Goal: Register for event/course: Register for event/course

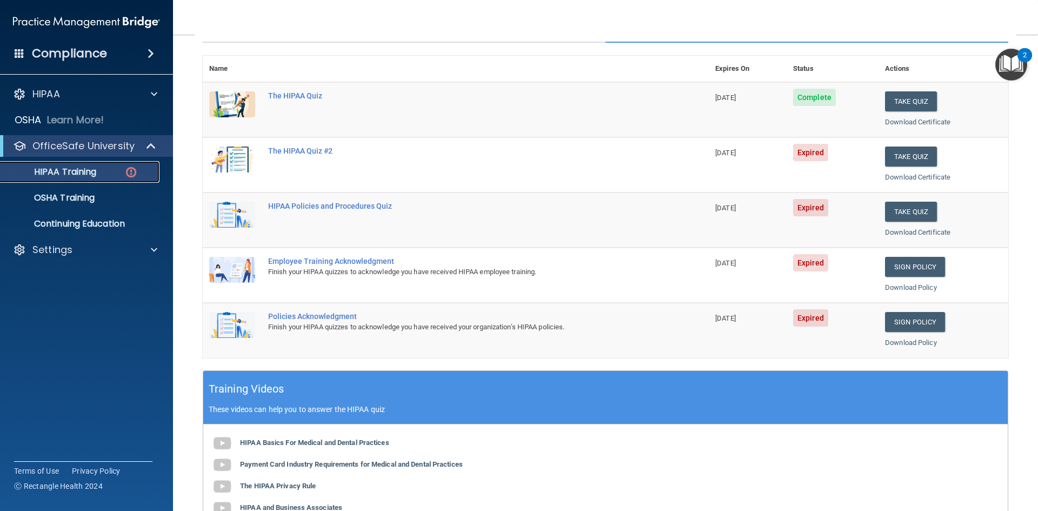
scroll to position [162, 0]
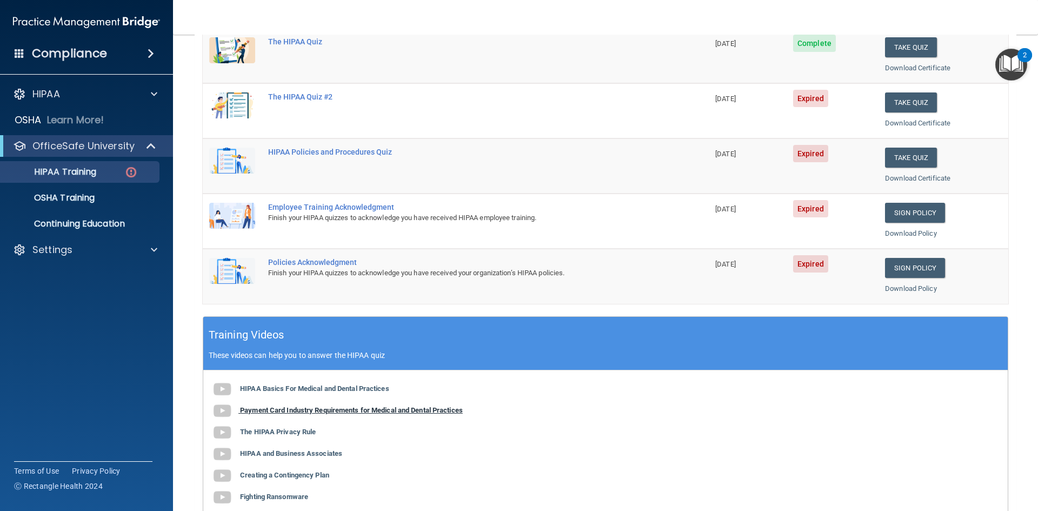
click at [338, 412] on b "Payment Card Industry Requirements for Medical and Dental Practices" at bounding box center [351, 410] width 223 height 8
click at [271, 434] on b "The HIPAA Privacy Rule" at bounding box center [278, 432] width 76 height 8
click at [271, 451] on b "HIPAA and Business Associates" at bounding box center [291, 453] width 102 height 8
click at [301, 481] on div "HIPAA Basics For Medical and Dental Practices Payment Card Industry Requirement…" at bounding box center [605, 443] width 804 height 146
click at [299, 478] on b "Creating a Contingency Plan" at bounding box center [284, 475] width 89 height 8
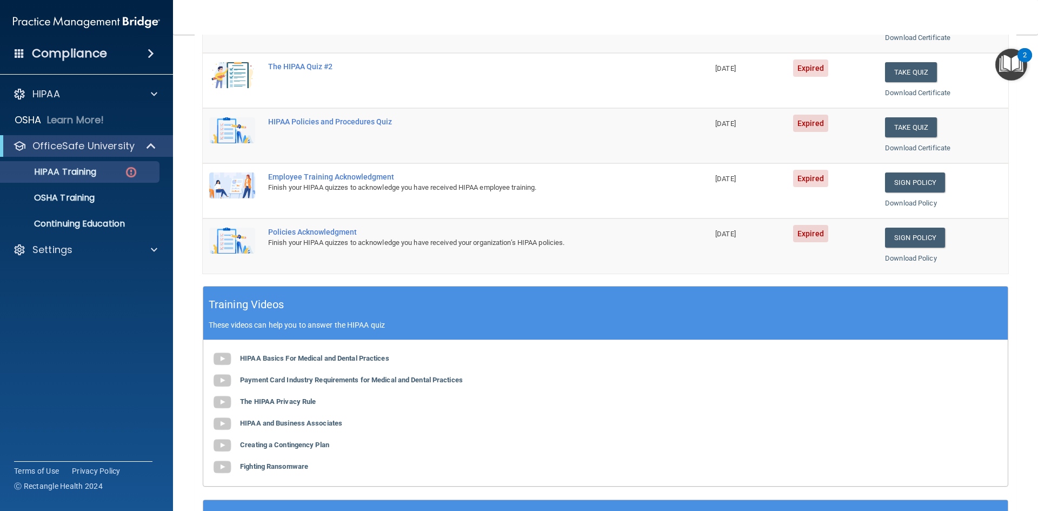
scroll to position [270, 0]
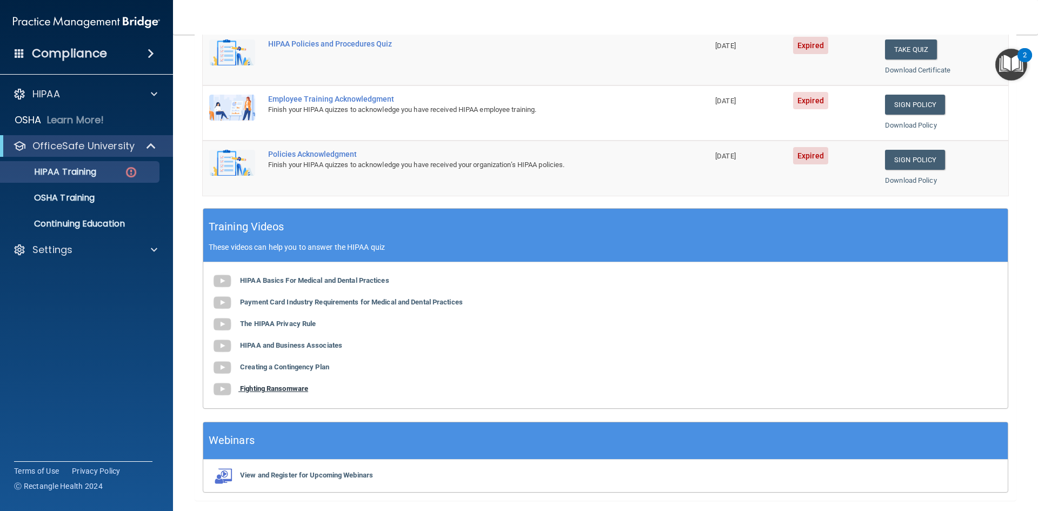
click at [270, 390] on b "Fighting Ransomware" at bounding box center [274, 388] width 68 height 8
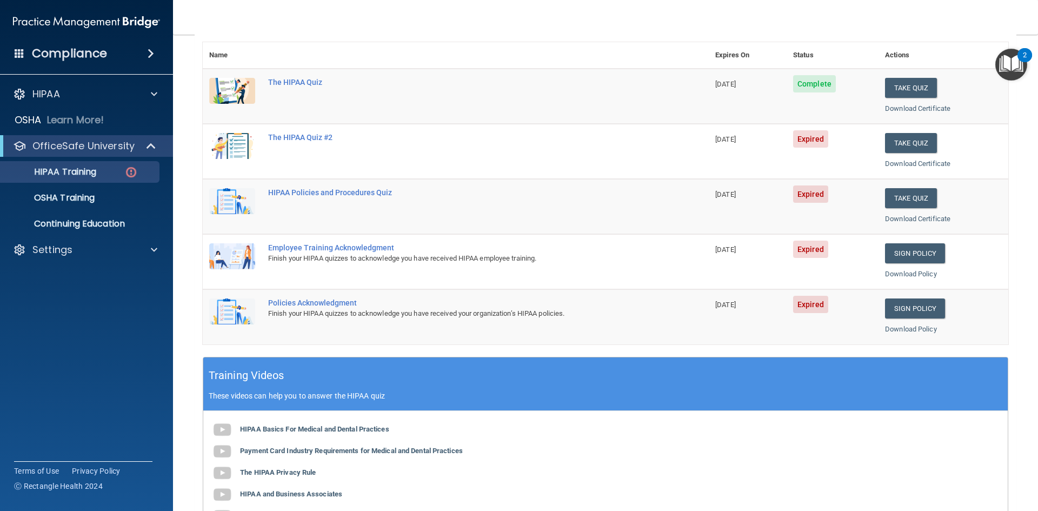
scroll to position [108, 0]
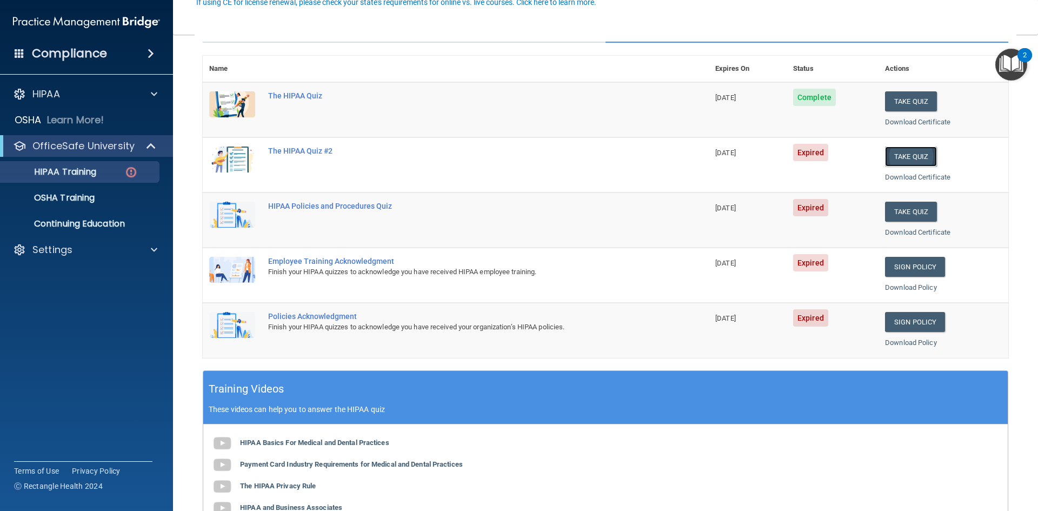
click at [909, 159] on button "Take Quiz" at bounding box center [911, 156] width 52 height 20
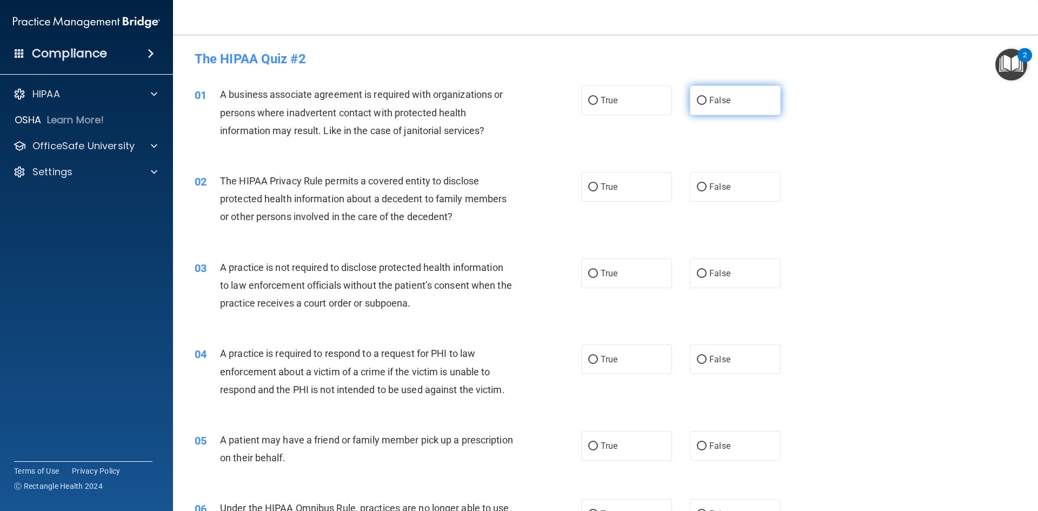
click at [717, 104] on span "False" at bounding box center [719, 100] width 21 height 10
click at [707, 104] on input "False" at bounding box center [702, 101] width 10 height 8
radio input "true"
click at [620, 195] on label "True" at bounding box center [626, 187] width 91 height 30
click at [598, 191] on input "True" at bounding box center [593, 187] width 10 height 8
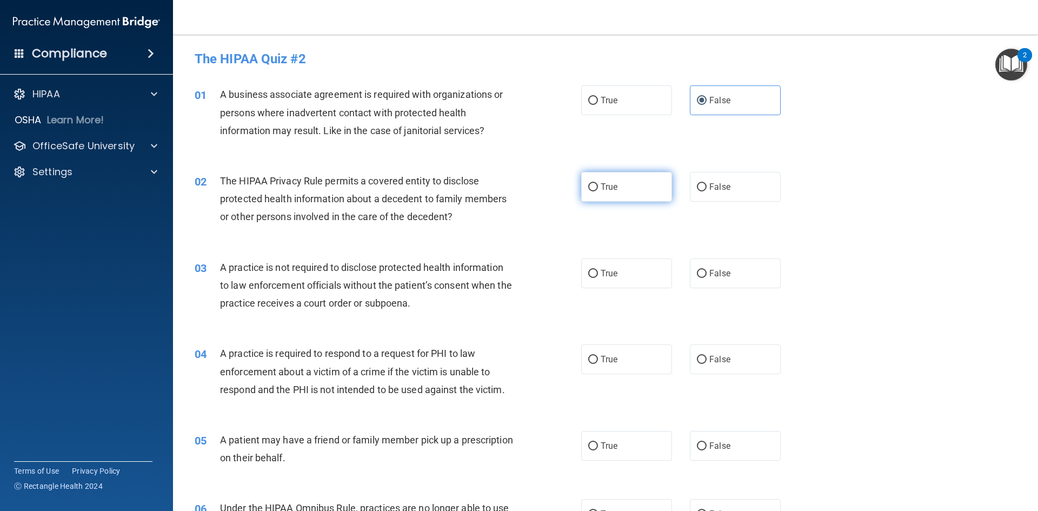
radio input "true"
click at [729, 272] on label "False" at bounding box center [735, 273] width 91 height 30
click at [707, 272] on input "False" at bounding box center [702, 274] width 10 height 8
radio input "true"
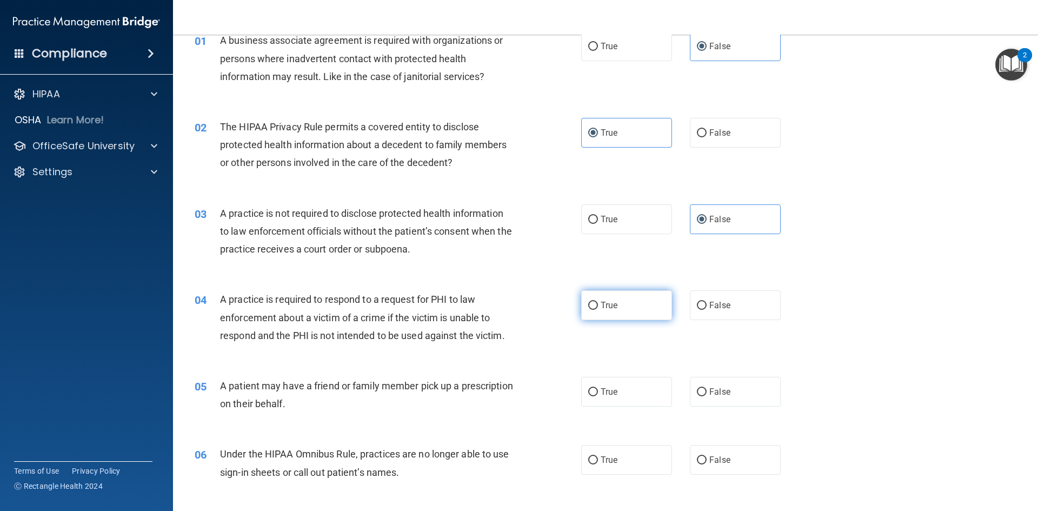
click at [616, 307] on label "True" at bounding box center [626, 305] width 91 height 30
click at [598, 307] on input "True" at bounding box center [593, 306] width 10 height 8
radio input "true"
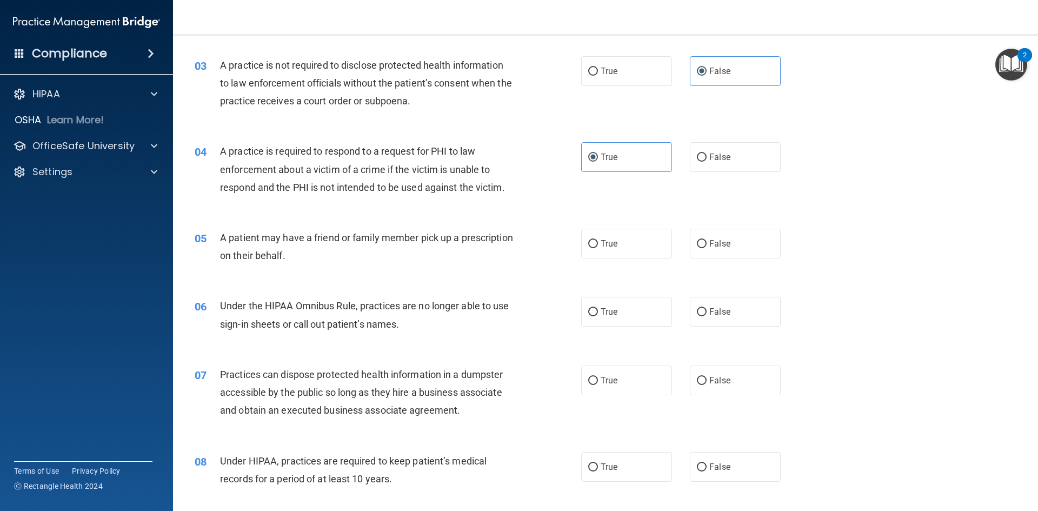
scroll to position [216, 0]
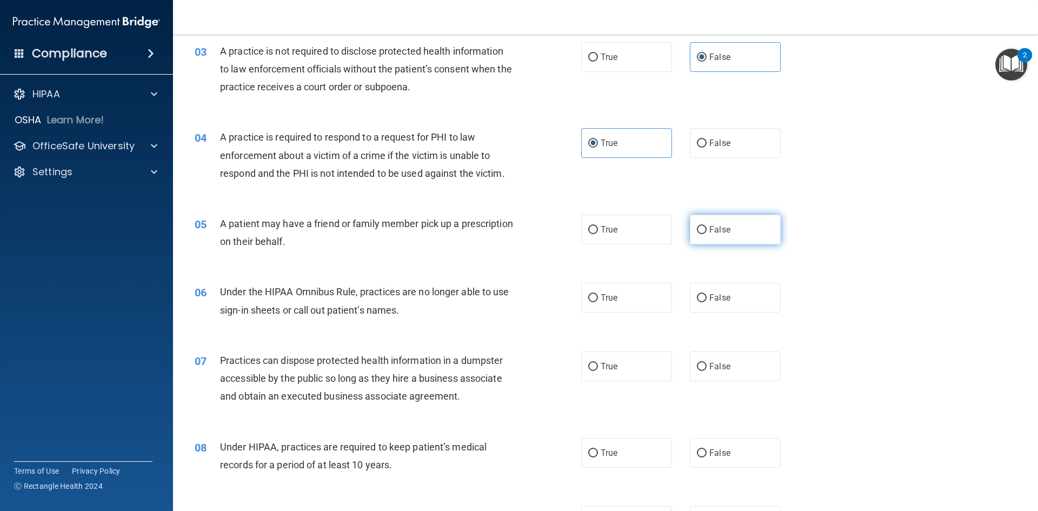
click at [716, 234] on span "False" at bounding box center [719, 229] width 21 height 10
click at [707, 234] on input "False" at bounding box center [702, 230] width 10 height 8
radio input "true"
click at [710, 296] on span "False" at bounding box center [719, 297] width 21 height 10
click at [707, 296] on input "False" at bounding box center [702, 298] width 10 height 8
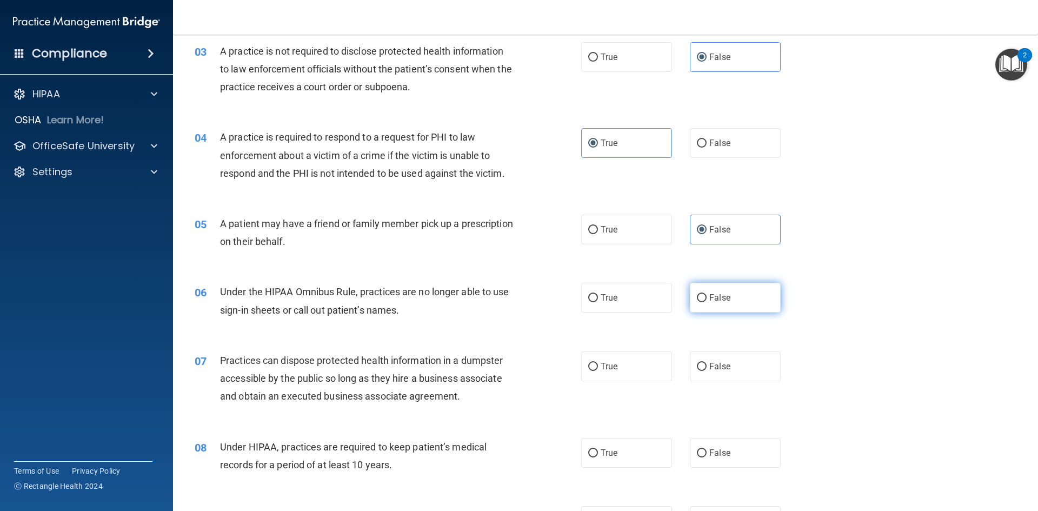
radio input "true"
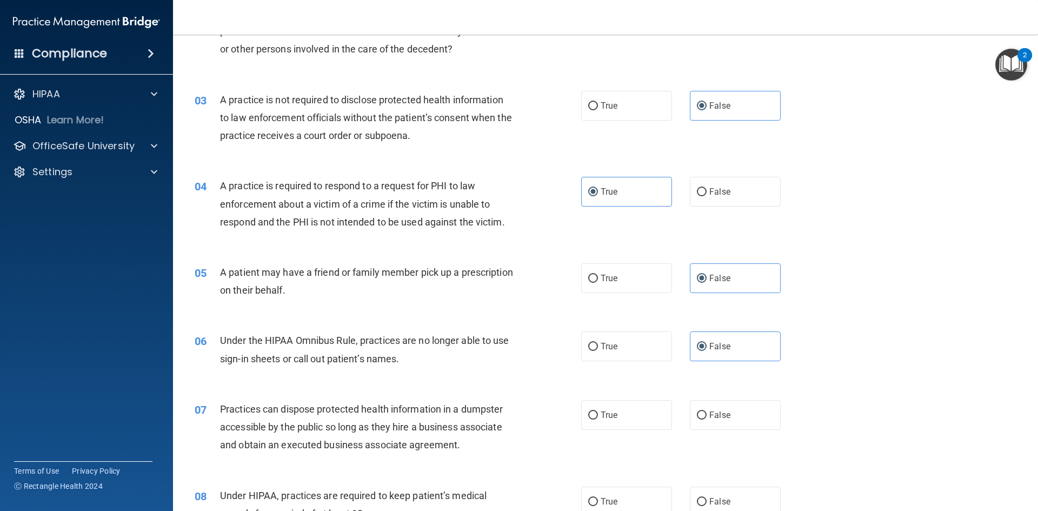
scroll to position [330, 0]
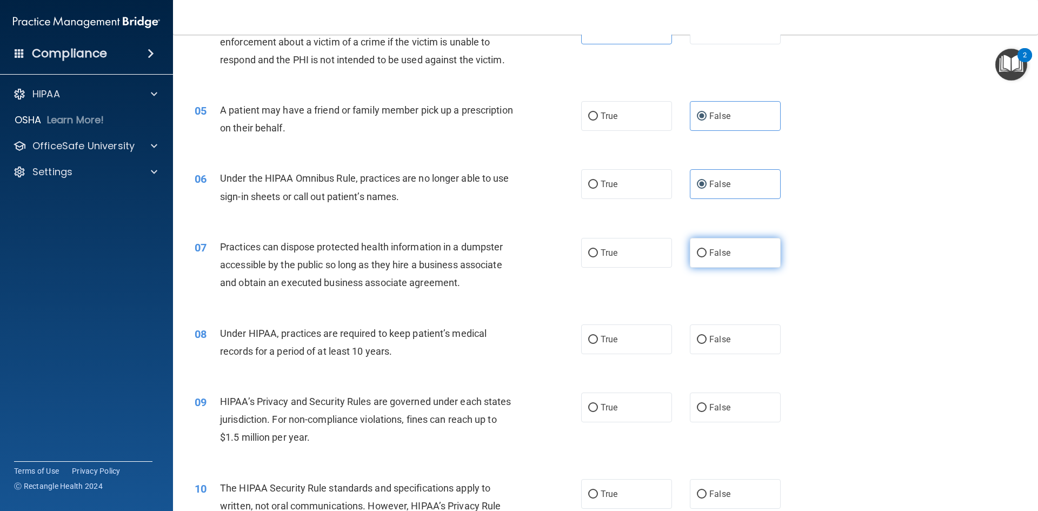
click at [703, 250] on label "False" at bounding box center [735, 253] width 91 height 30
click at [703, 250] on input "False" at bounding box center [702, 253] width 10 height 8
radio input "true"
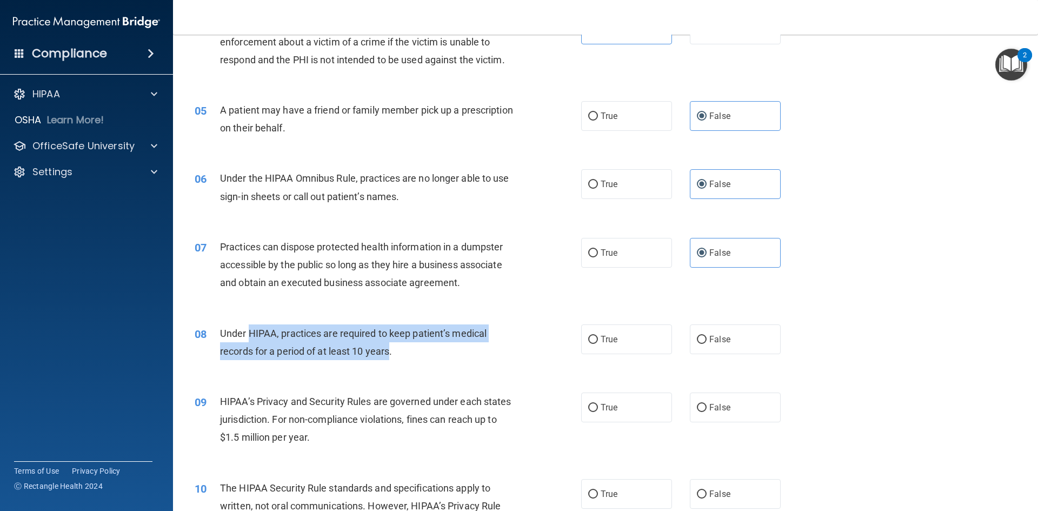
drag, startPoint x: 248, startPoint y: 331, endPoint x: 389, endPoint y: 355, distance: 143.5
click at [389, 355] on span "Under HIPAA, practices are required to keep patient’s medical records for a per…" at bounding box center [353, 342] width 267 height 29
copy span "HIPAA, practices are required to keep patient’s medical records for a period of…"
click at [697, 341] on input "False" at bounding box center [702, 340] width 10 height 8
radio input "true"
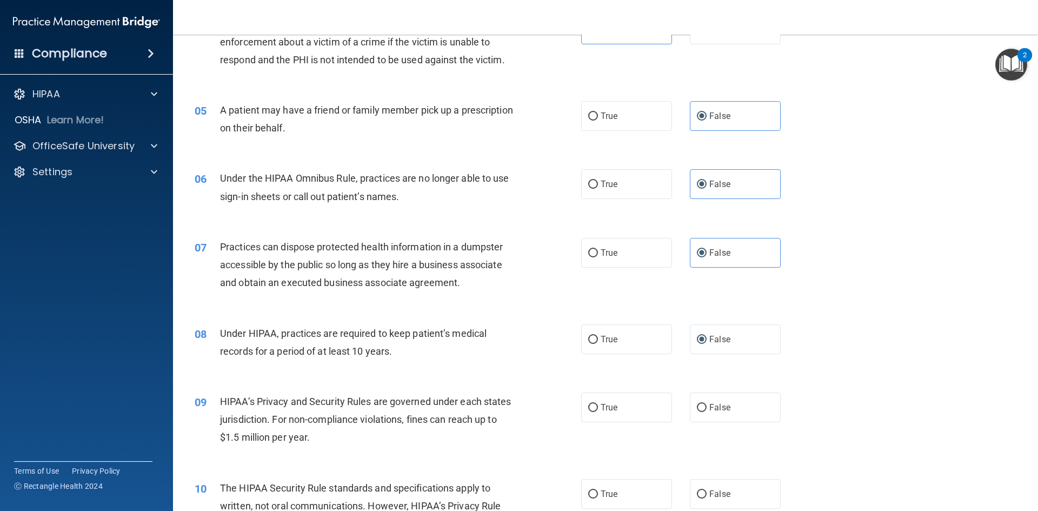
click at [461, 376] on div "08 Under HIPAA, practices are required to keep patient’s medical records for a …" at bounding box center [605, 345] width 838 height 68
click at [592, 406] on input "True" at bounding box center [593, 408] width 10 height 8
radio input "true"
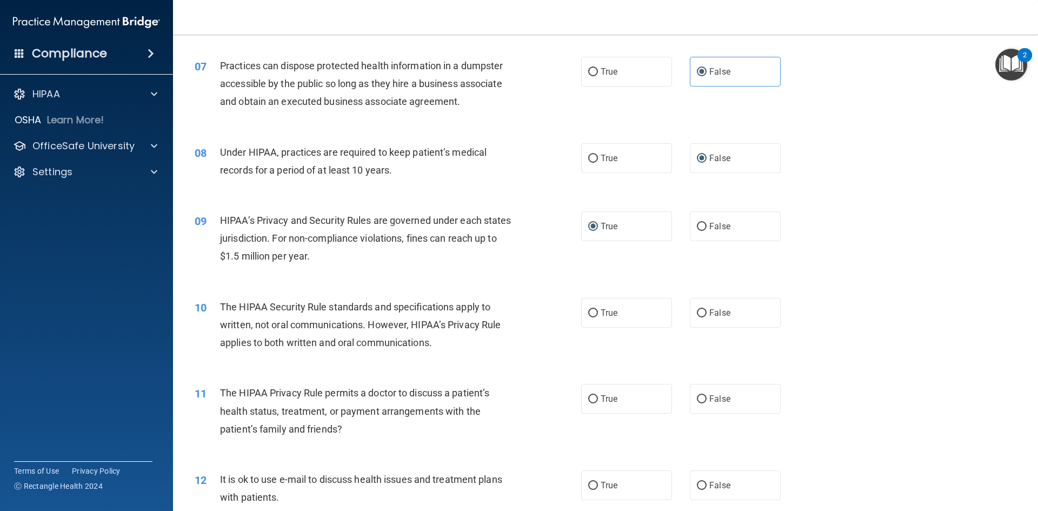
scroll to position [546, 0]
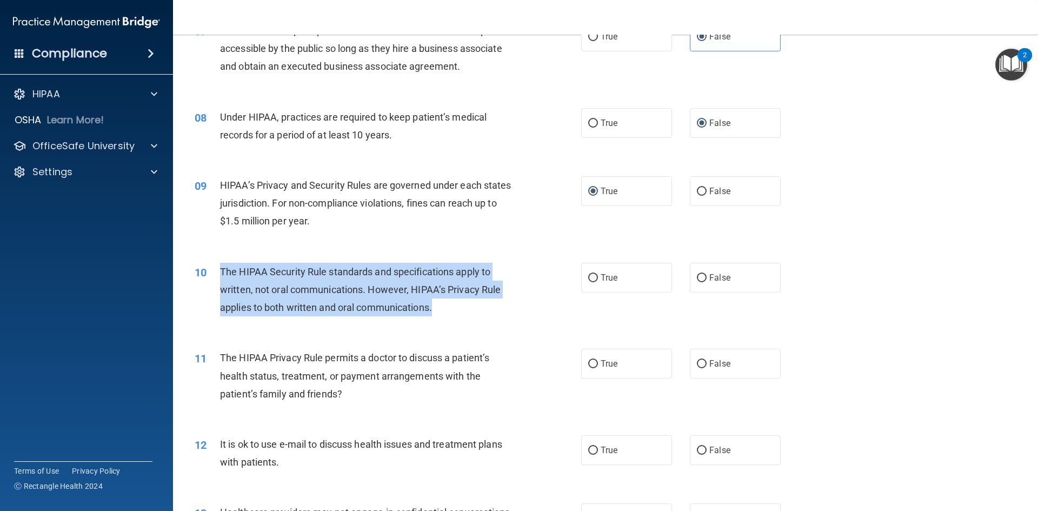
drag, startPoint x: 221, startPoint y: 268, endPoint x: 436, endPoint y: 302, distance: 217.7
click at [439, 308] on div "The HIPAA Security Rule standards and specifications apply to written, not oral…" at bounding box center [371, 290] width 302 height 54
copy span "The HIPAA Security Rule standards and specifications apply to written, not oral…"
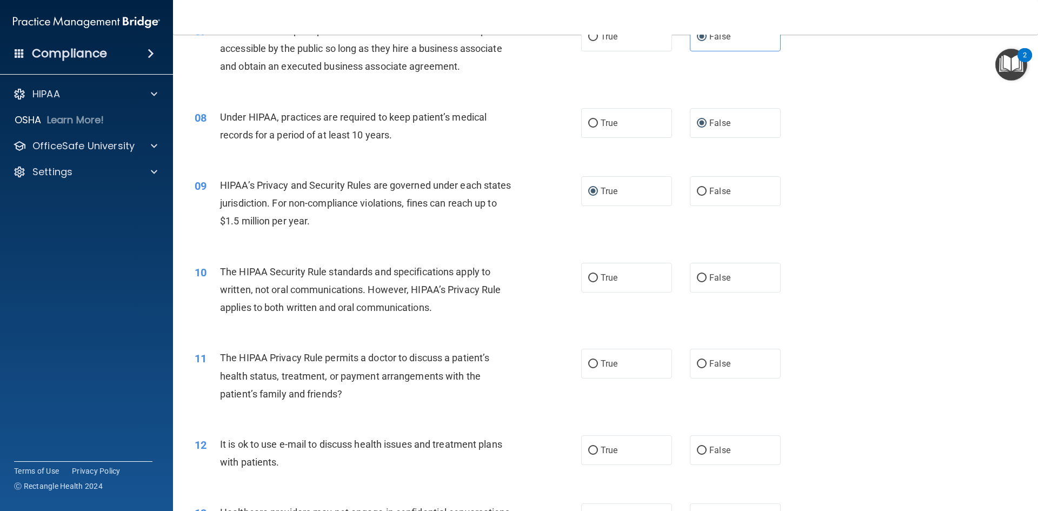
click at [518, 336] on div "11 The HIPAA Privacy Rule permits a doctor to discuss a patient’s health status…" at bounding box center [605, 378] width 838 height 86
click at [699, 284] on label "False" at bounding box center [735, 278] width 91 height 30
click at [699, 282] on input "False" at bounding box center [702, 278] width 10 height 8
radio input "true"
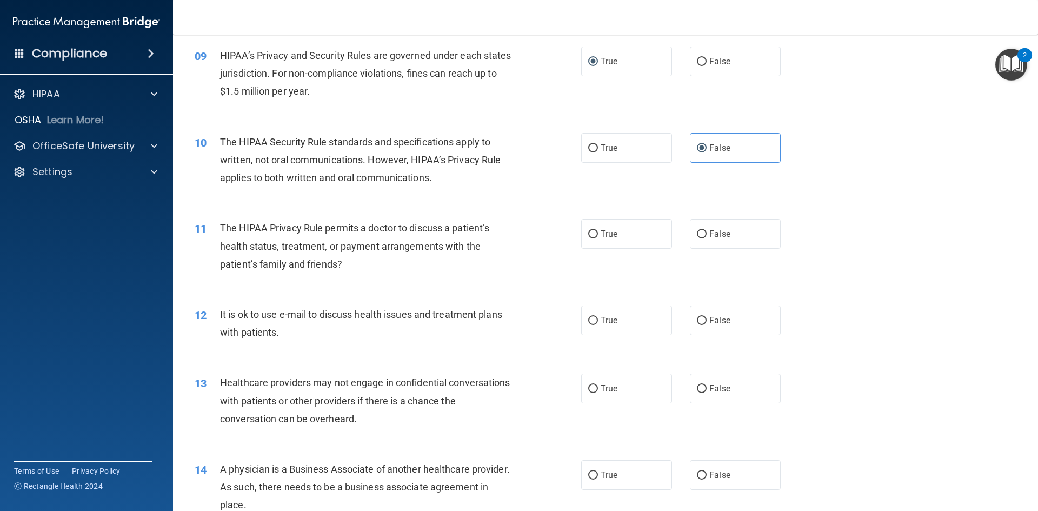
scroll to position [708, 0]
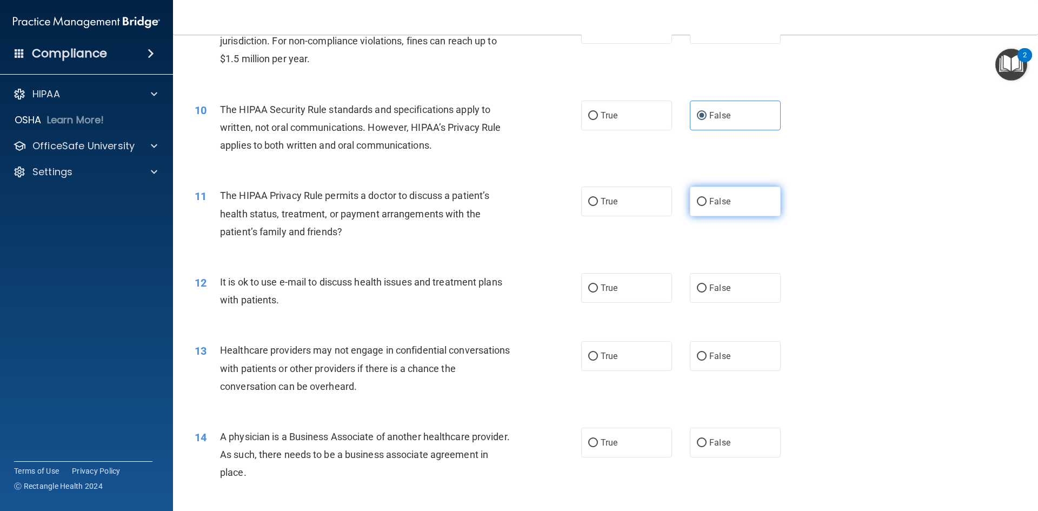
click at [698, 199] on input "False" at bounding box center [702, 202] width 10 height 8
radio input "true"
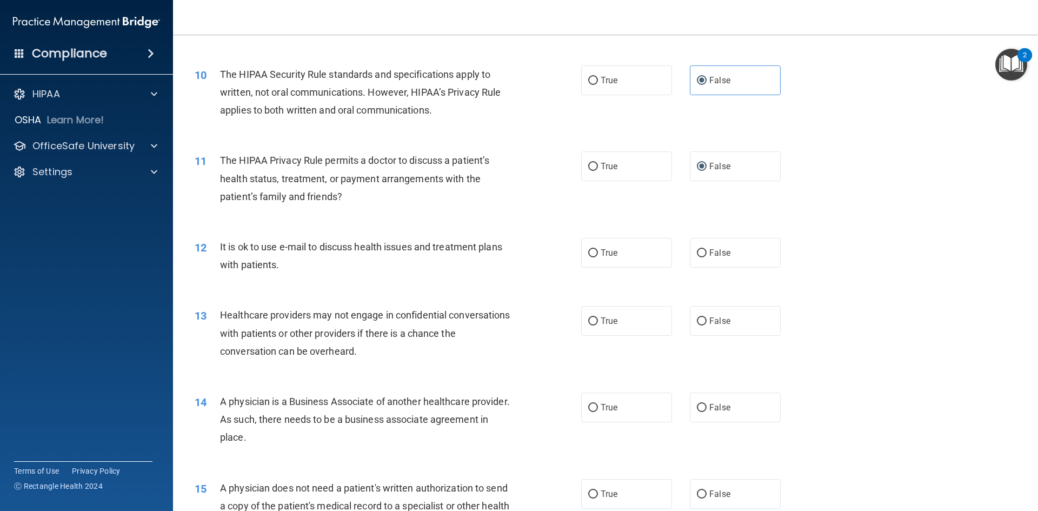
scroll to position [762, 0]
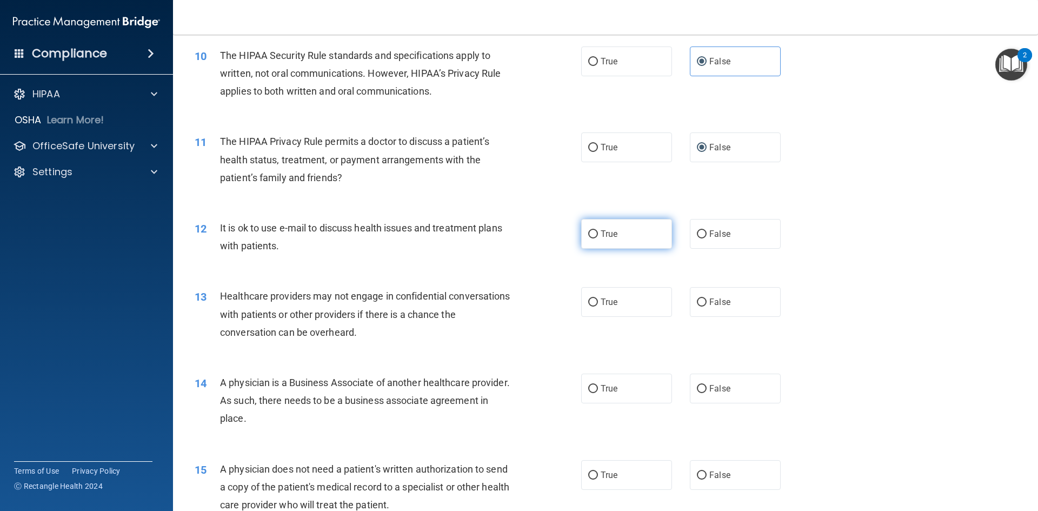
click at [601, 235] on span "True" at bounding box center [609, 234] width 17 height 10
click at [597, 235] on input "True" at bounding box center [593, 234] width 10 height 8
radio input "true"
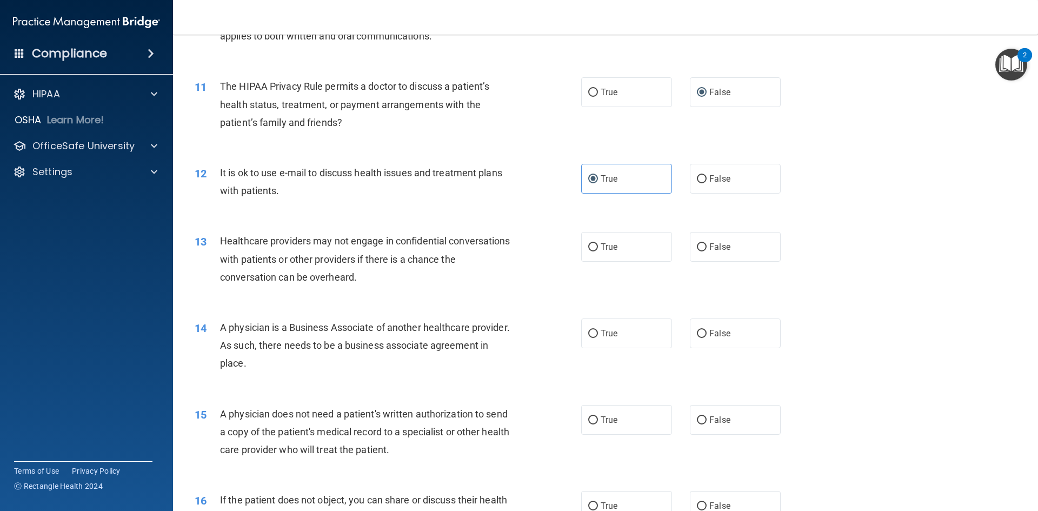
scroll to position [870, 0]
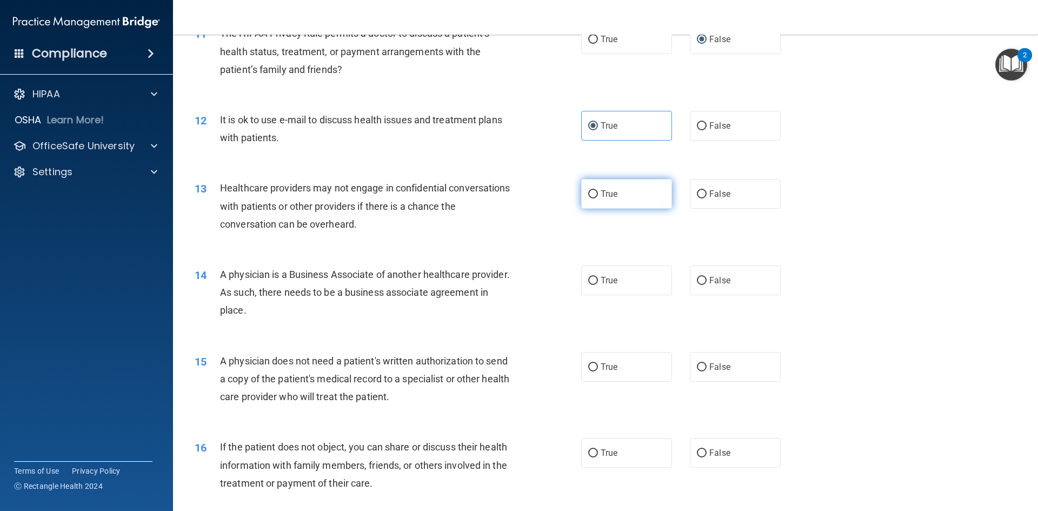
click at [588, 196] on input "True" at bounding box center [593, 194] width 10 height 8
radio input "true"
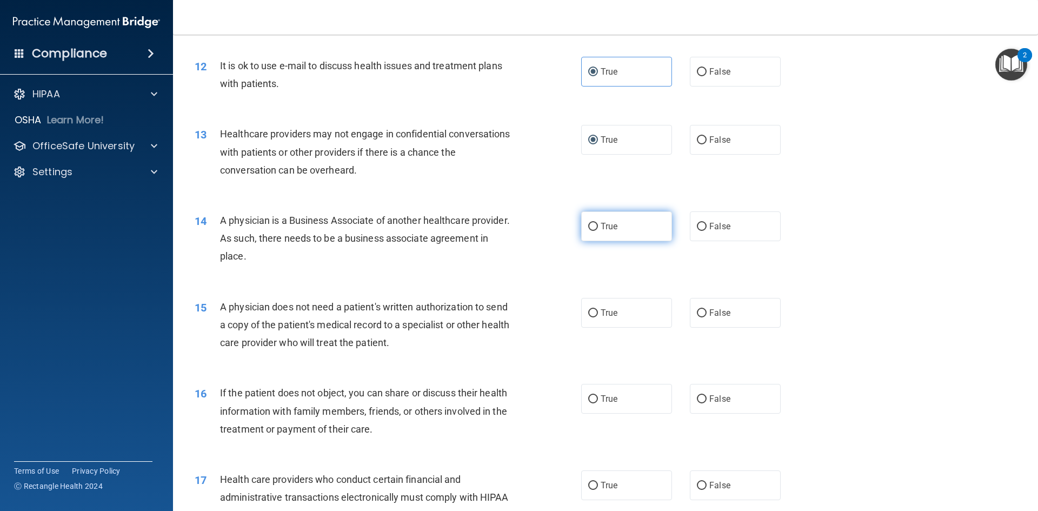
click at [625, 231] on label "True" at bounding box center [626, 226] width 91 height 30
click at [598, 231] on input "True" at bounding box center [593, 227] width 10 height 8
radio input "true"
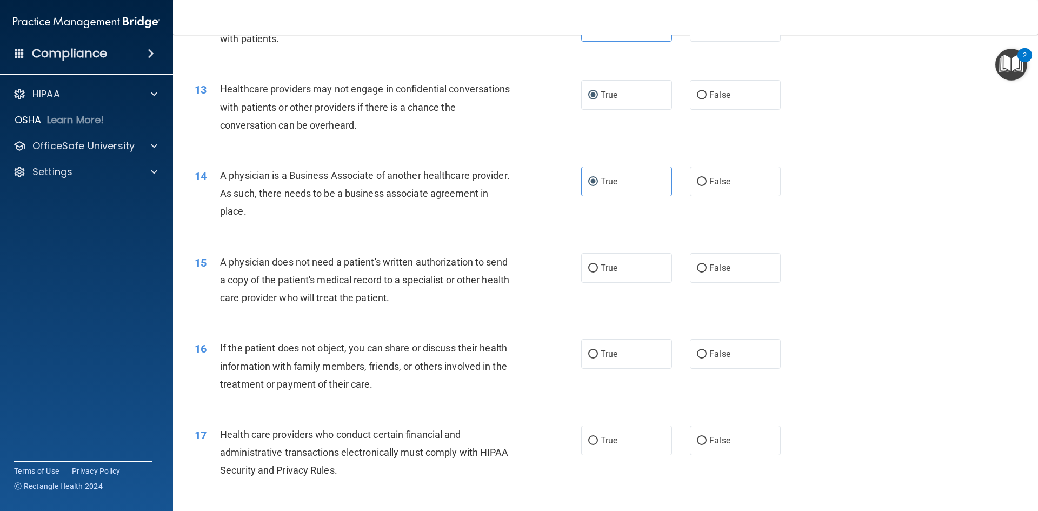
scroll to position [1087, 0]
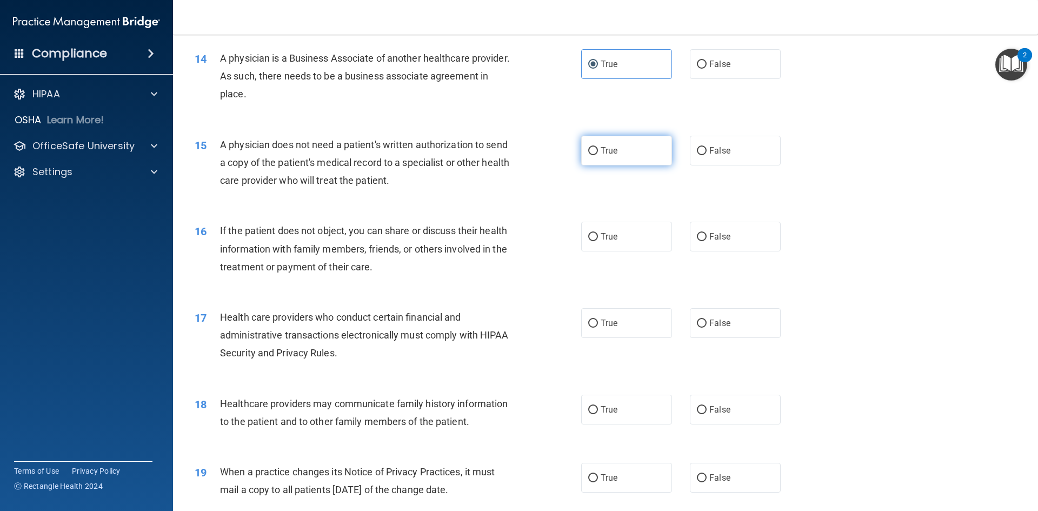
click at [589, 157] on label "True" at bounding box center [626, 151] width 91 height 30
click at [589, 155] on input "True" at bounding box center [593, 151] width 10 height 8
radio input "true"
click at [592, 236] on input "True" at bounding box center [593, 237] width 10 height 8
radio input "true"
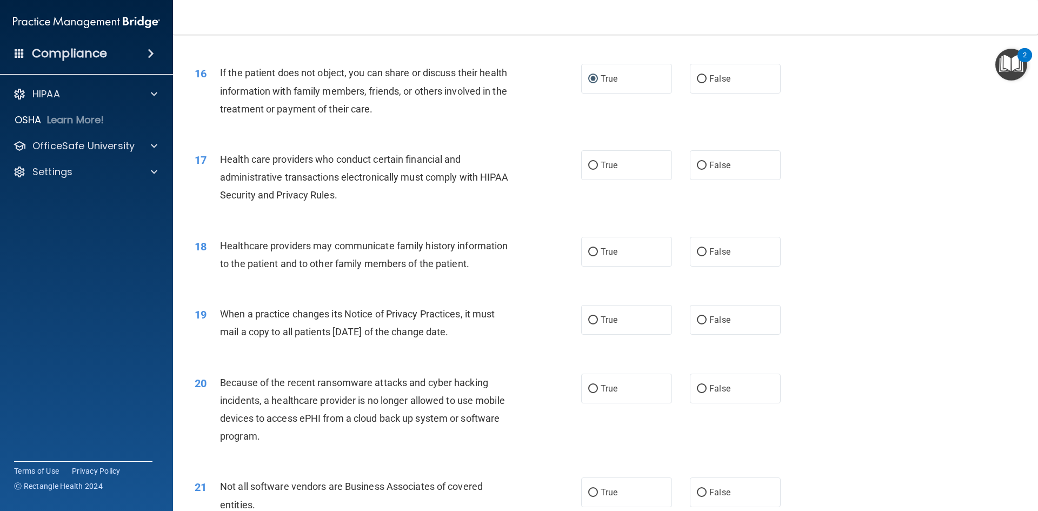
scroll to position [1249, 0]
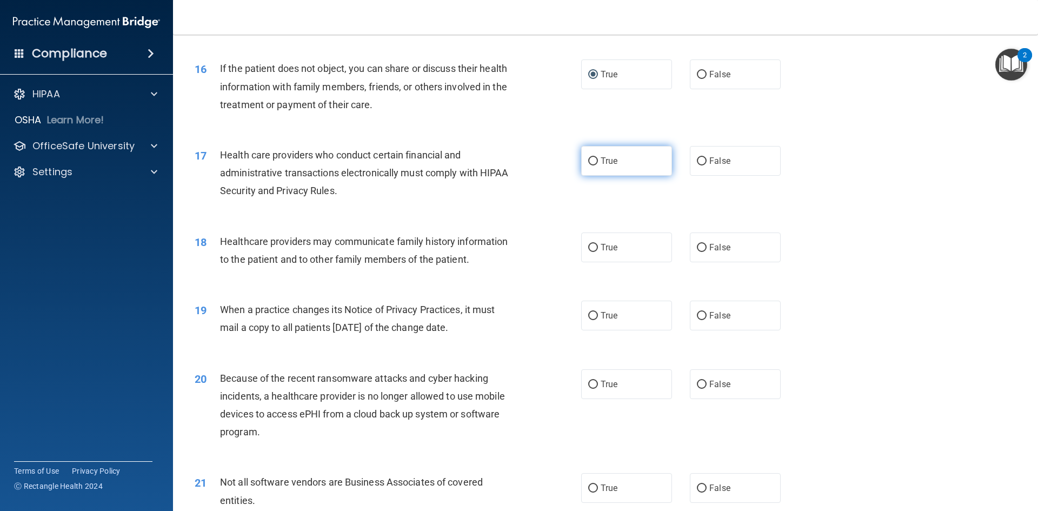
click at [591, 163] on input "True" at bounding box center [593, 161] width 10 height 8
radio input "true"
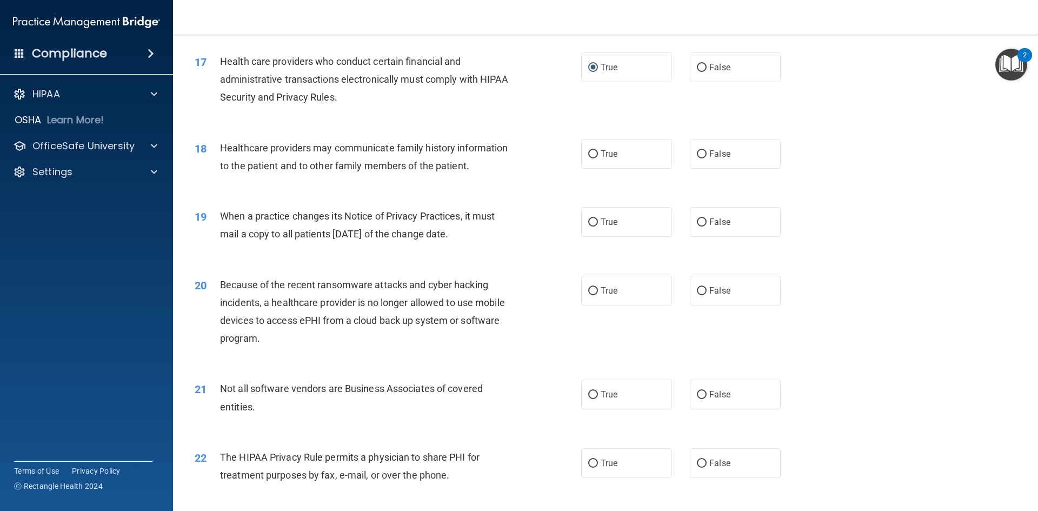
scroll to position [1357, 0]
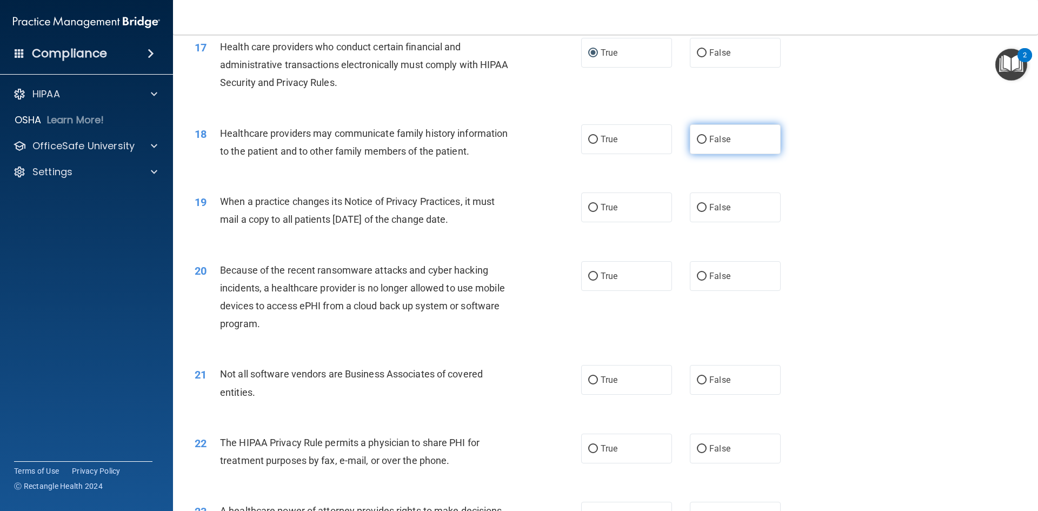
click at [716, 141] on span "False" at bounding box center [719, 139] width 21 height 10
click at [707, 141] on input "False" at bounding box center [702, 140] width 10 height 8
radio input "true"
drag, startPoint x: 698, startPoint y: 208, endPoint x: 688, endPoint y: 216, distance: 13.4
click at [698, 208] on input "False" at bounding box center [702, 208] width 10 height 8
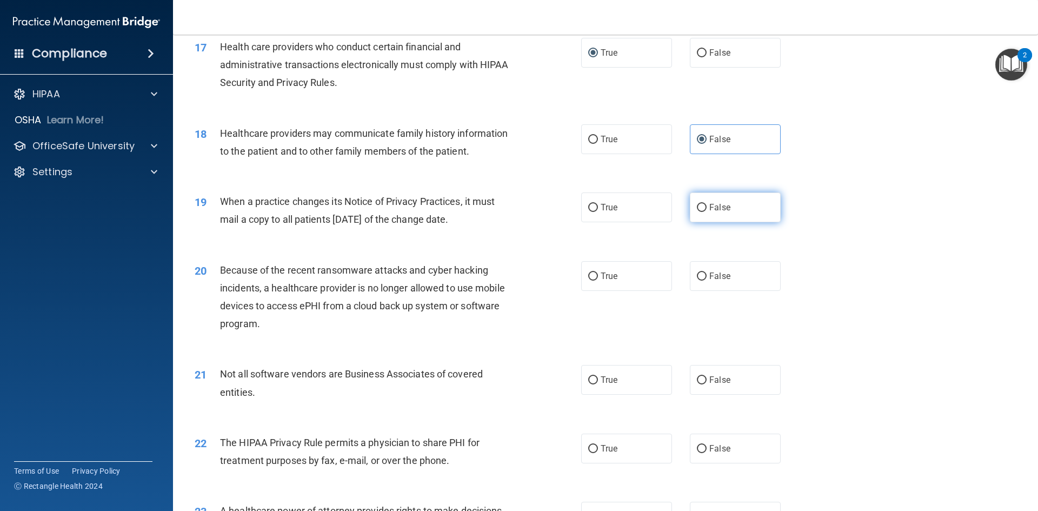
radio input "true"
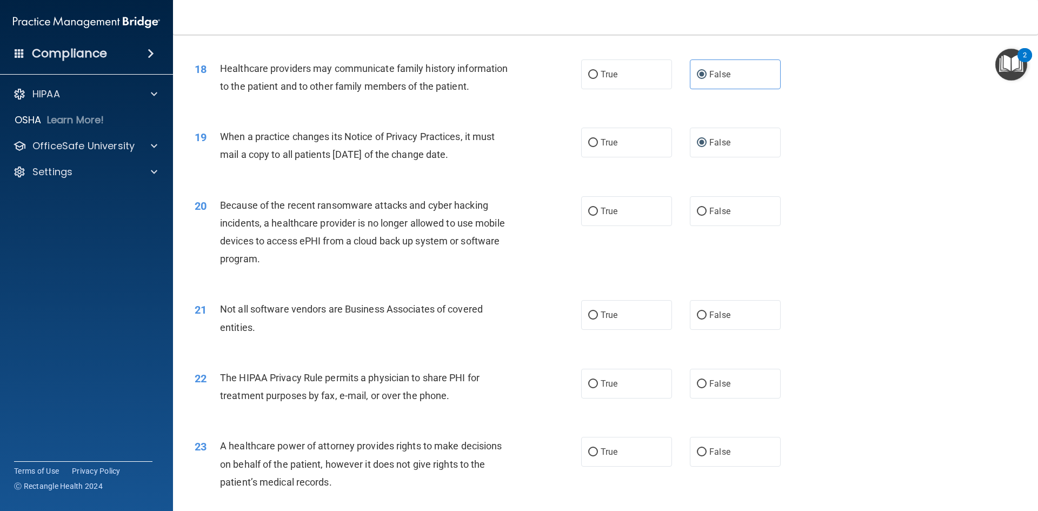
scroll to position [1519, 0]
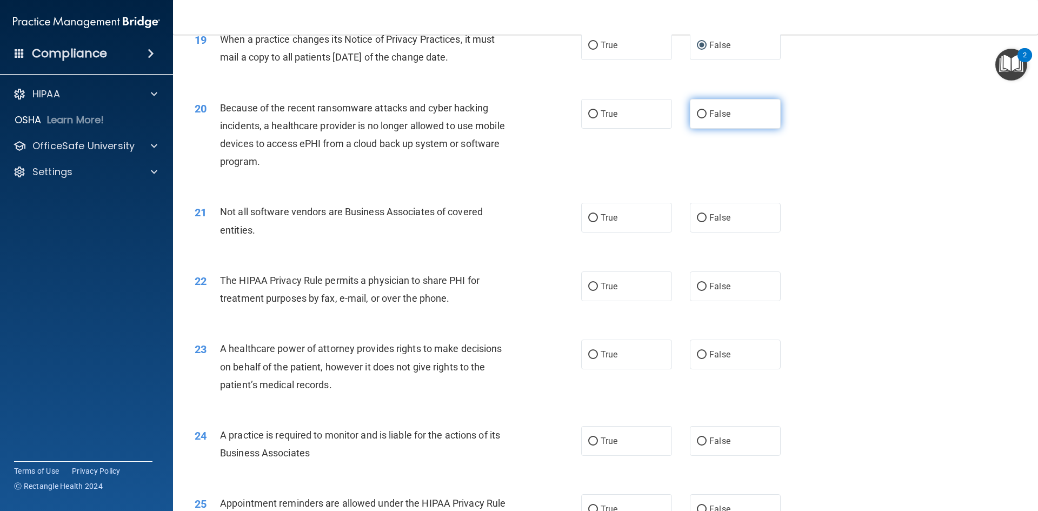
click at [703, 118] on label "False" at bounding box center [735, 114] width 91 height 30
click at [703, 118] on input "False" at bounding box center [702, 114] width 10 height 8
radio input "true"
click at [595, 218] on label "True" at bounding box center [626, 218] width 91 height 30
click at [595, 218] on input "True" at bounding box center [593, 218] width 10 height 8
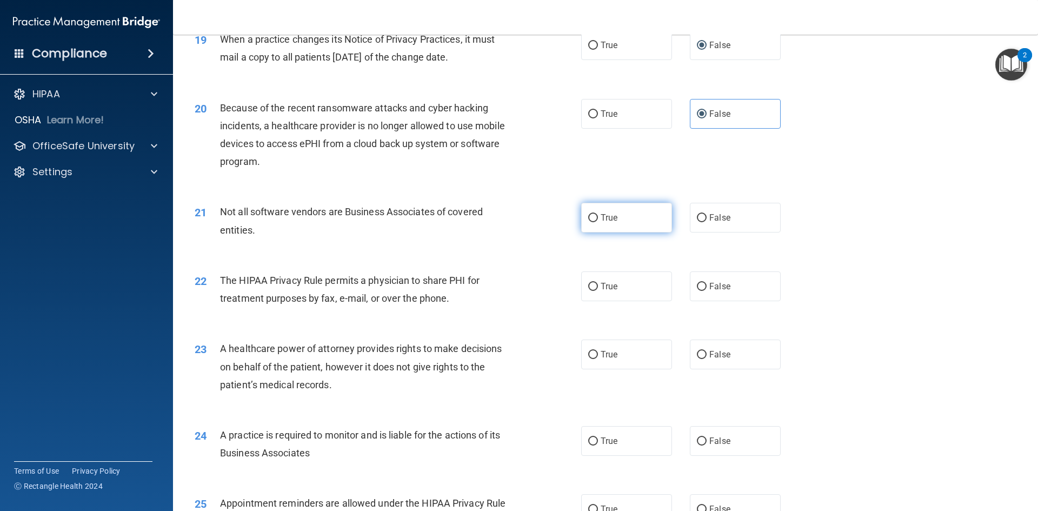
radio input "true"
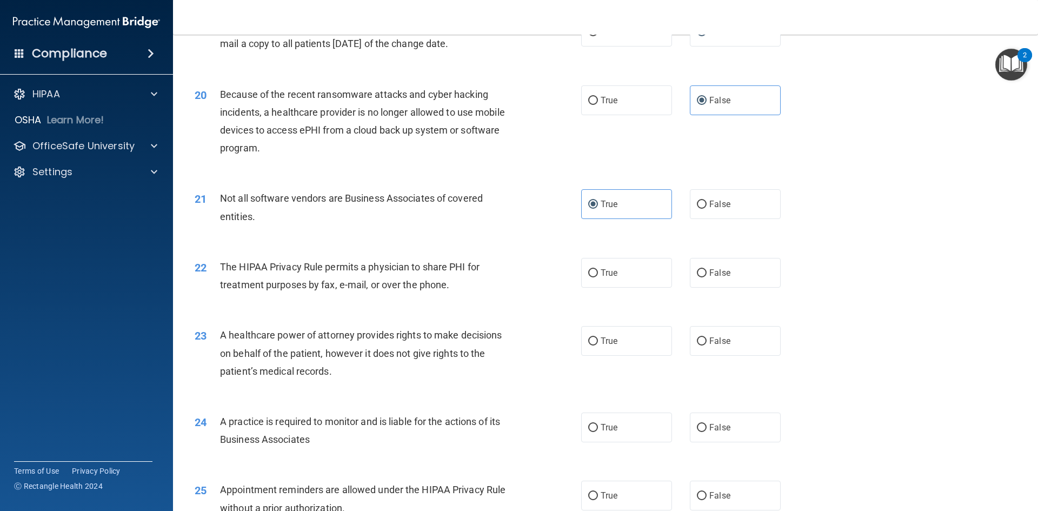
scroll to position [1573, 0]
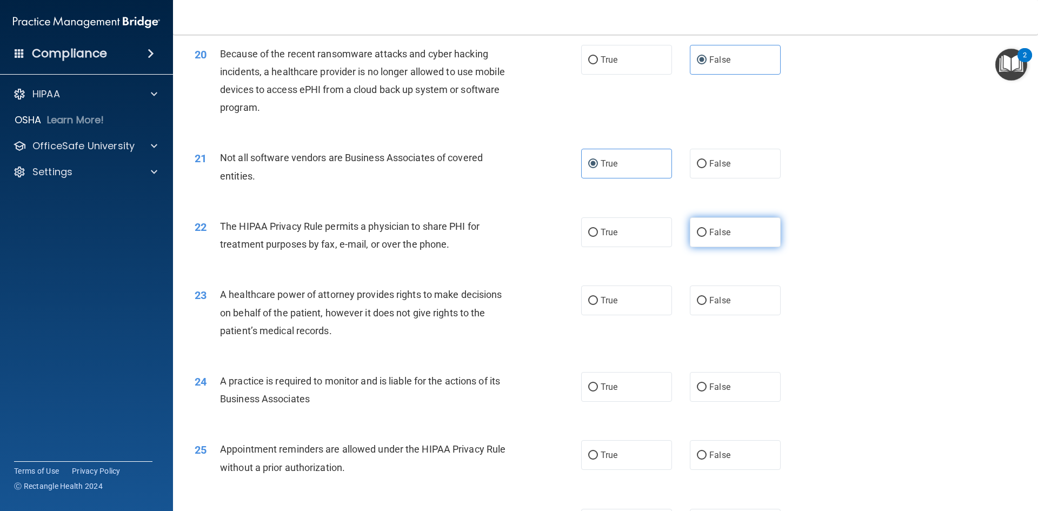
click at [737, 230] on label "False" at bounding box center [735, 232] width 91 height 30
click at [707, 230] on input "False" at bounding box center [702, 233] width 10 height 8
radio input "true"
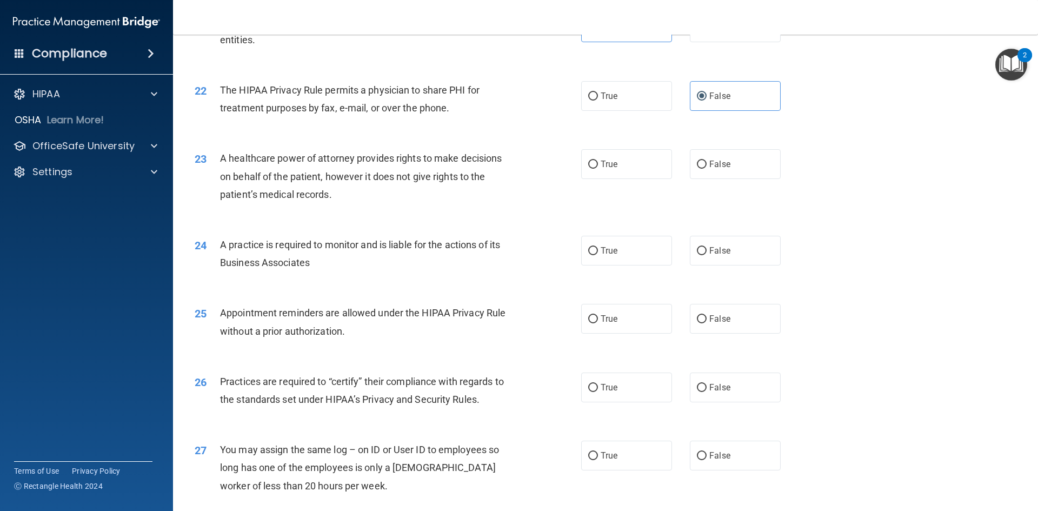
scroll to position [1735, 0]
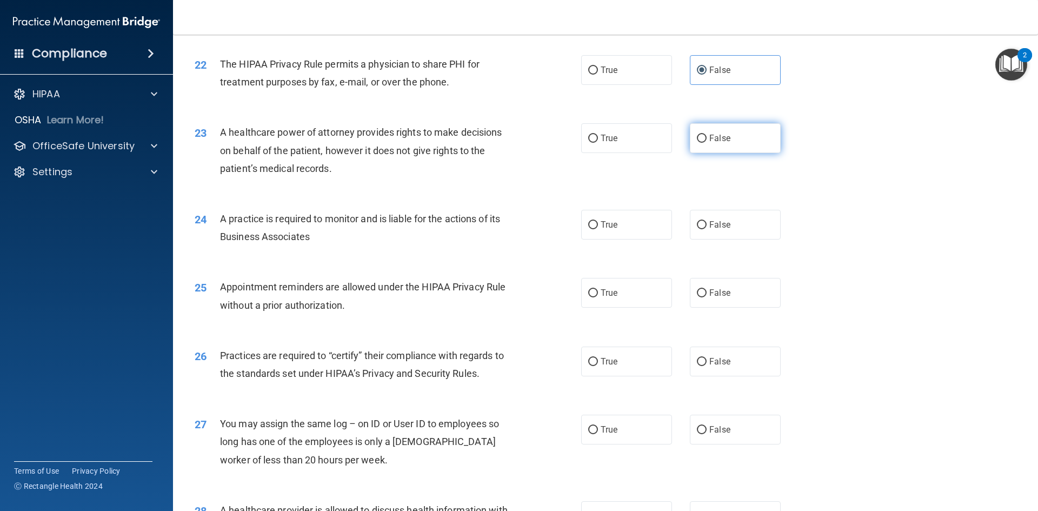
click at [697, 143] on input "False" at bounding box center [702, 139] width 10 height 8
radio input "true"
click at [657, 223] on label "True" at bounding box center [626, 225] width 91 height 30
click at [598, 223] on input "True" at bounding box center [593, 225] width 10 height 8
radio input "true"
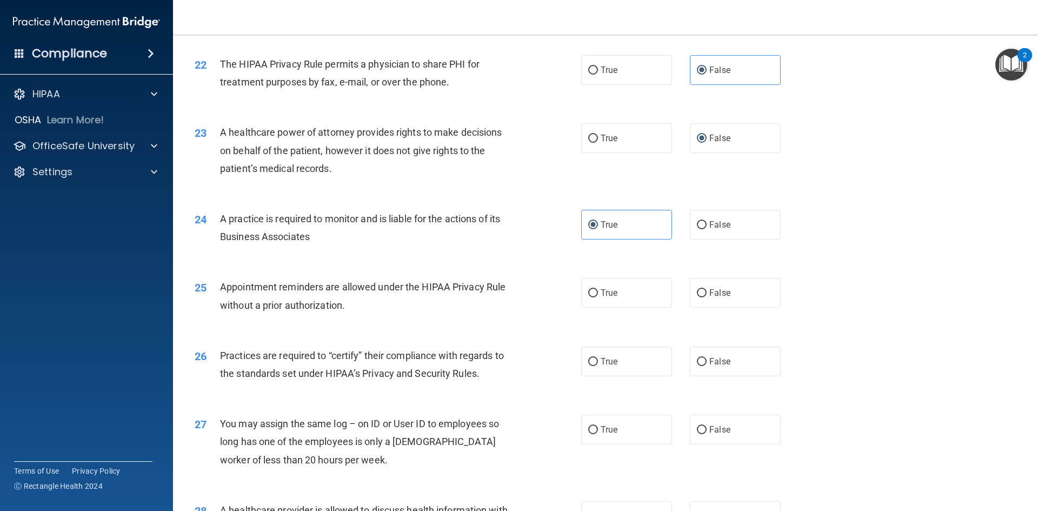
scroll to position [1789, 0]
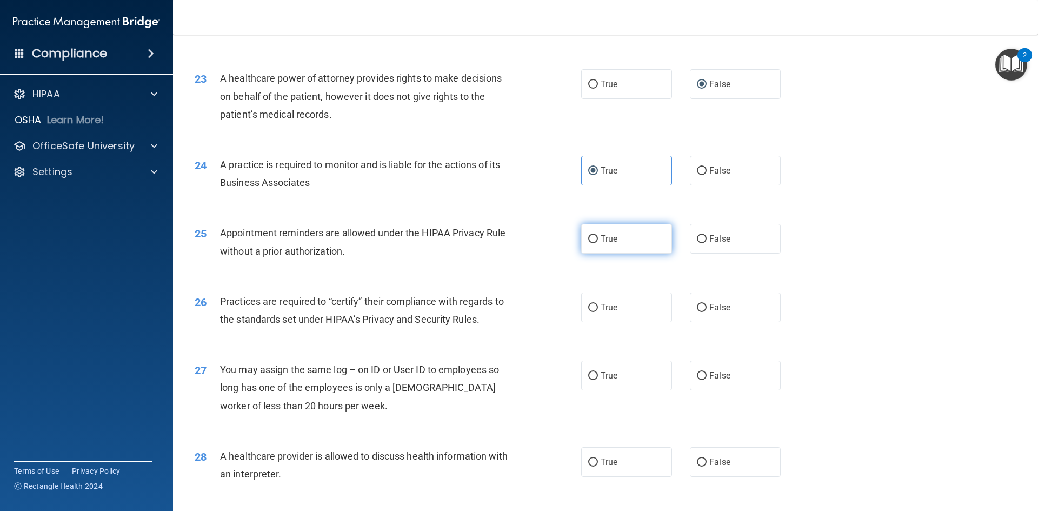
click at [601, 243] on span "True" at bounding box center [609, 239] width 17 height 10
click at [598, 243] on input "True" at bounding box center [593, 239] width 10 height 8
radio input "true"
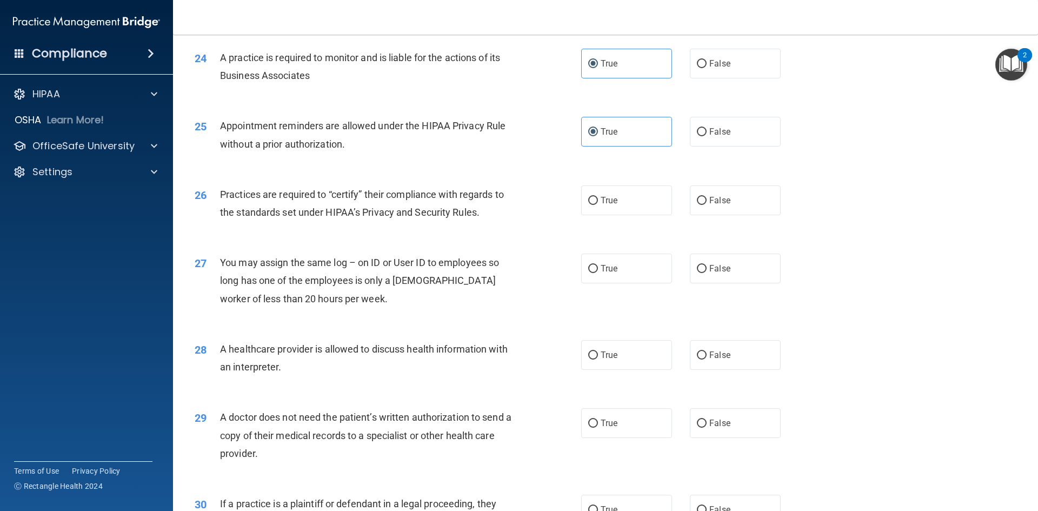
scroll to position [1897, 0]
click at [595, 201] on label "True" at bounding box center [626, 199] width 91 height 30
click at [595, 201] on input "True" at bounding box center [593, 200] width 10 height 8
radio input "true"
click at [711, 277] on label "False" at bounding box center [735, 267] width 91 height 30
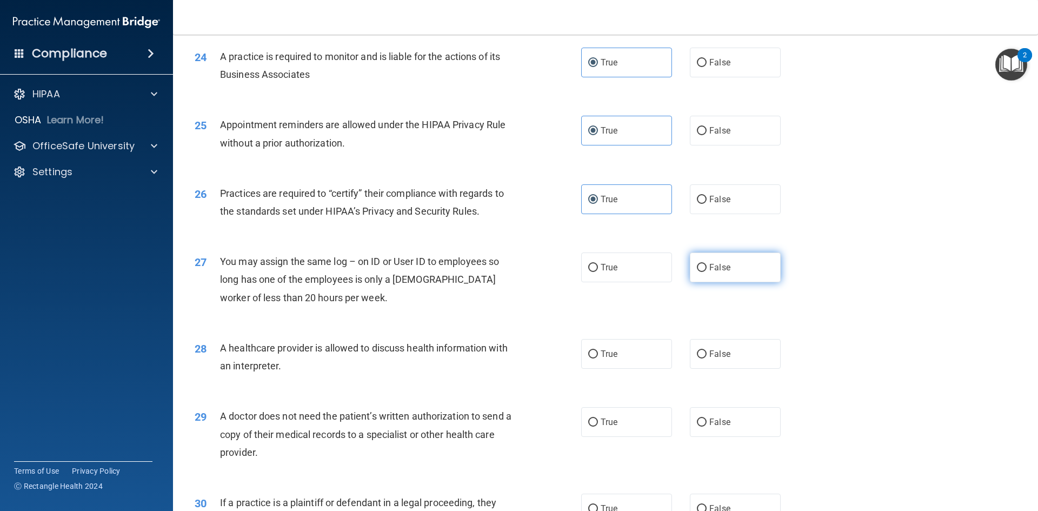
click at [707, 272] on input "False" at bounding box center [702, 268] width 10 height 8
radio input "true"
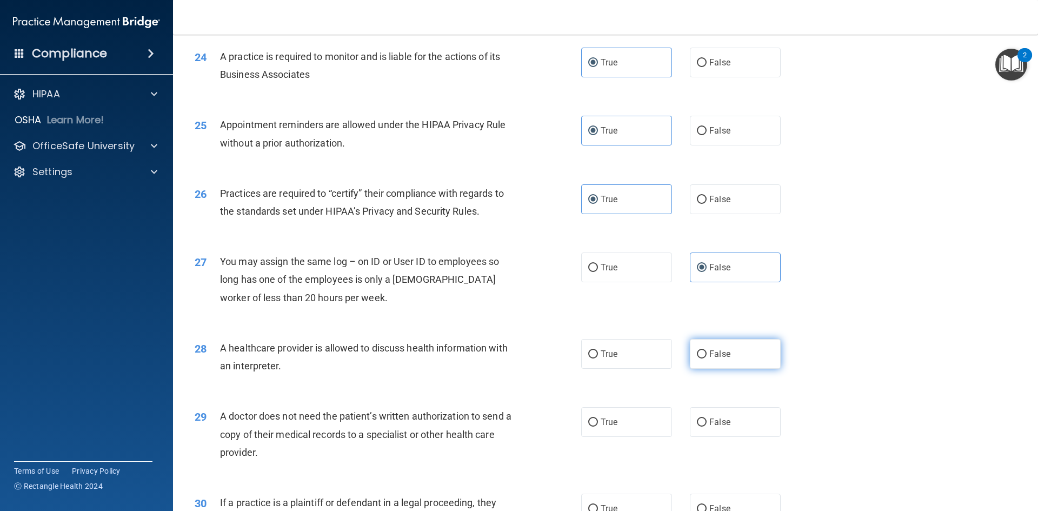
click at [711, 353] on span "False" at bounding box center [719, 354] width 21 height 10
click at [707, 353] on input "False" at bounding box center [702, 354] width 10 height 8
radio input "true"
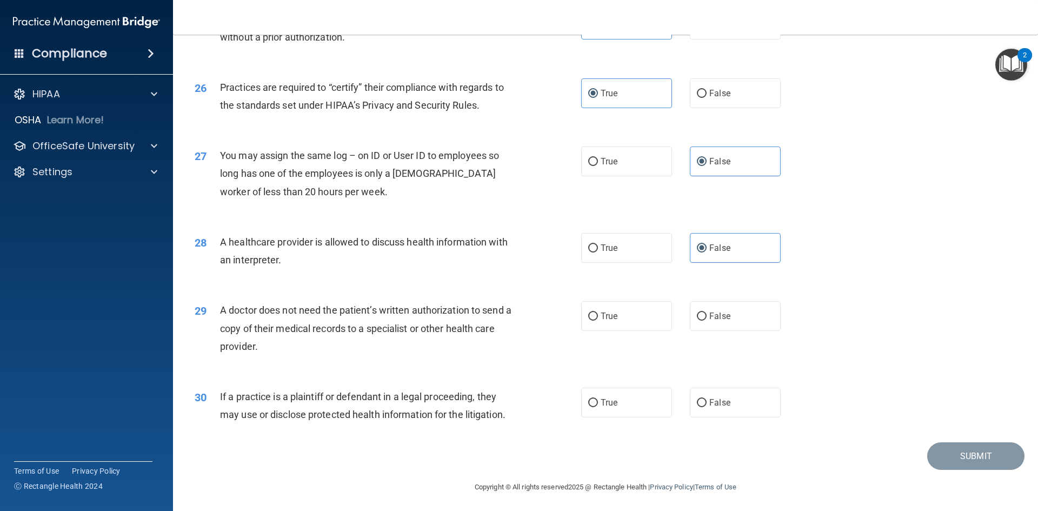
scroll to position [2006, 0]
click at [596, 316] on label "True" at bounding box center [626, 314] width 91 height 30
click at [596, 316] on input "True" at bounding box center [593, 314] width 10 height 8
radio input "true"
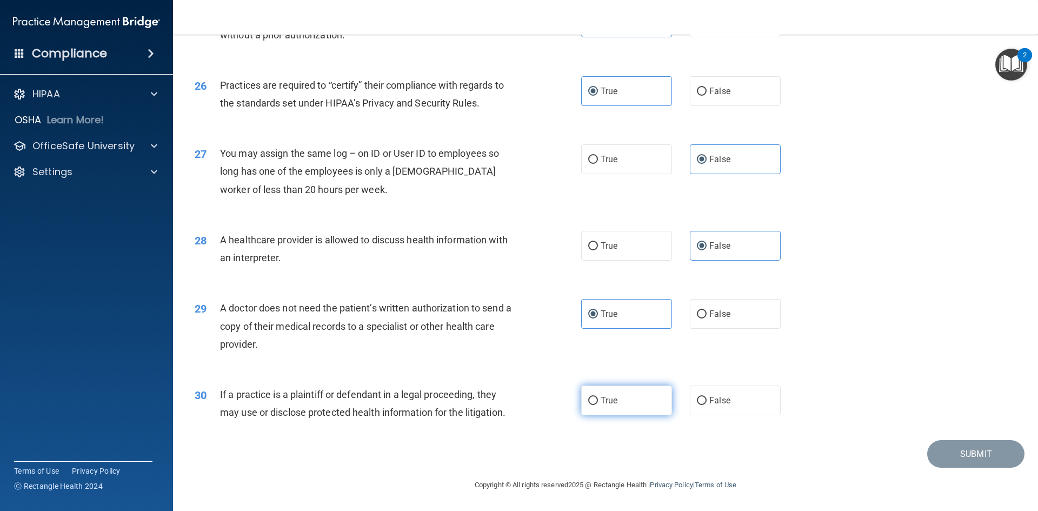
click at [601, 400] on span "True" at bounding box center [609, 400] width 17 height 10
click at [598, 400] on input "True" at bounding box center [593, 401] width 10 height 8
radio input "true"
click at [976, 450] on button "Submit" at bounding box center [975, 454] width 97 height 28
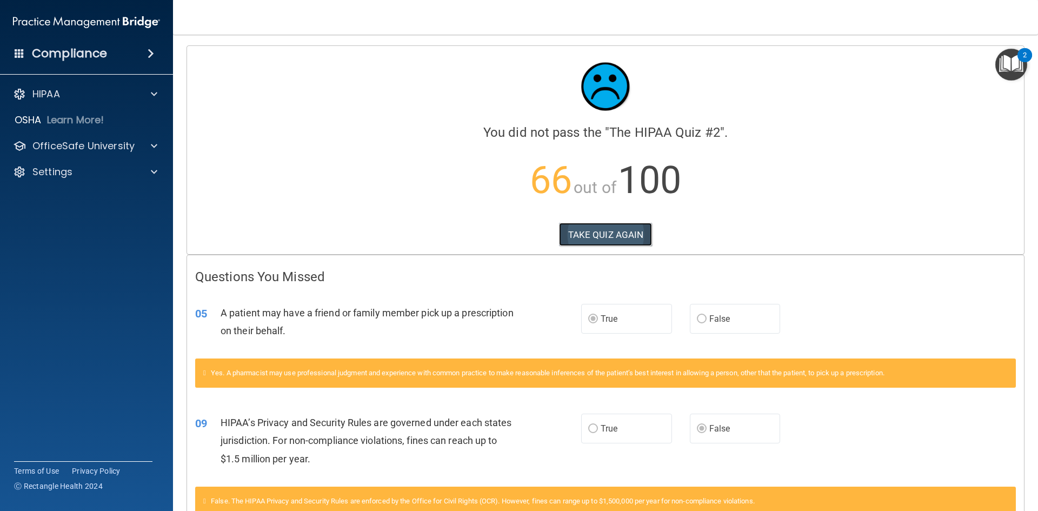
click at [613, 234] on button "TAKE QUIZ AGAIN" at bounding box center [606, 235] width 94 height 24
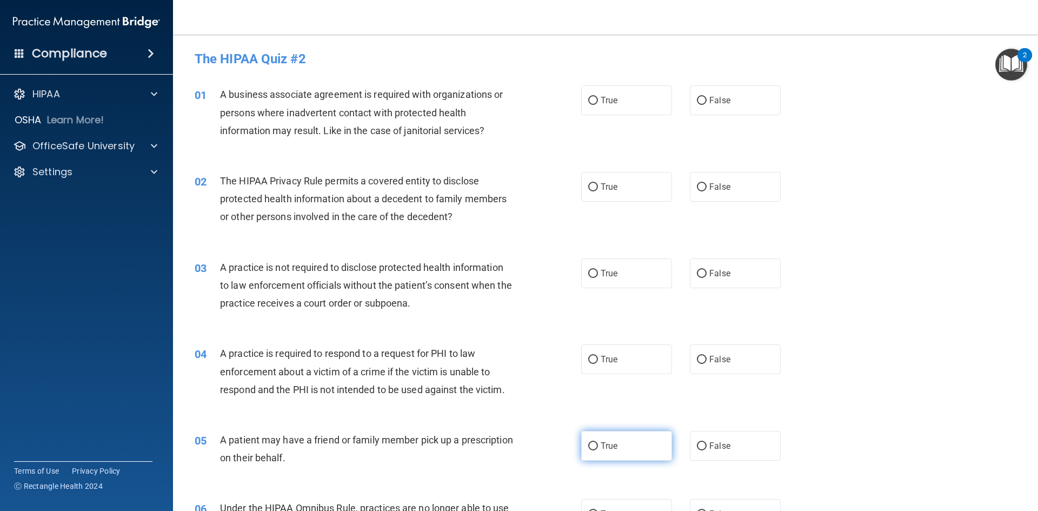
click at [588, 449] on input "True" at bounding box center [593, 446] width 10 height 8
radio input "true"
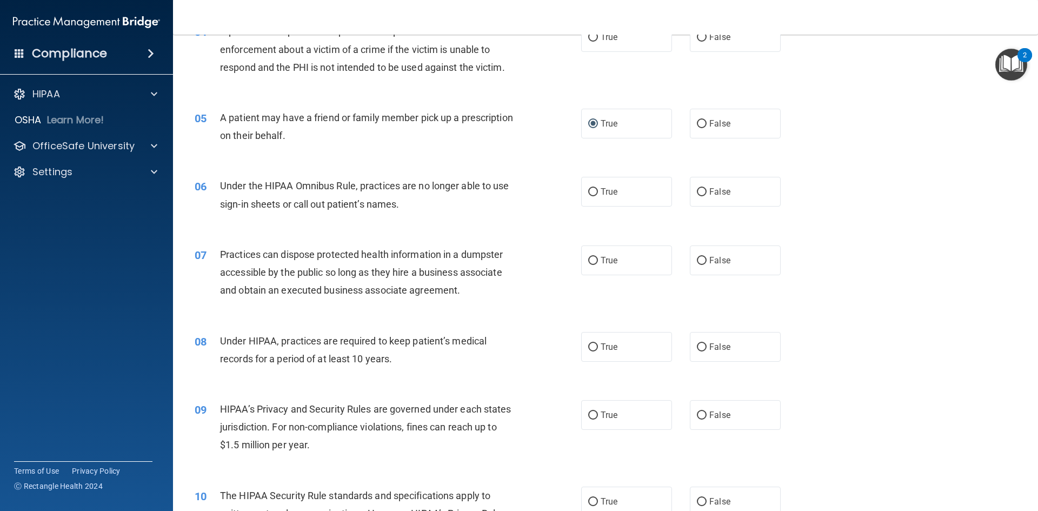
scroll to position [324, 0]
click at [703, 415] on label "False" at bounding box center [735, 413] width 91 height 30
click at [703, 415] on input "False" at bounding box center [702, 413] width 10 height 8
radio input "true"
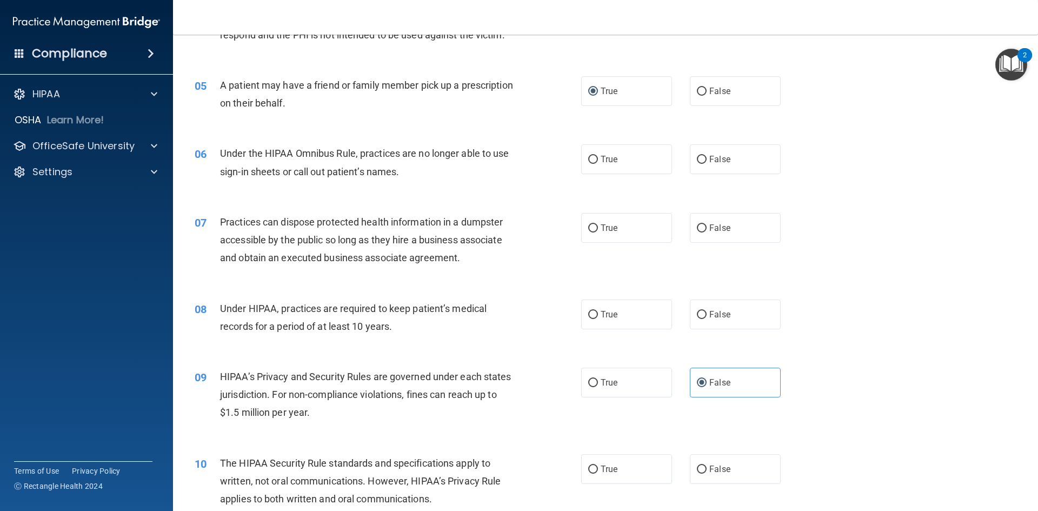
scroll to position [378, 0]
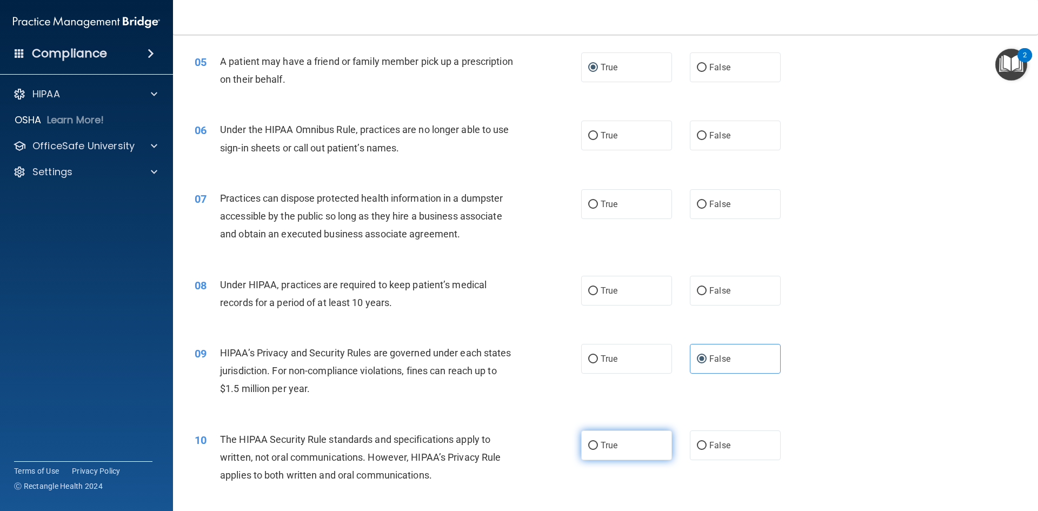
click at [593, 444] on input "True" at bounding box center [593, 446] width 10 height 8
radio input "true"
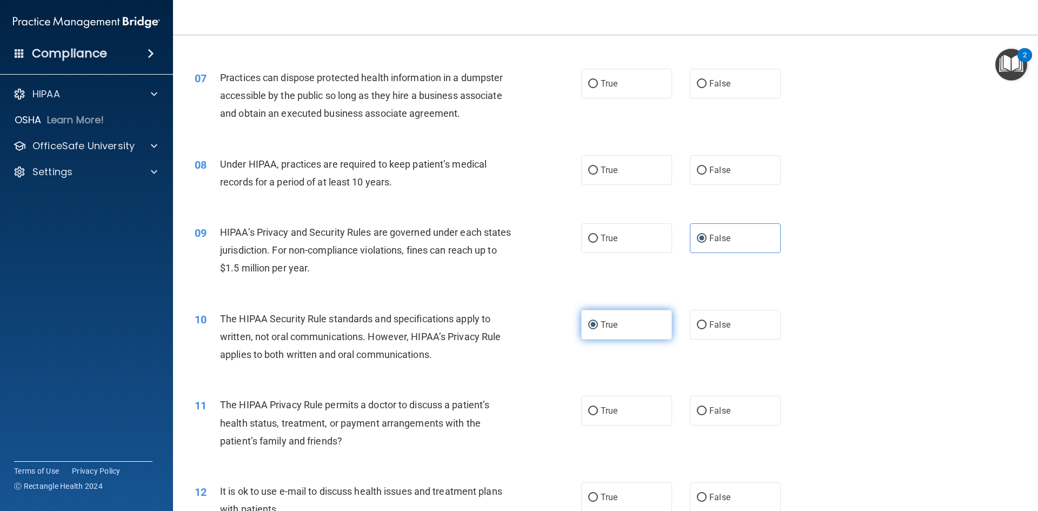
scroll to position [541, 0]
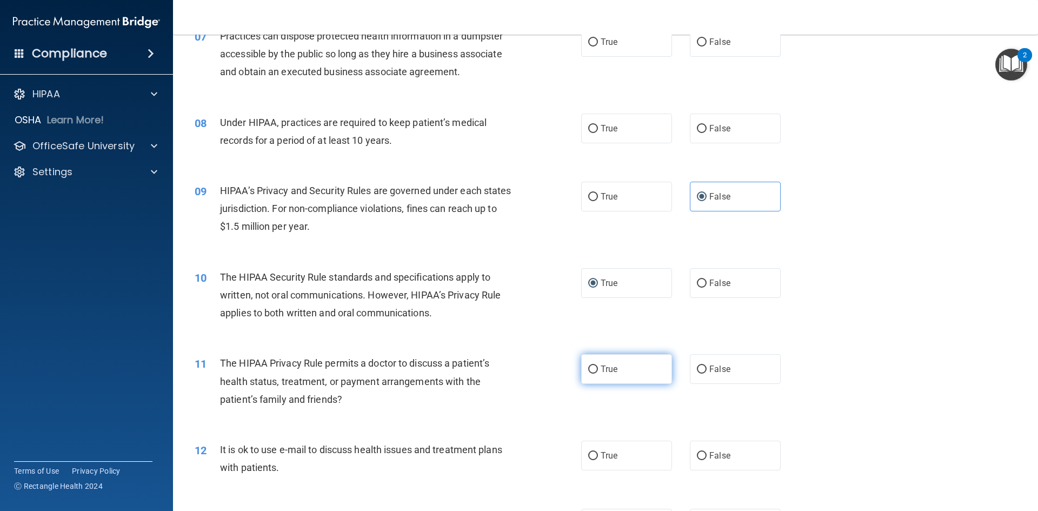
click at [589, 368] on input "True" at bounding box center [593, 369] width 10 height 8
radio input "true"
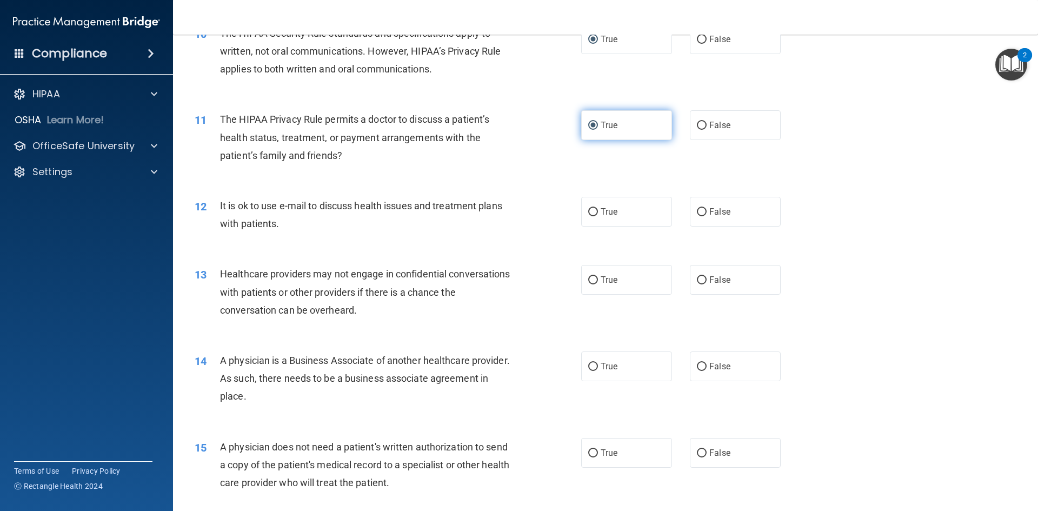
scroll to position [811, 0]
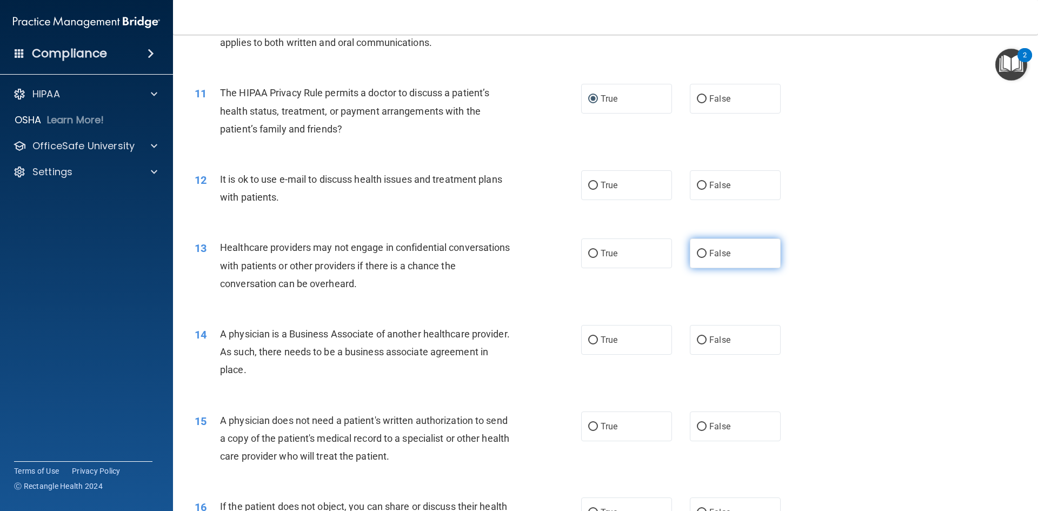
click at [701, 252] on input "False" at bounding box center [702, 254] width 10 height 8
radio input "true"
click at [697, 336] on input "False" at bounding box center [702, 340] width 10 height 8
radio input "true"
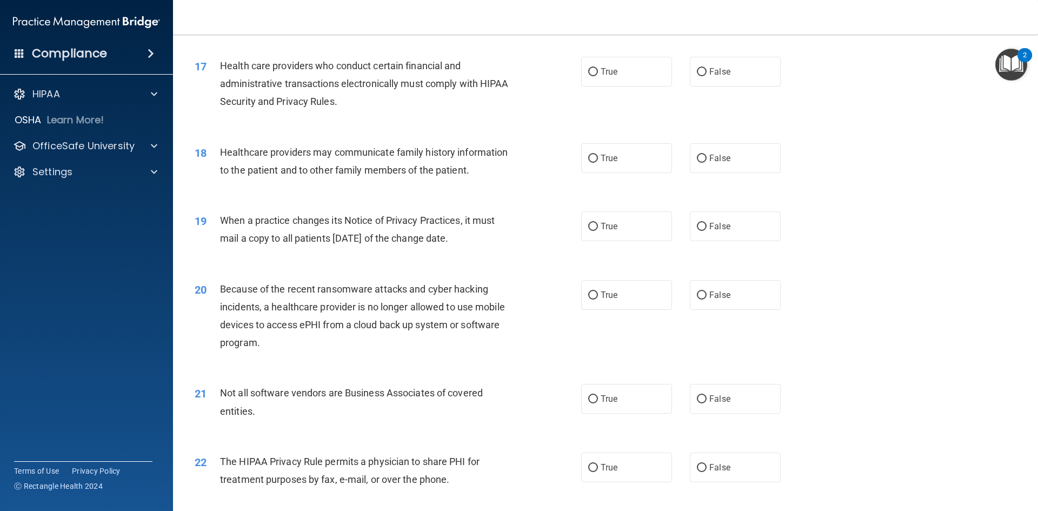
scroll to position [1351, 0]
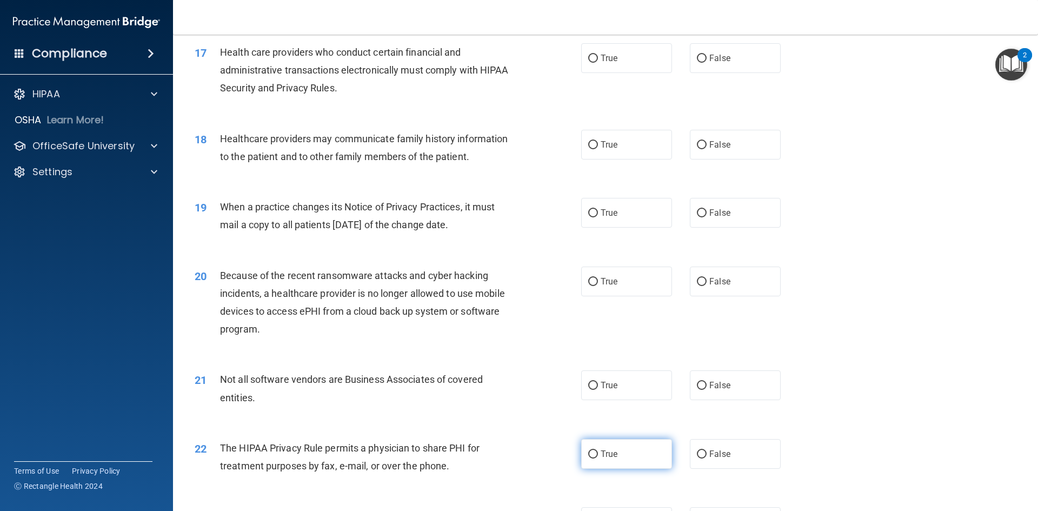
click at [588, 454] on input "True" at bounding box center [593, 454] width 10 height 8
radio input "true"
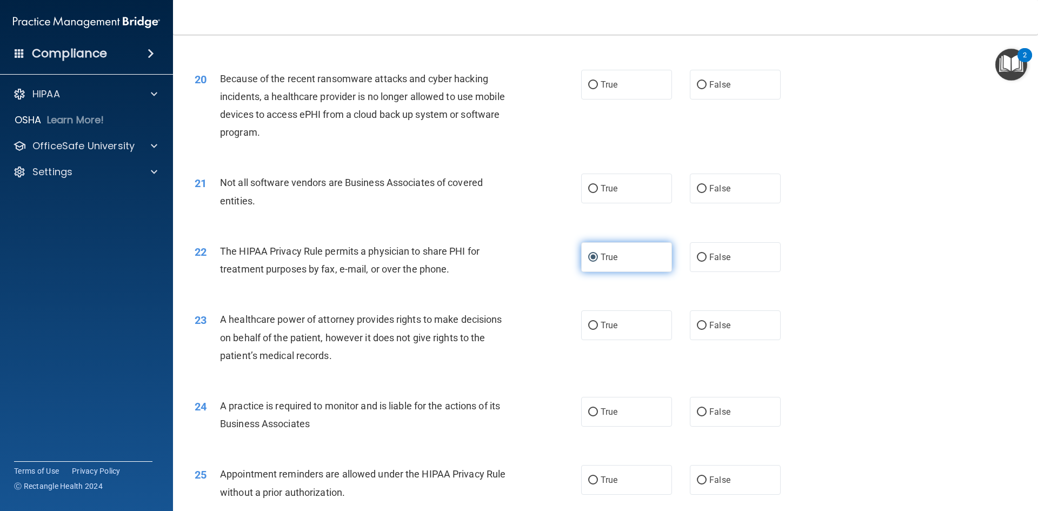
scroll to position [1568, 0]
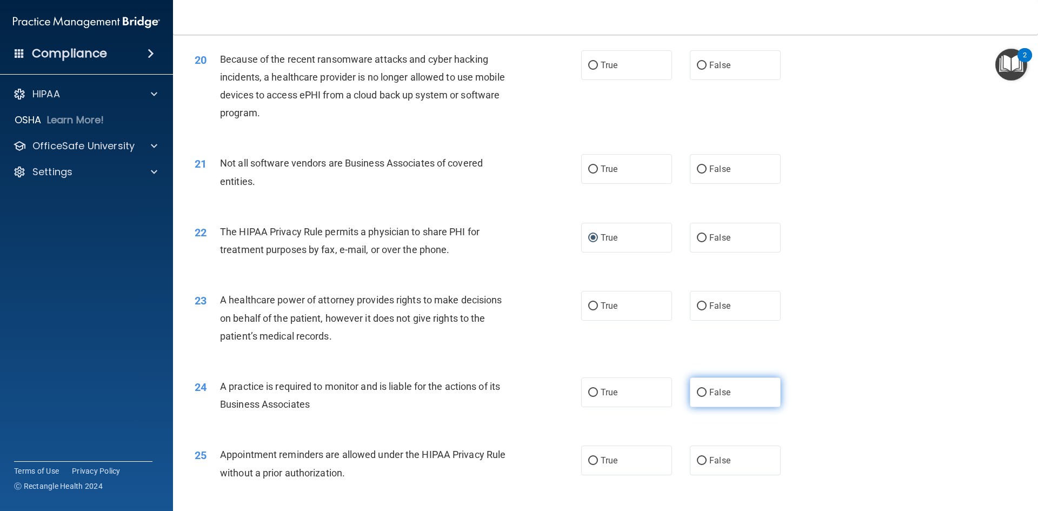
click at [698, 395] on input "False" at bounding box center [702, 393] width 10 height 8
radio input "true"
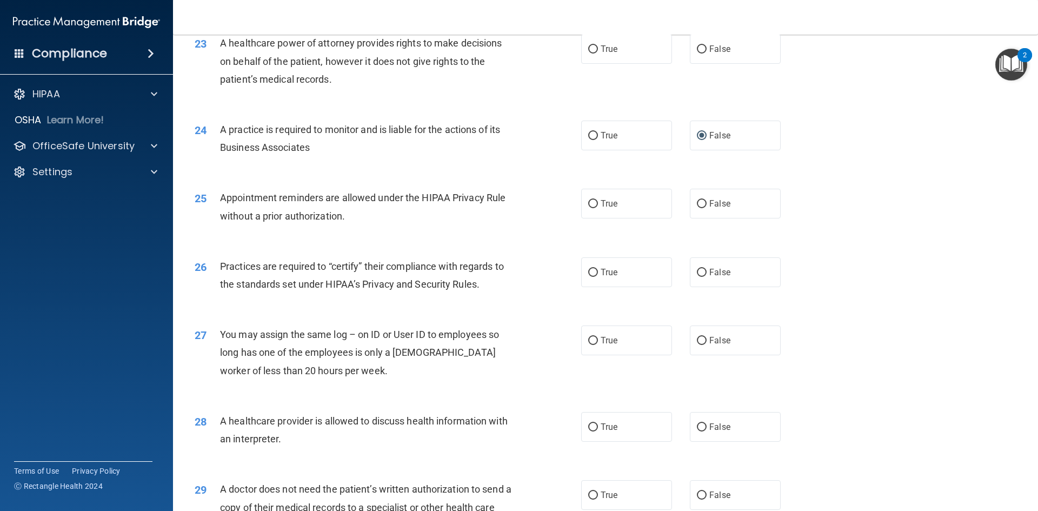
scroll to position [1838, 0]
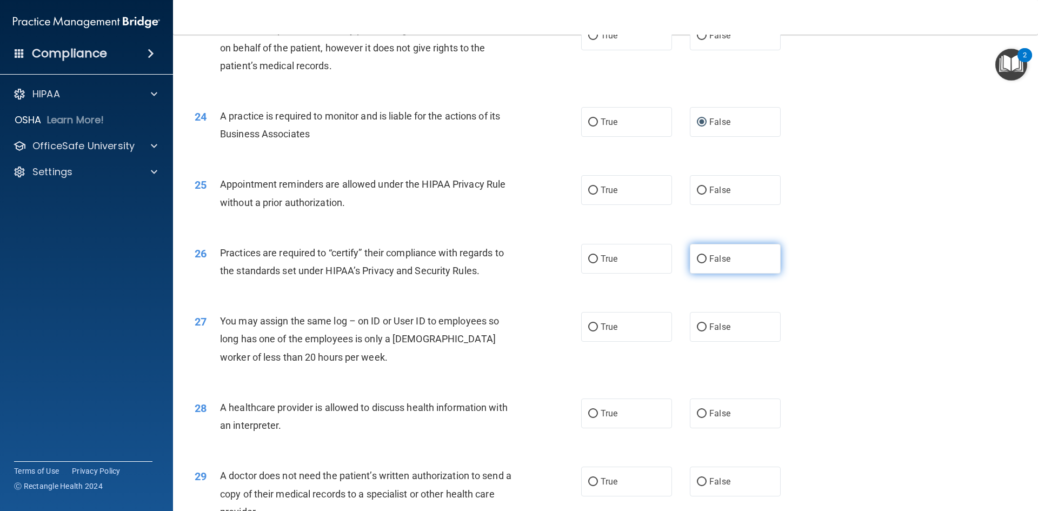
click at [699, 261] on input "False" at bounding box center [702, 259] width 10 height 8
radio input "true"
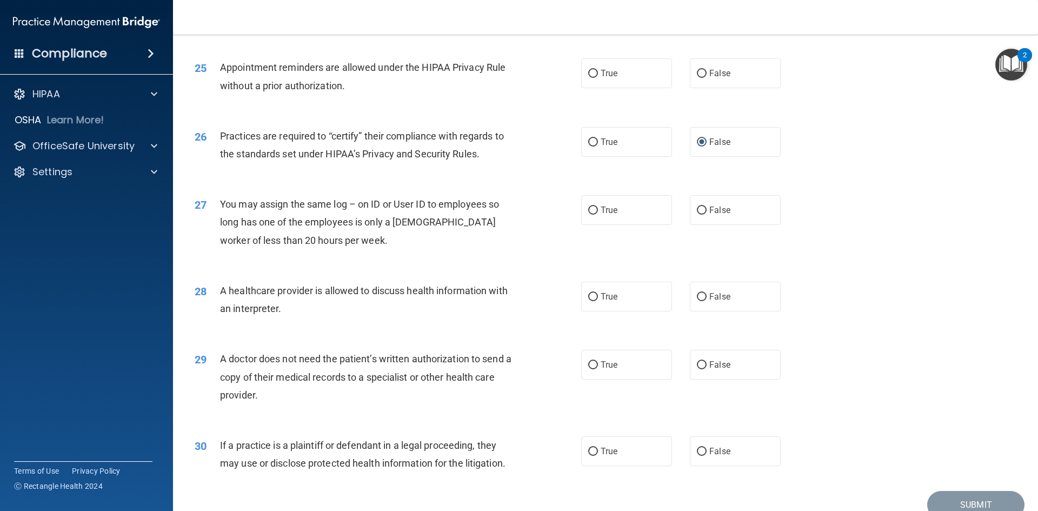
scroll to position [2000, 0]
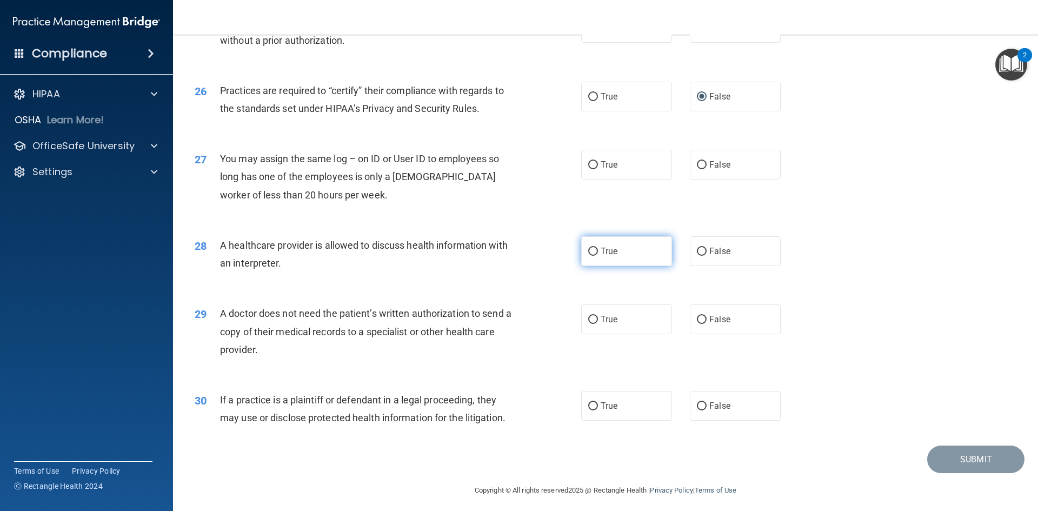
click at [606, 259] on label "True" at bounding box center [626, 251] width 91 height 30
click at [598, 256] on input "True" at bounding box center [593, 252] width 10 height 8
radio input "true"
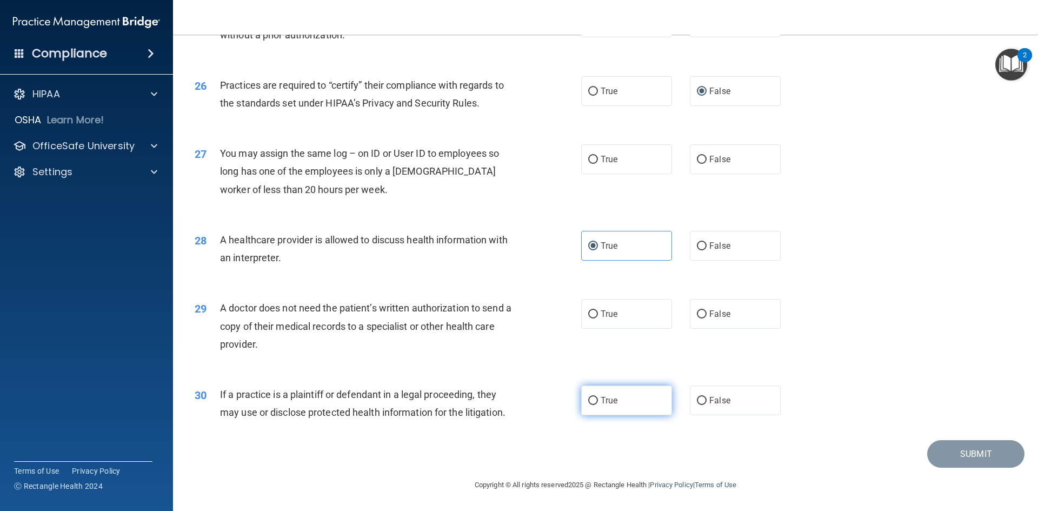
click at [583, 401] on label "True" at bounding box center [626, 400] width 91 height 30
click at [588, 401] on input "True" at bounding box center [593, 401] width 10 height 8
radio input "true"
click at [589, 314] on input "True" at bounding box center [593, 314] width 10 height 8
radio input "true"
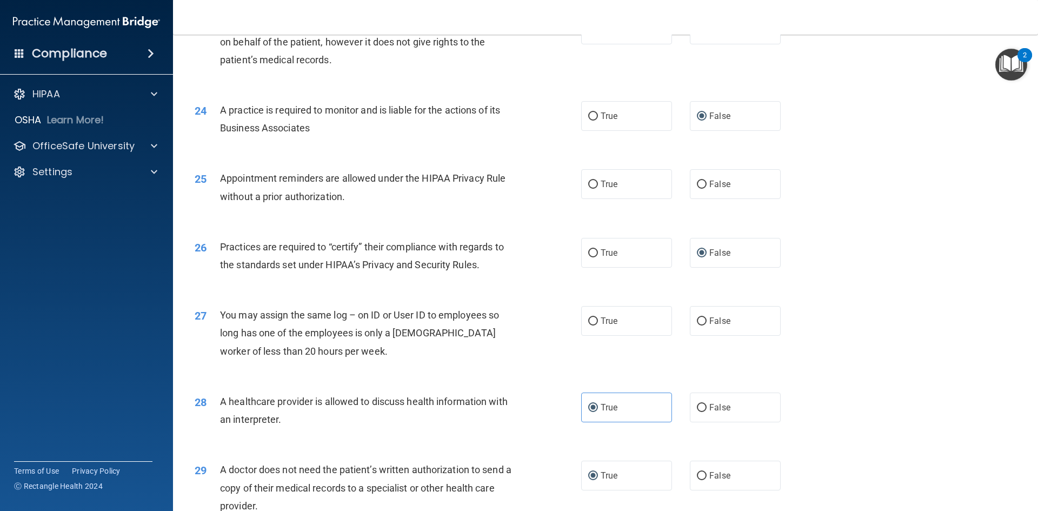
scroll to position [1843, 0]
click at [699, 324] on input "False" at bounding box center [702, 322] width 10 height 8
radio input "true"
click at [607, 189] on span "True" at bounding box center [609, 184] width 17 height 10
click at [598, 189] on input "True" at bounding box center [593, 185] width 10 height 8
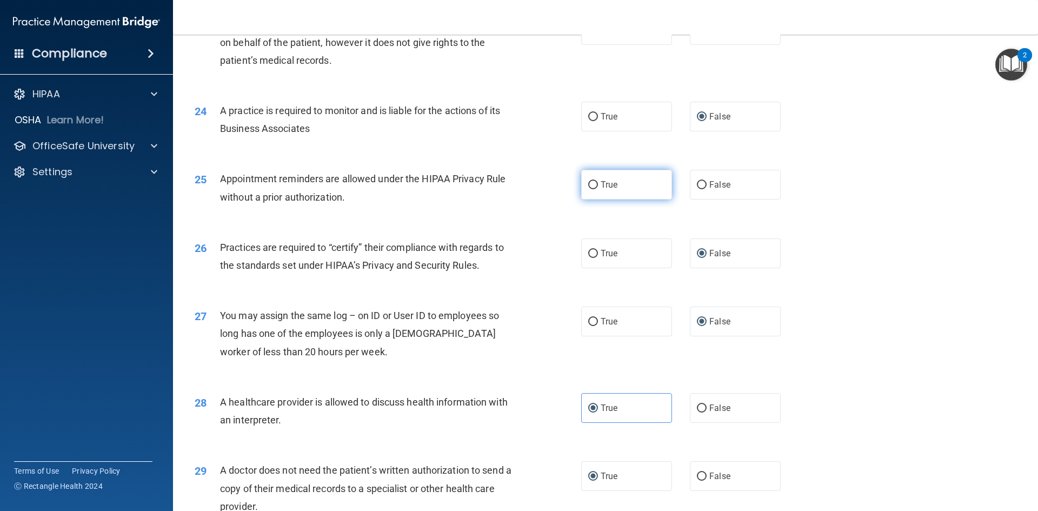
radio input "true"
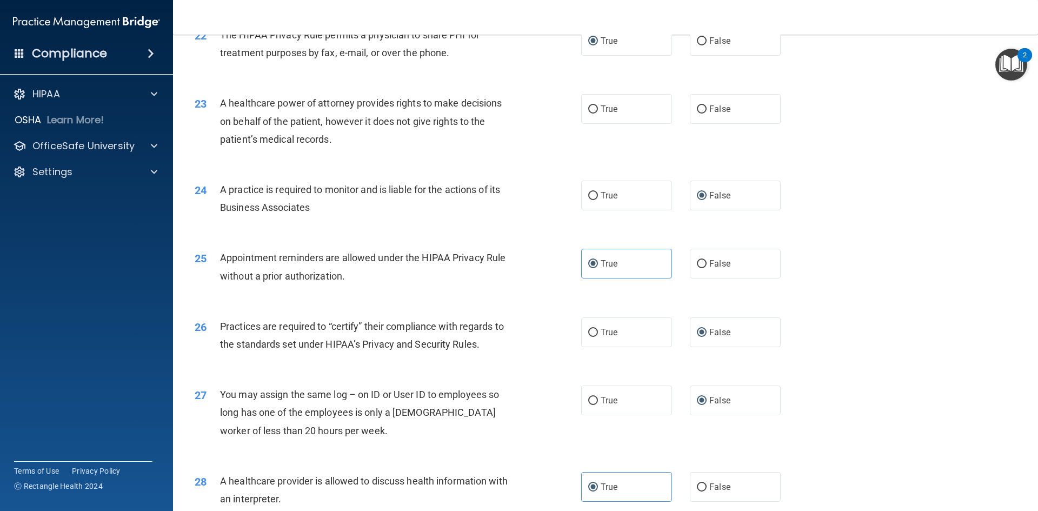
scroll to position [1681, 0]
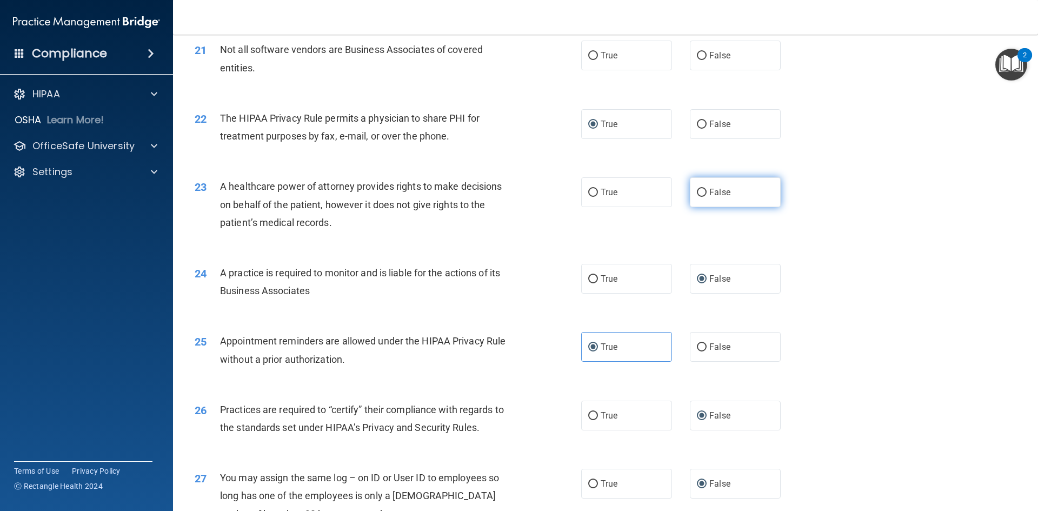
click at [708, 186] on label "False" at bounding box center [735, 192] width 91 height 30
click at [707, 189] on input "False" at bounding box center [702, 193] width 10 height 8
radio input "true"
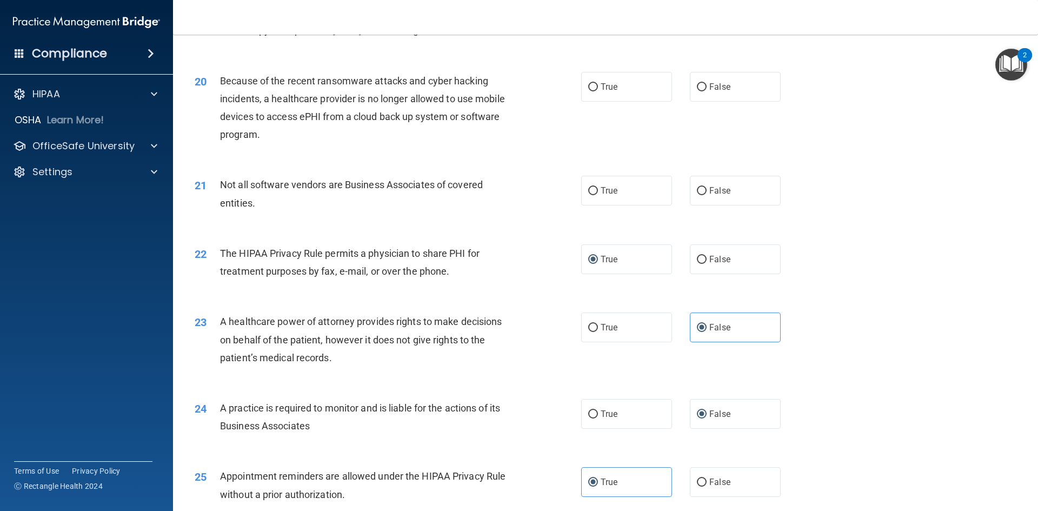
scroll to position [1519, 0]
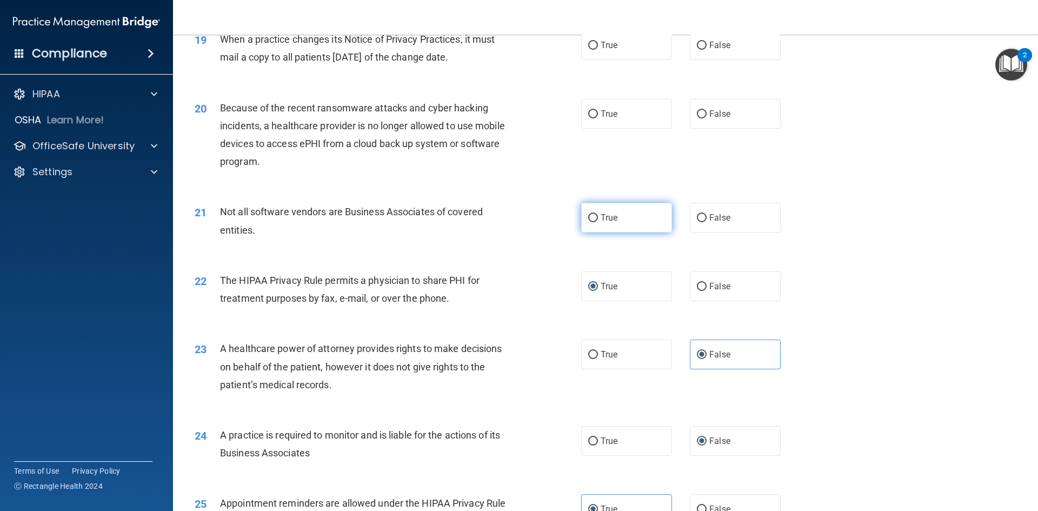
click at [601, 214] on span "True" at bounding box center [609, 217] width 17 height 10
click at [598, 214] on input "True" at bounding box center [593, 218] width 10 height 8
radio input "true"
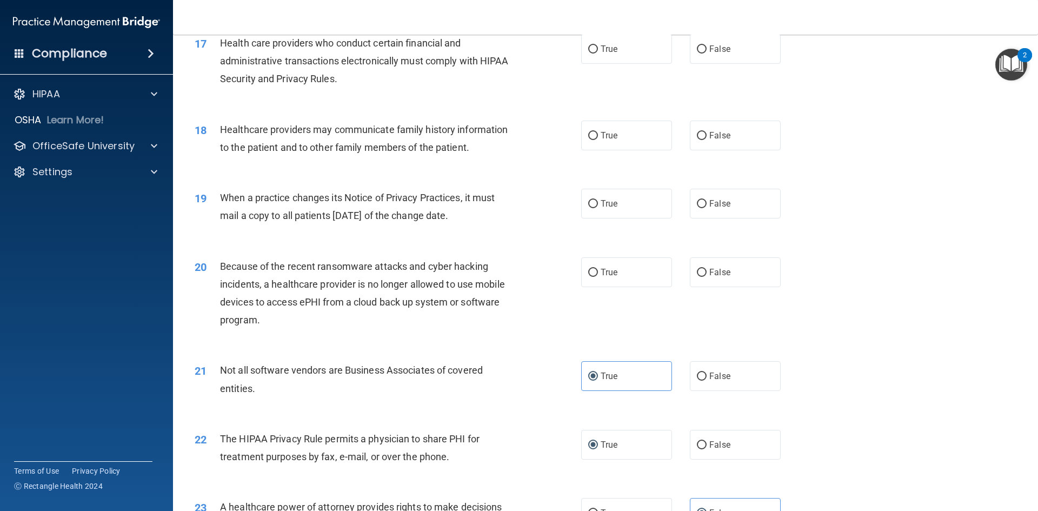
scroll to position [1357, 0]
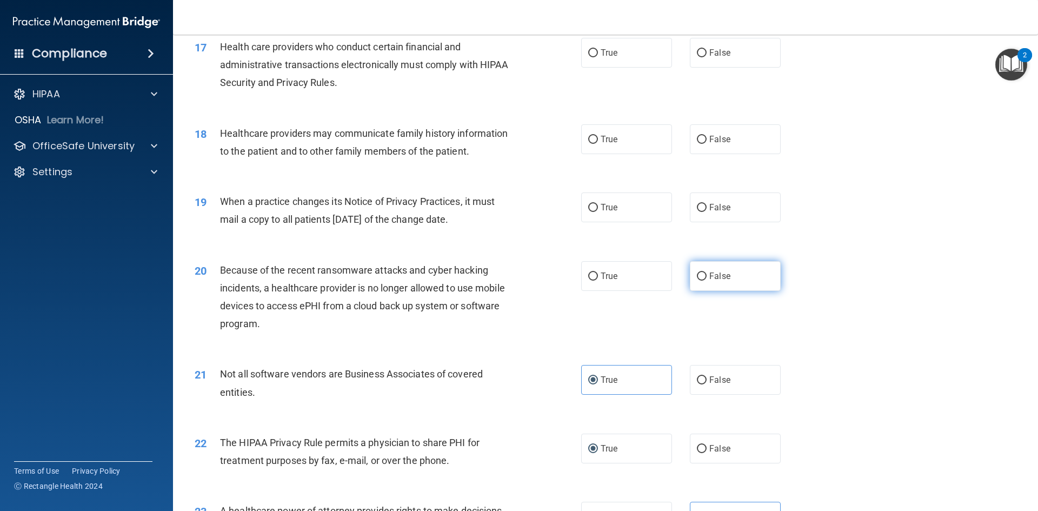
click at [697, 281] on label "False" at bounding box center [735, 276] width 91 height 30
click at [697, 281] on input "False" at bounding box center [702, 276] width 10 height 8
radio input "true"
click at [690, 206] on label "False" at bounding box center [735, 207] width 91 height 30
click at [697, 206] on input "False" at bounding box center [702, 208] width 10 height 8
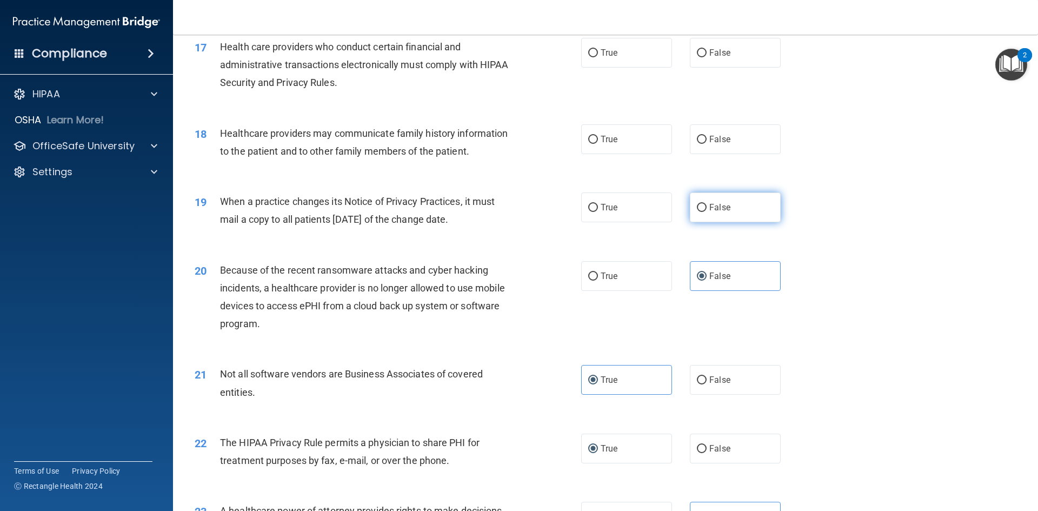
radio input "true"
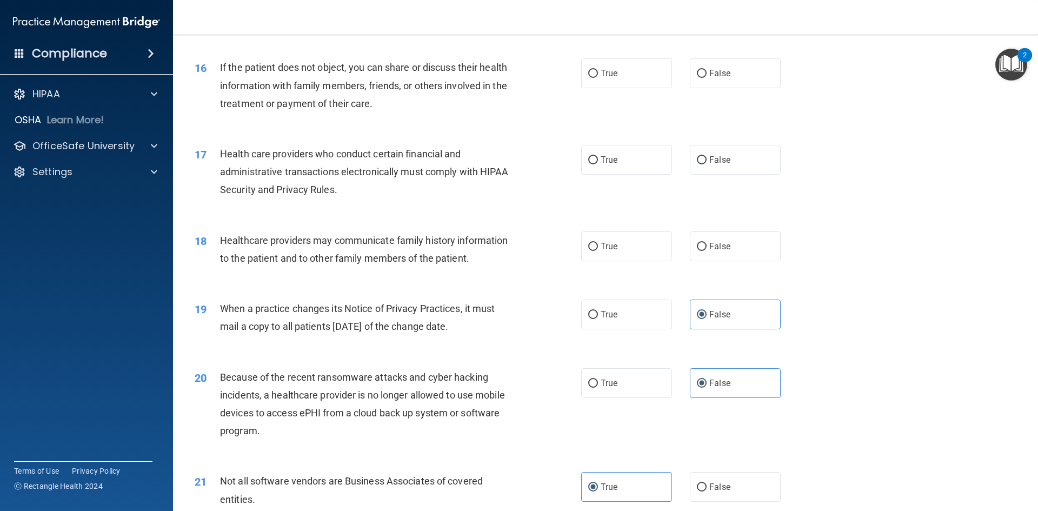
scroll to position [1249, 0]
click at [702, 250] on label "False" at bounding box center [735, 247] width 91 height 30
click at [702, 250] on input "False" at bounding box center [702, 248] width 10 height 8
radio input "true"
click at [588, 163] on input "True" at bounding box center [593, 161] width 10 height 8
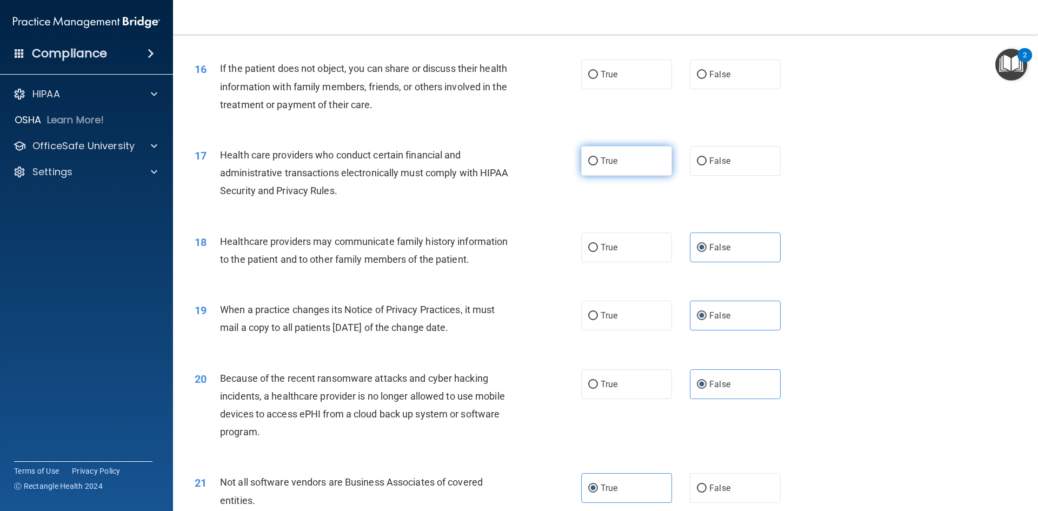
radio input "true"
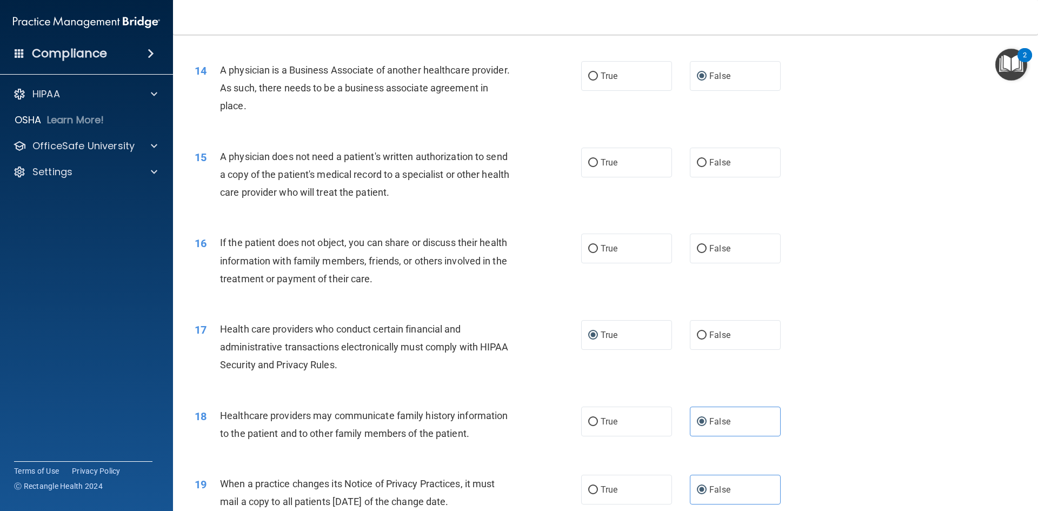
scroll to position [1032, 0]
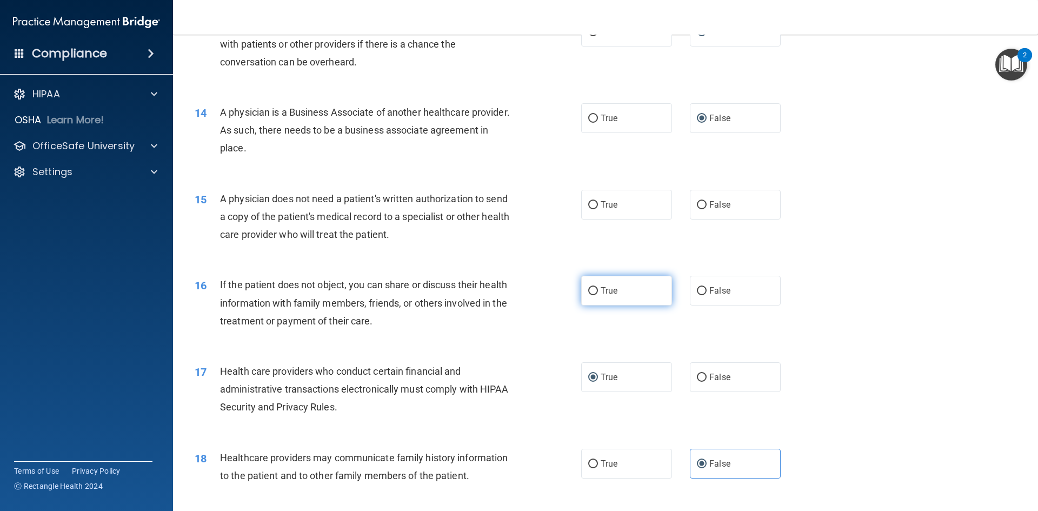
click at [589, 292] on input "True" at bounding box center [593, 291] width 10 height 8
radio input "true"
click at [610, 205] on span "True" at bounding box center [609, 204] width 17 height 10
click at [598, 205] on input "True" at bounding box center [593, 205] width 10 height 8
radio input "true"
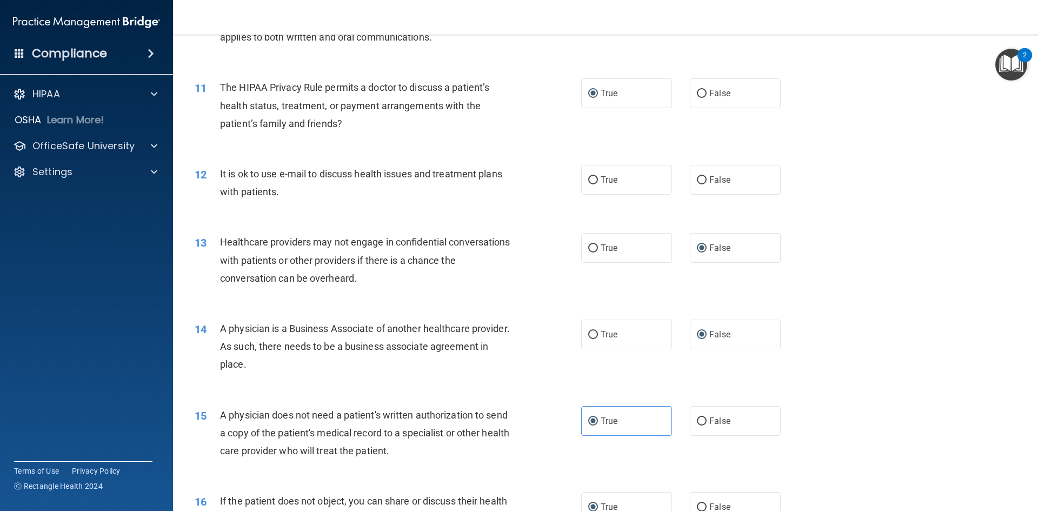
scroll to position [762, 0]
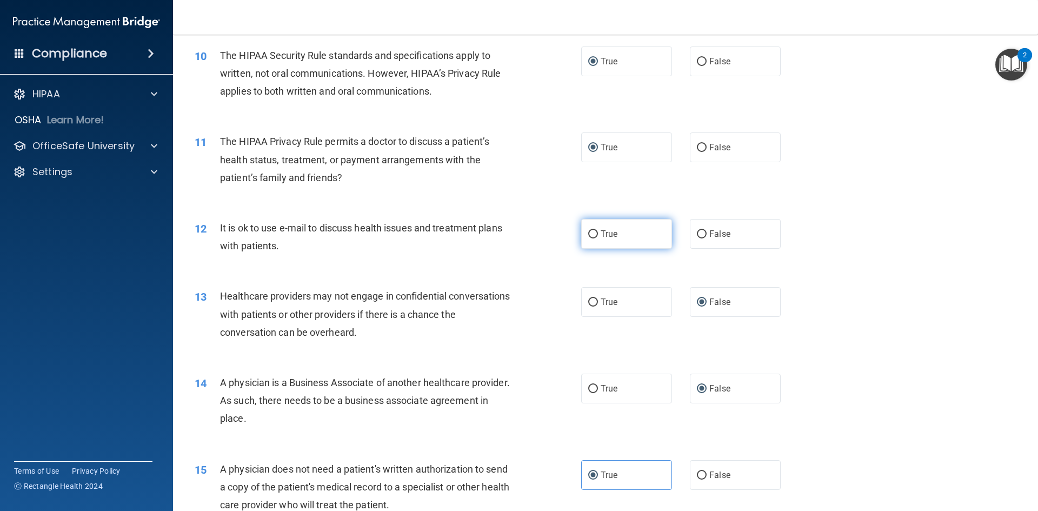
click at [603, 240] on label "True" at bounding box center [626, 234] width 91 height 30
click at [598, 238] on input "True" at bounding box center [593, 234] width 10 height 8
radio input "true"
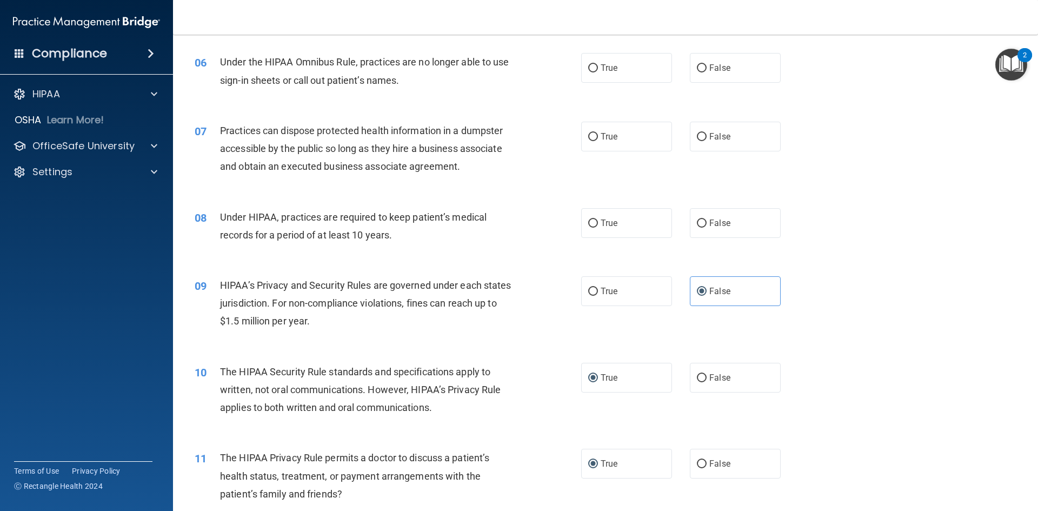
scroll to position [384, 0]
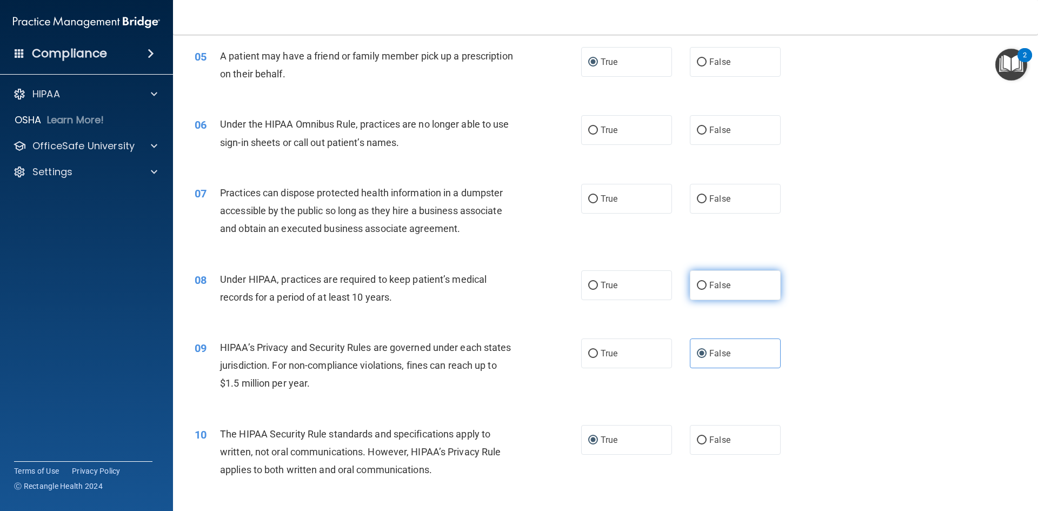
click at [699, 278] on label "False" at bounding box center [735, 285] width 91 height 30
click at [699, 282] on input "False" at bounding box center [702, 286] width 10 height 8
radio input "true"
click at [709, 199] on span "False" at bounding box center [719, 199] width 21 height 10
click at [707, 199] on input "False" at bounding box center [702, 199] width 10 height 8
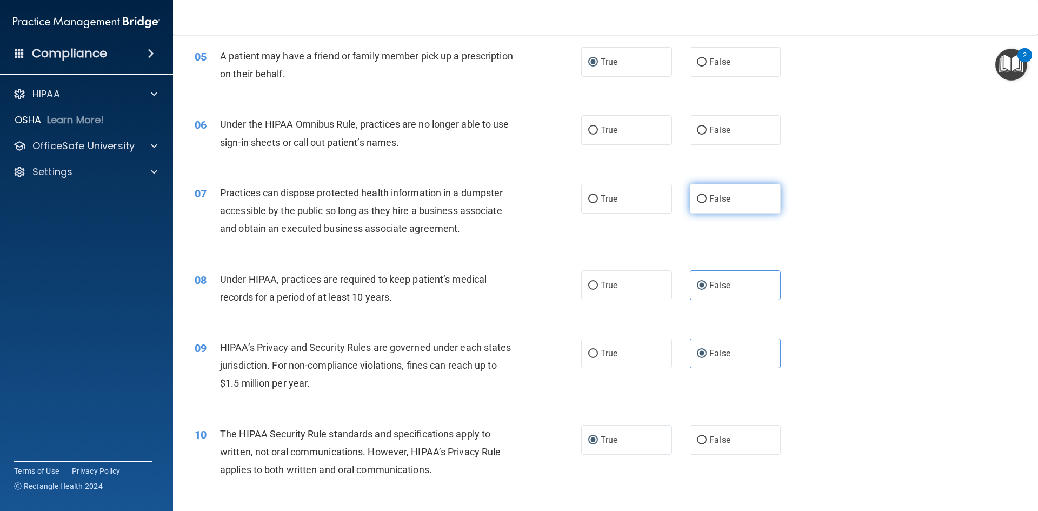
radio input "true"
click at [608, 131] on span "True" at bounding box center [609, 130] width 17 height 10
click at [598, 131] on input "True" at bounding box center [593, 130] width 10 height 8
radio input "true"
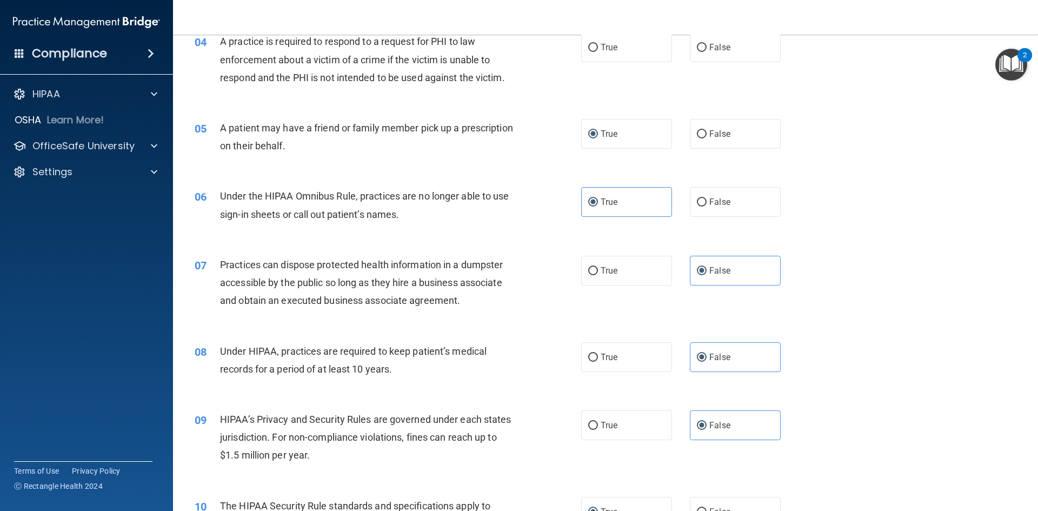
scroll to position [114, 0]
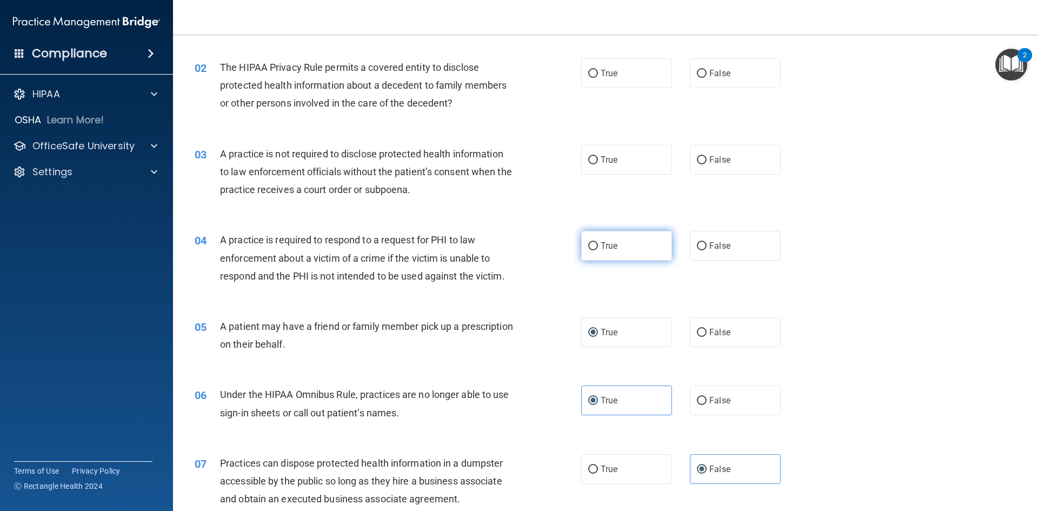
click at [623, 247] on label "True" at bounding box center [626, 246] width 91 height 30
click at [598, 247] on input "True" at bounding box center [593, 246] width 10 height 8
radio input "true"
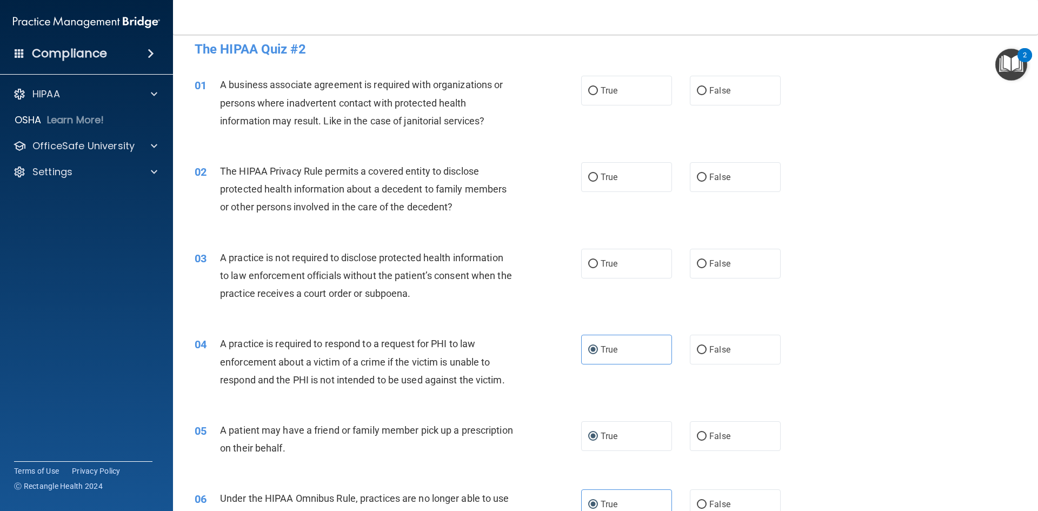
scroll to position [5, 0]
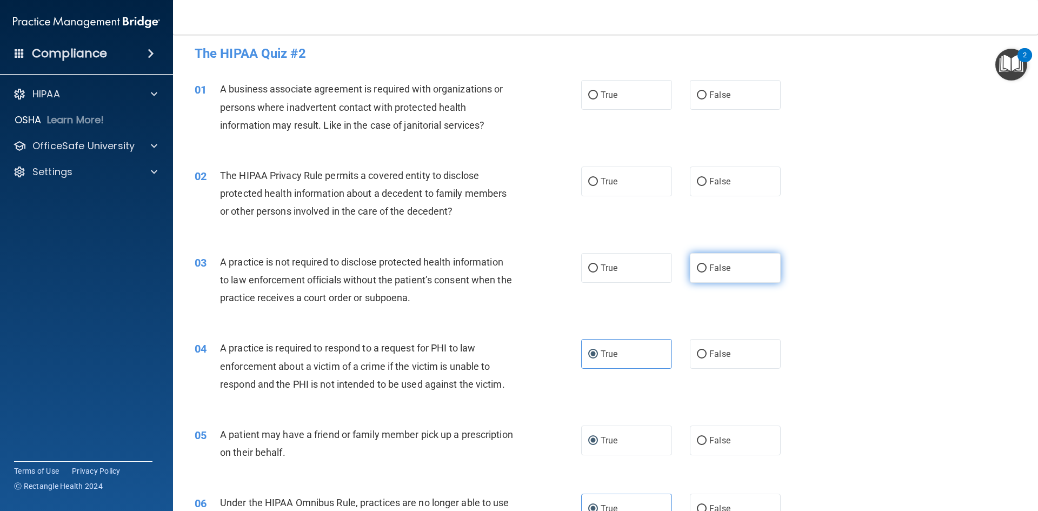
click at [705, 274] on label "False" at bounding box center [735, 268] width 91 height 30
click at [705, 272] on input "False" at bounding box center [702, 268] width 10 height 8
radio input "true"
click at [594, 185] on input "True" at bounding box center [593, 182] width 10 height 8
radio input "true"
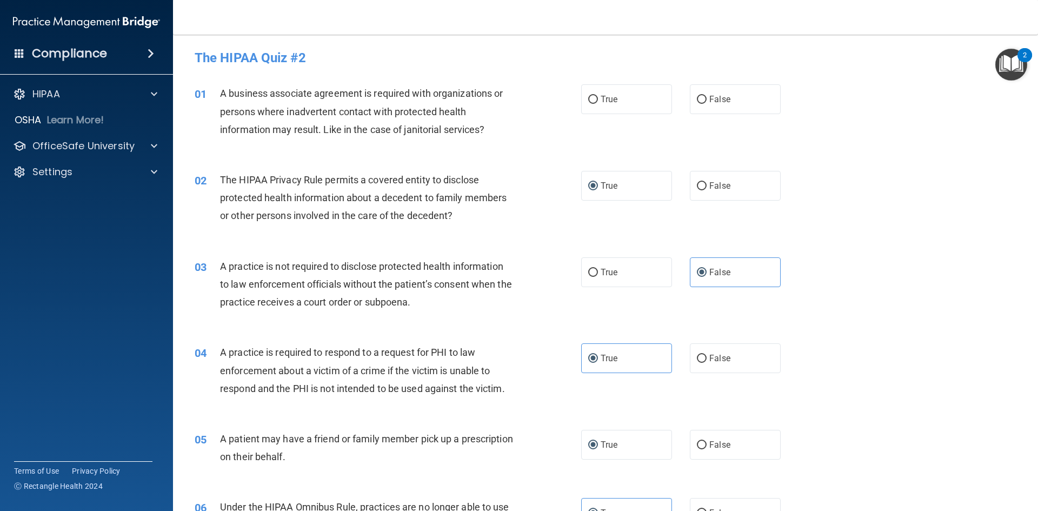
scroll to position [0, 0]
click at [697, 102] on input "False" at bounding box center [702, 101] width 10 height 8
radio input "true"
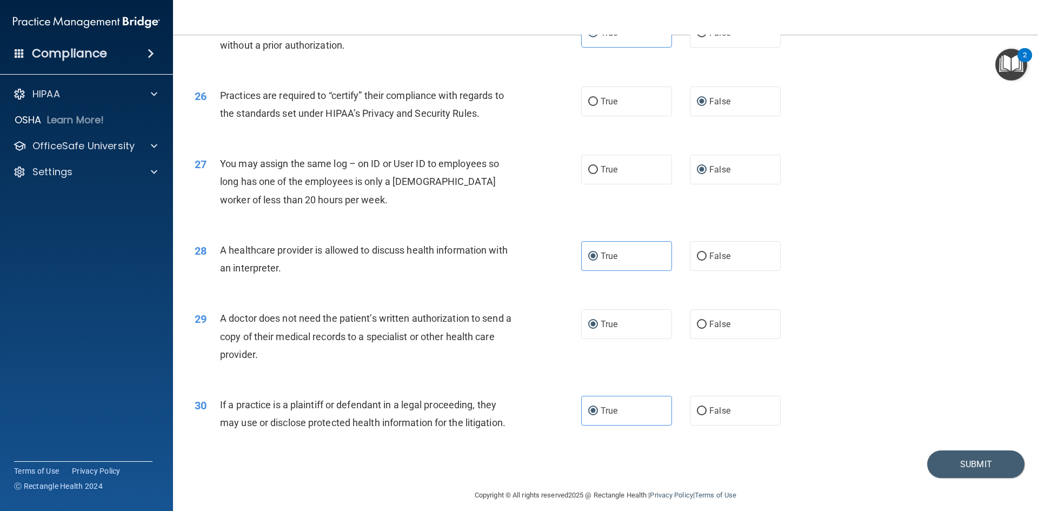
scroll to position [2006, 0]
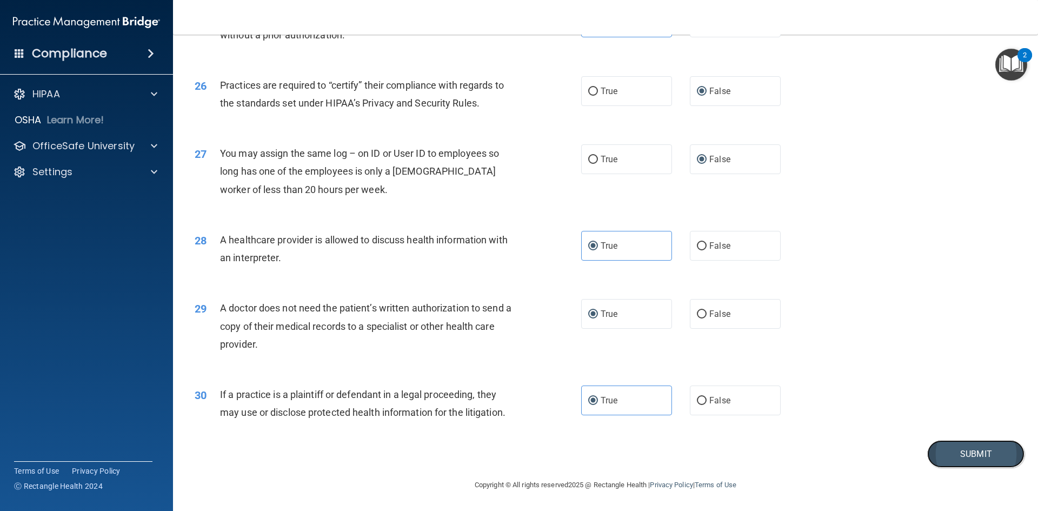
click at [962, 447] on button "Submit" at bounding box center [975, 454] width 97 height 28
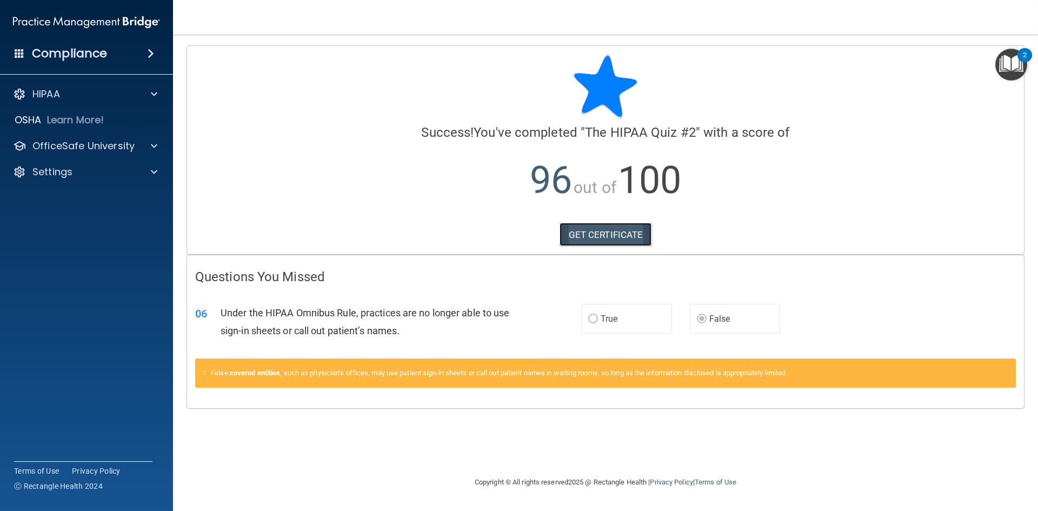
click at [595, 236] on link "GET CERTIFICATE" at bounding box center [605, 235] width 92 height 24
click at [84, 152] on div "OfficeSafe University" at bounding box center [87, 146] width 174 height 22
click at [119, 144] on p "OfficeSafe University" at bounding box center [83, 145] width 102 height 13
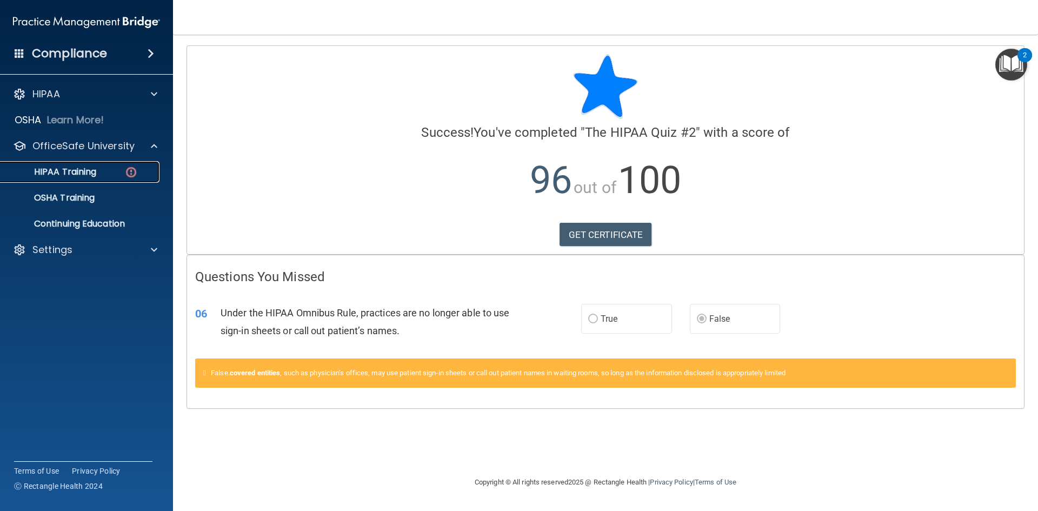
click at [44, 170] on p "HIPAA Training" at bounding box center [51, 171] width 89 height 11
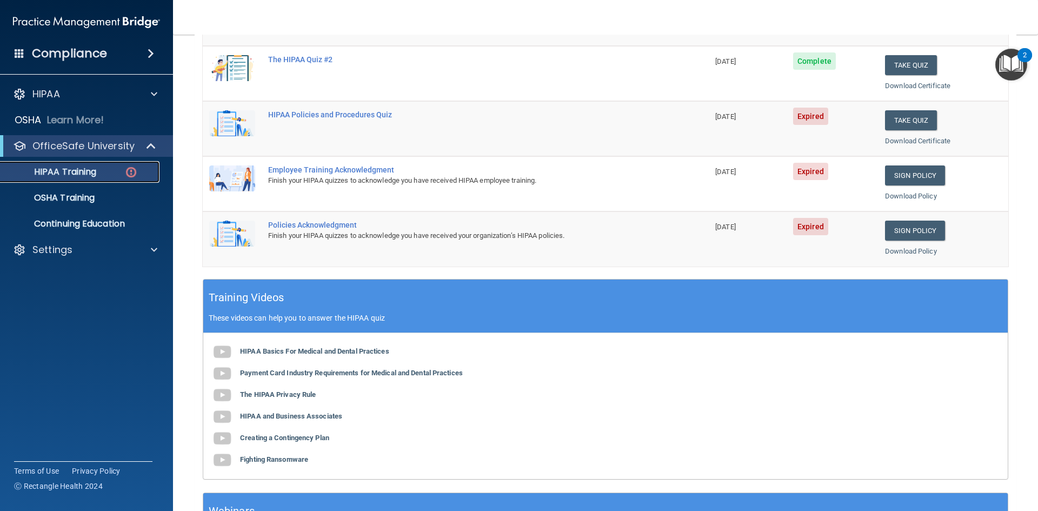
scroll to position [108, 0]
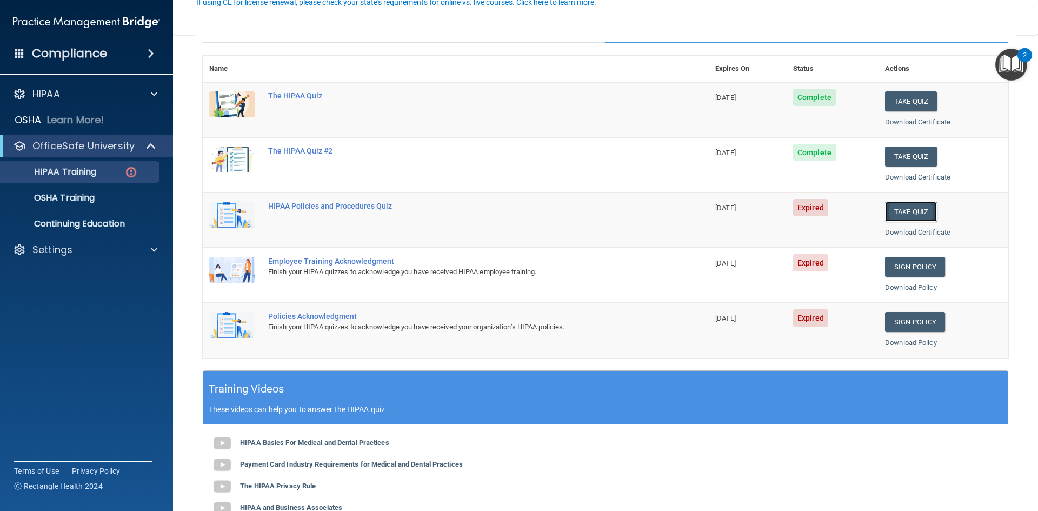
click at [907, 210] on button "Take Quiz" at bounding box center [911, 212] width 52 height 20
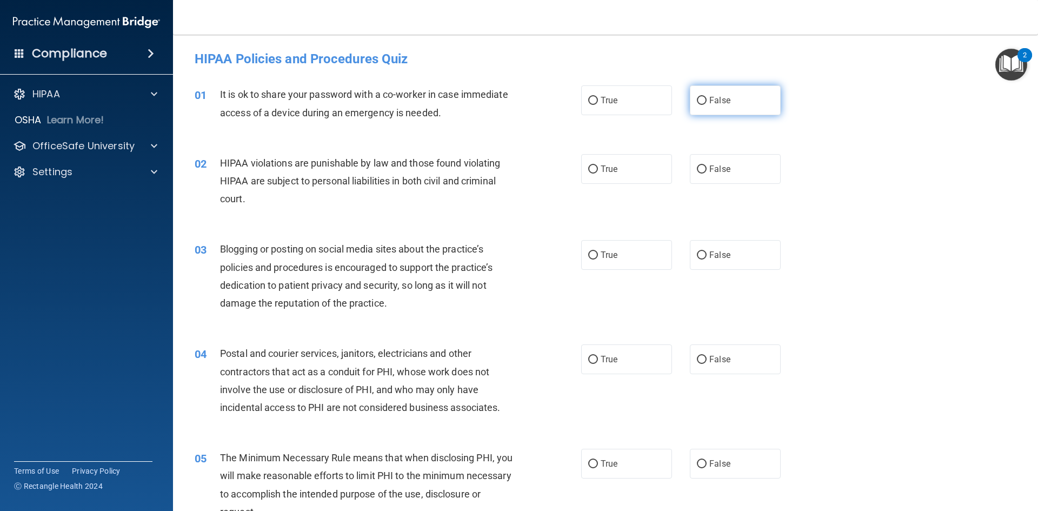
click at [717, 97] on span "False" at bounding box center [719, 100] width 21 height 10
click at [707, 97] on input "False" at bounding box center [702, 101] width 10 height 8
radio input "true"
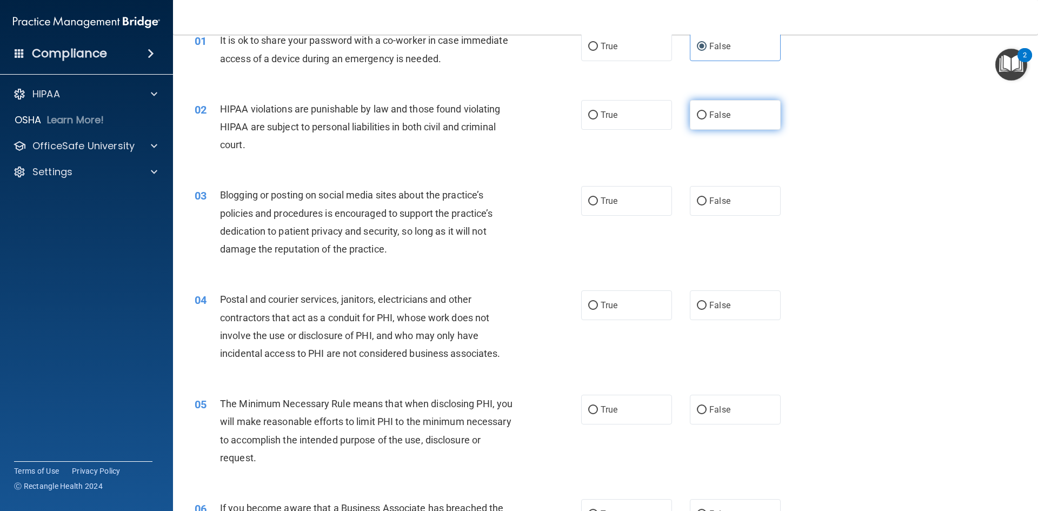
click at [697, 117] on input "False" at bounding box center [702, 115] width 10 height 8
radio input "true"
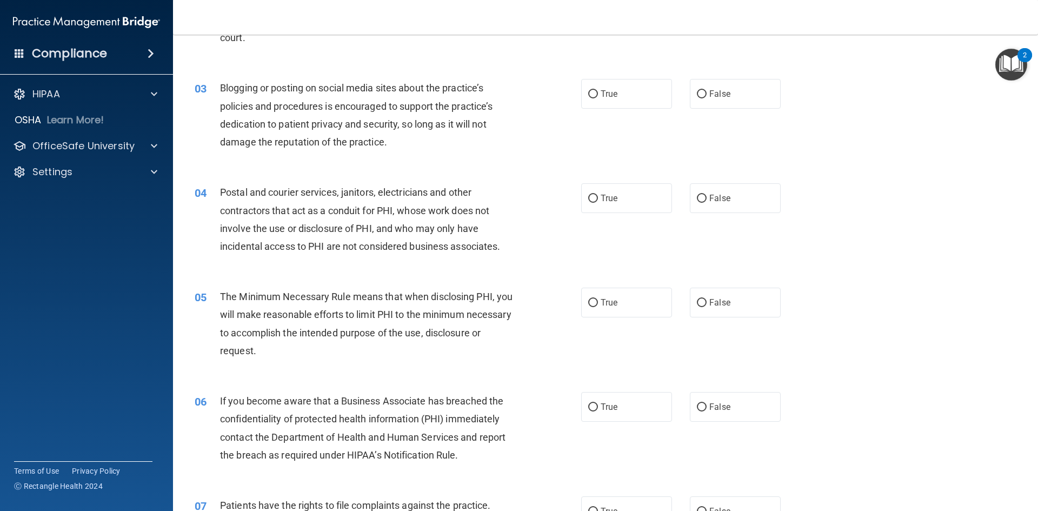
scroll to position [162, 0]
click at [721, 98] on label "False" at bounding box center [735, 93] width 91 height 30
click at [707, 97] on input "False" at bounding box center [702, 93] width 10 height 8
radio input "true"
click at [606, 198] on span "True" at bounding box center [609, 197] width 17 height 10
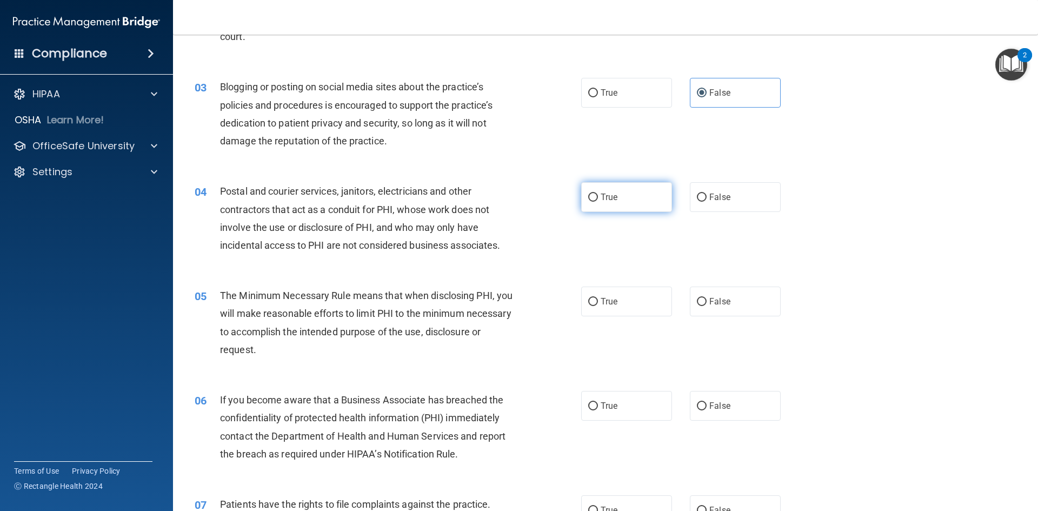
click at [598, 198] on input "True" at bounding box center [593, 198] width 10 height 8
radio input "true"
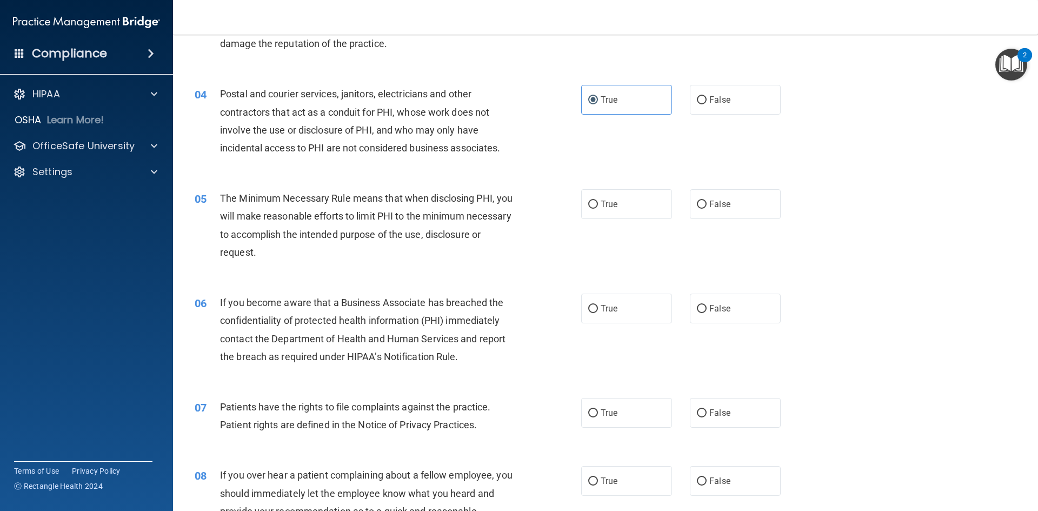
scroll to position [270, 0]
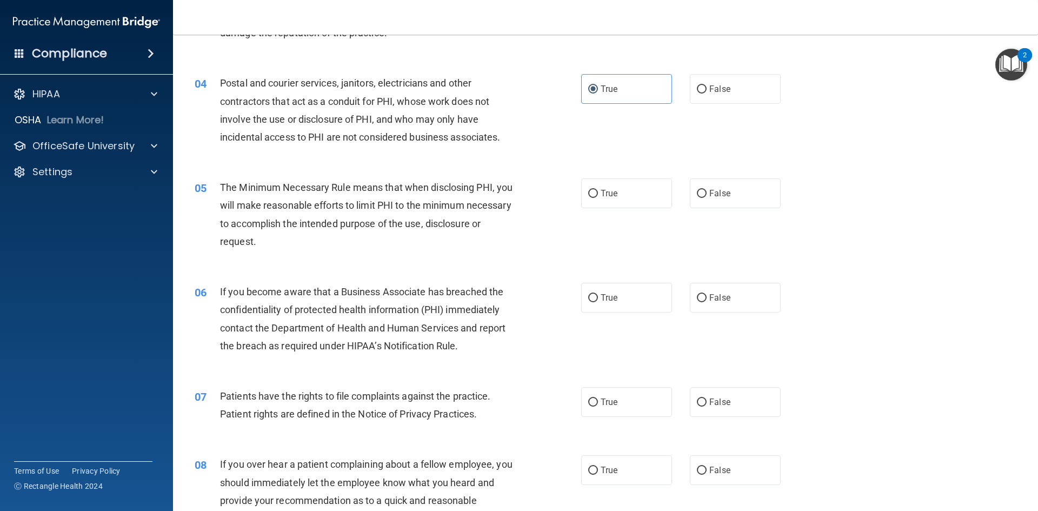
click at [216, 185] on div "05" at bounding box center [203, 188] width 34 height 20
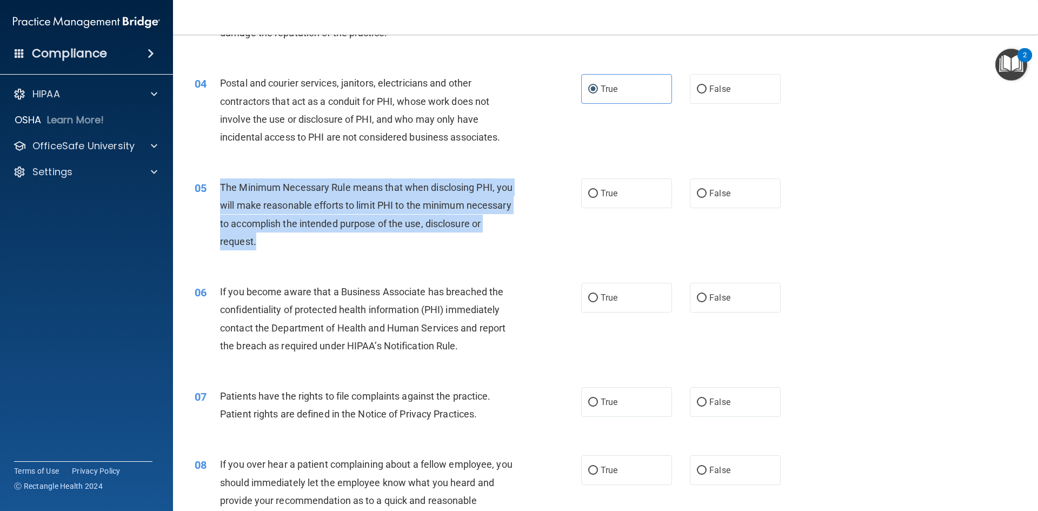
drag, startPoint x: 221, startPoint y: 191, endPoint x: 352, endPoint y: 239, distance: 139.9
click at [352, 239] on div "The Minimum Necessary Rule means that when disclosing PHI, you will make reason…" at bounding box center [371, 214] width 302 height 72
copy span "The Minimum Necessary Rule means that when disclosing PHI, you will make reason…"
click at [591, 191] on input "True" at bounding box center [593, 194] width 10 height 8
radio input "true"
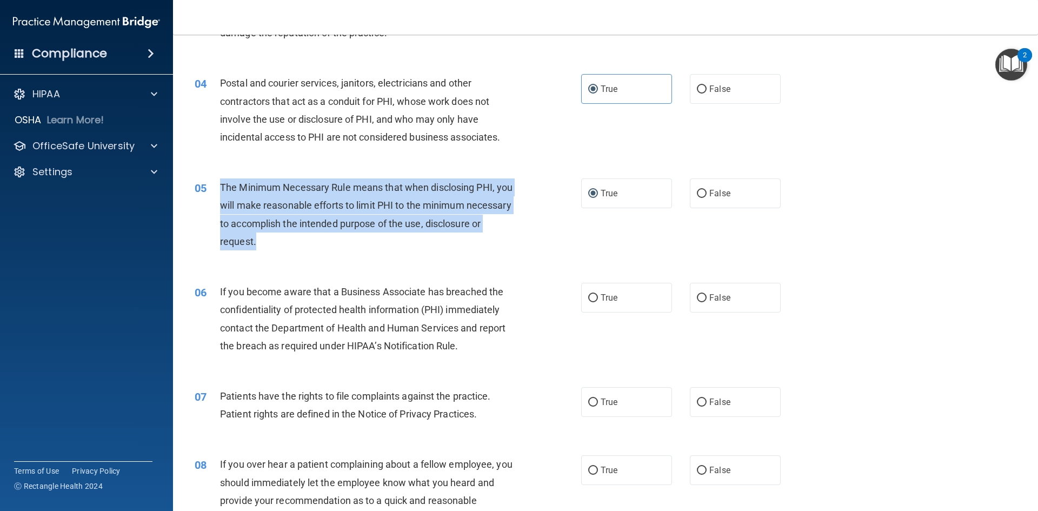
click at [510, 247] on div "The Minimum Necessary Rule means that when disclosing PHI, you will make reason…" at bounding box center [371, 214] width 302 height 72
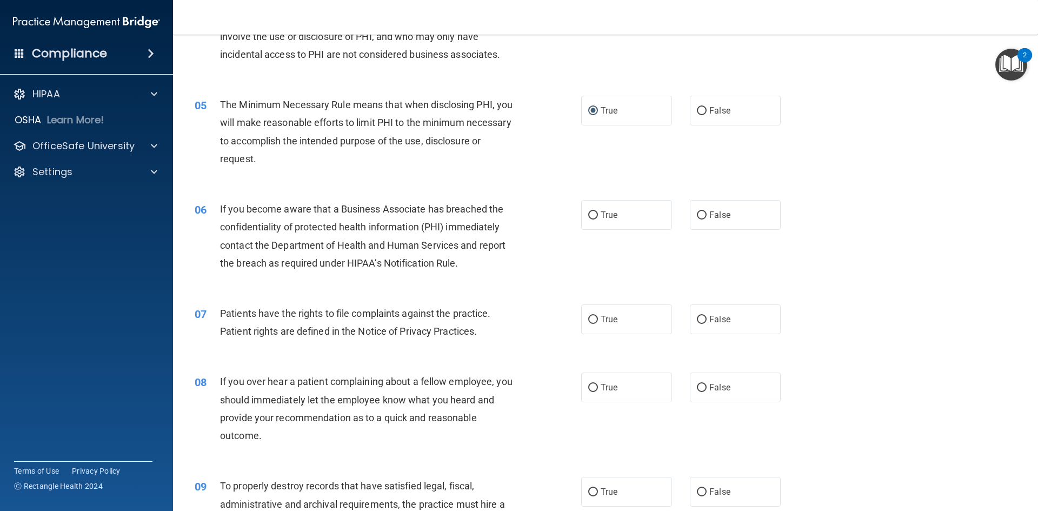
scroll to position [378, 0]
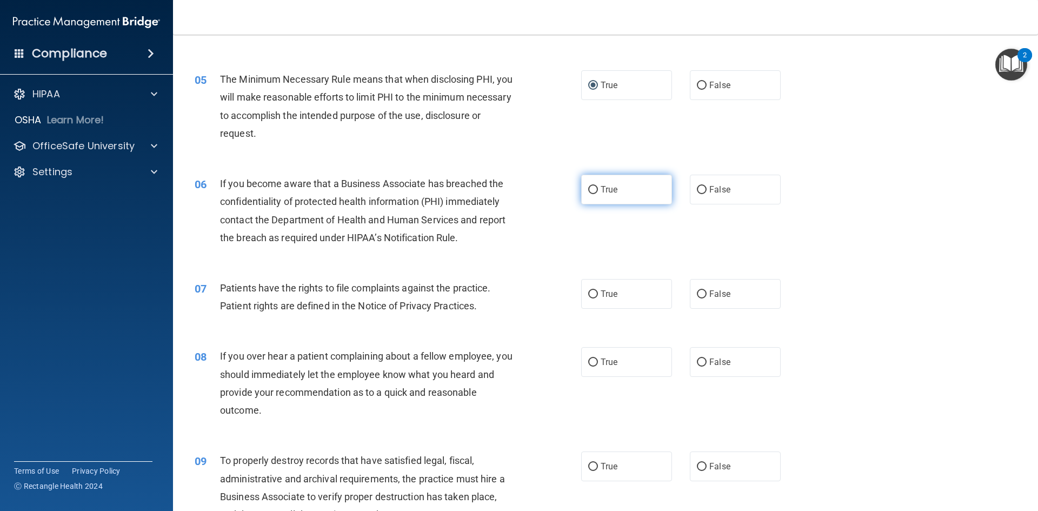
click at [612, 194] on span "True" at bounding box center [609, 189] width 17 height 10
click at [598, 194] on input "True" at bounding box center [593, 190] width 10 height 8
radio input "true"
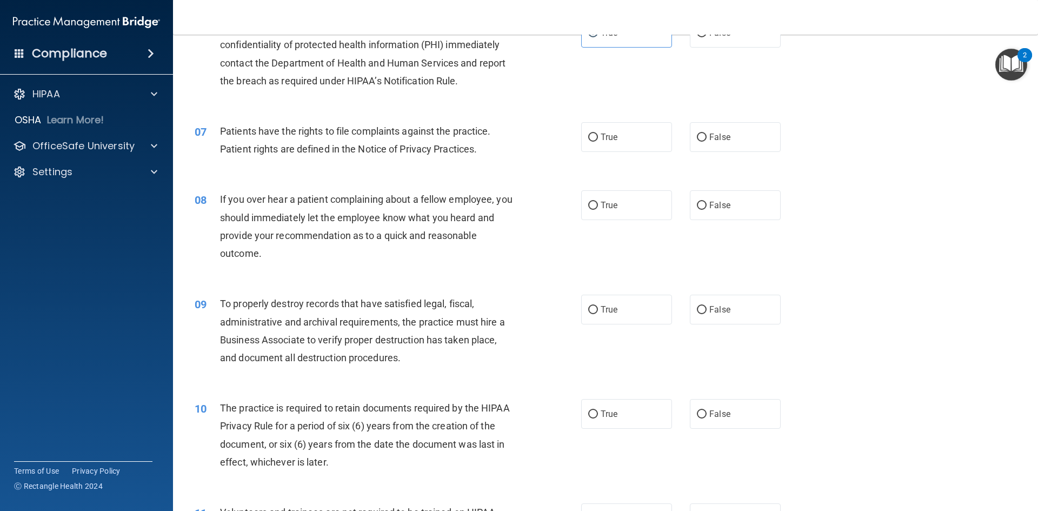
scroll to position [541, 0]
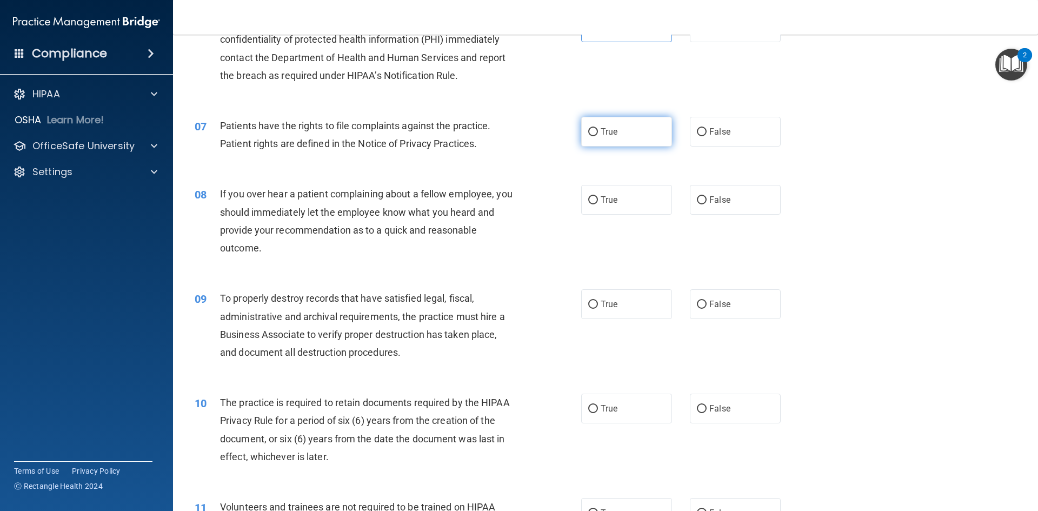
click at [601, 131] on span "True" at bounding box center [609, 131] width 17 height 10
click at [598, 131] on input "True" at bounding box center [593, 132] width 10 height 8
radio input "true"
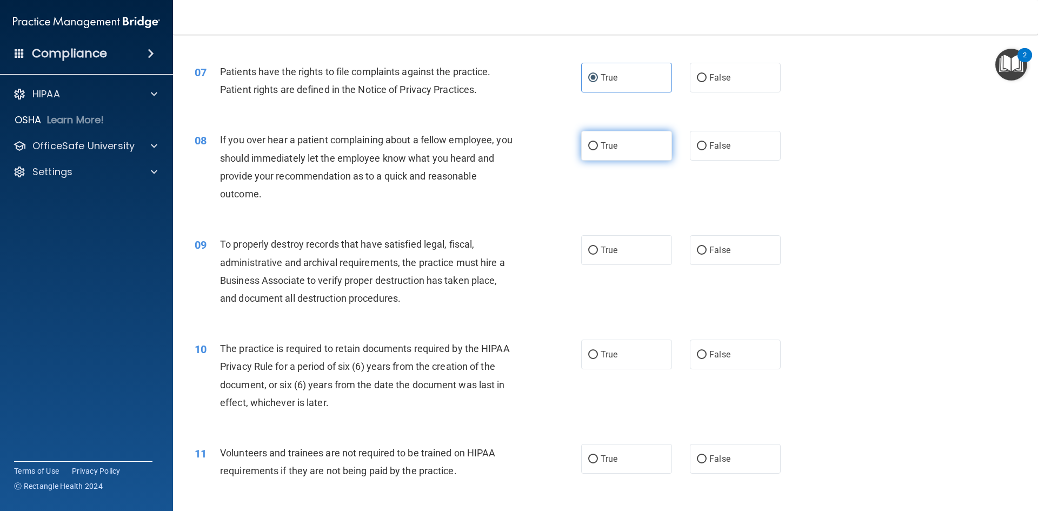
click at [590, 148] on input "True" at bounding box center [593, 146] width 10 height 8
radio input "true"
click at [610, 247] on span "True" at bounding box center [609, 250] width 17 height 10
click at [598, 247] on input "True" at bounding box center [593, 251] width 10 height 8
radio input "true"
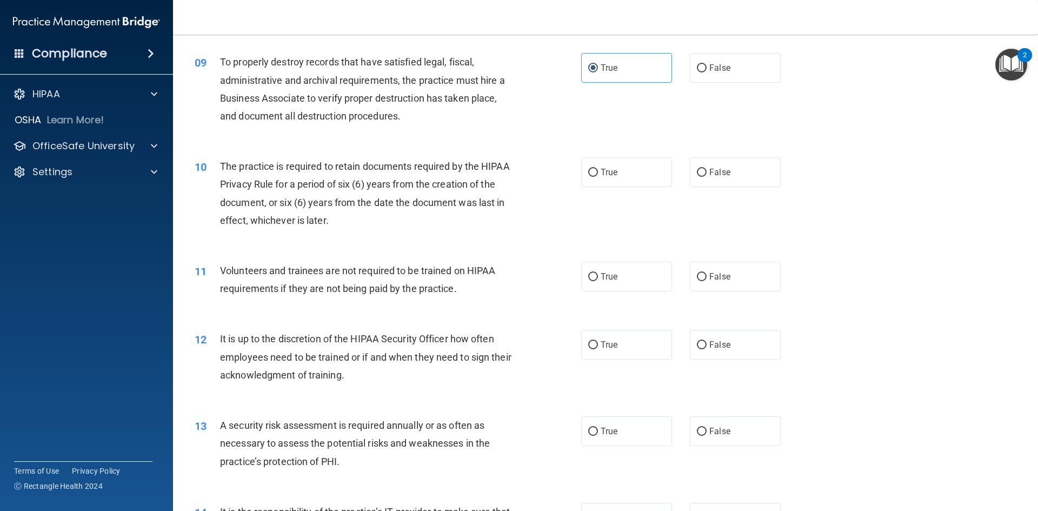
scroll to position [811, 0]
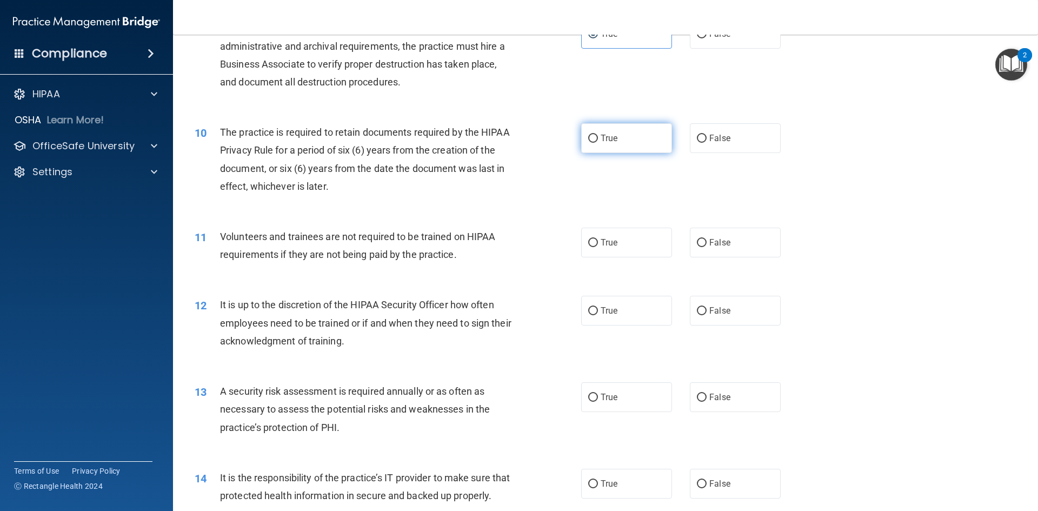
click at [606, 142] on span "True" at bounding box center [609, 138] width 17 height 10
click at [598, 142] on input "True" at bounding box center [593, 139] width 10 height 8
radio input "true"
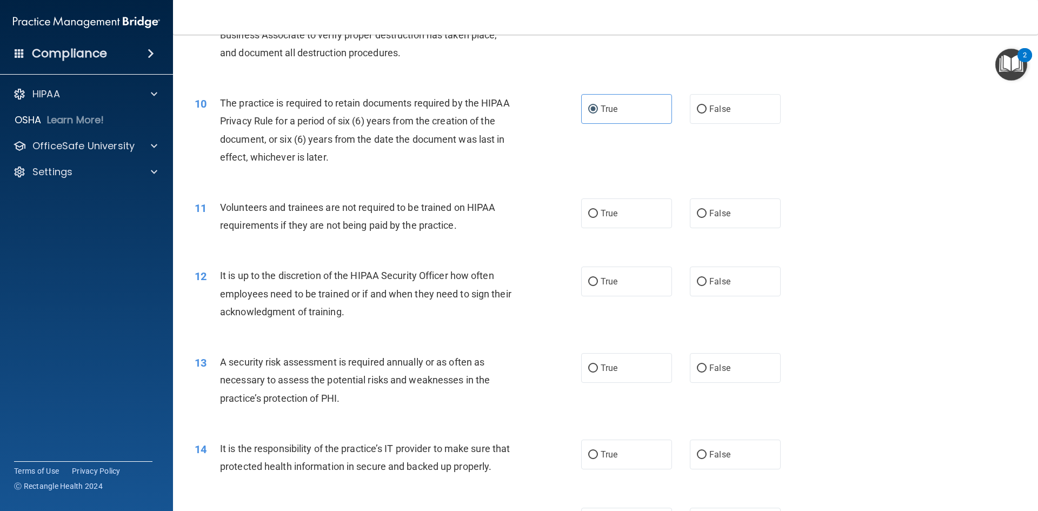
scroll to position [865, 0]
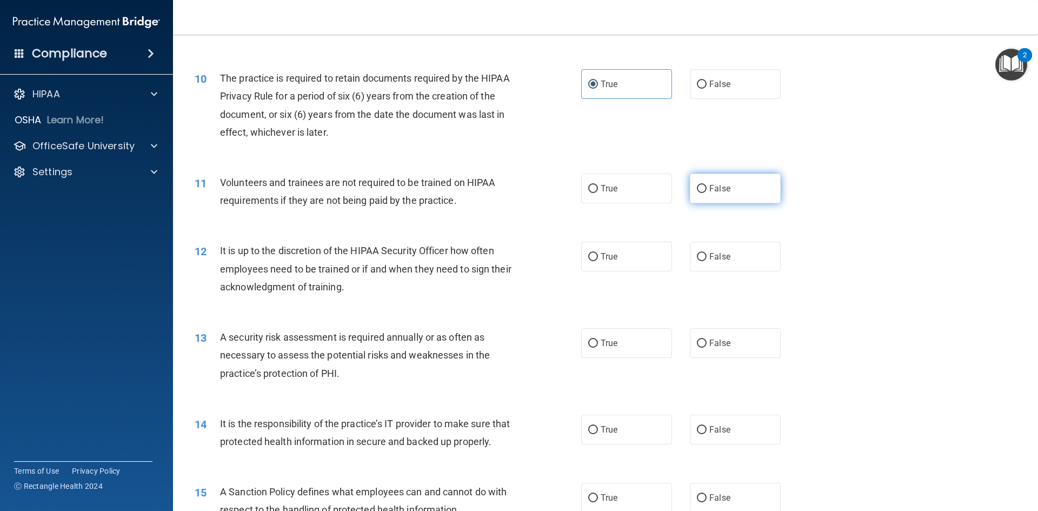
click at [690, 195] on label "False" at bounding box center [735, 189] width 91 height 30
click at [697, 193] on input "False" at bounding box center [702, 189] width 10 height 8
radio input "true"
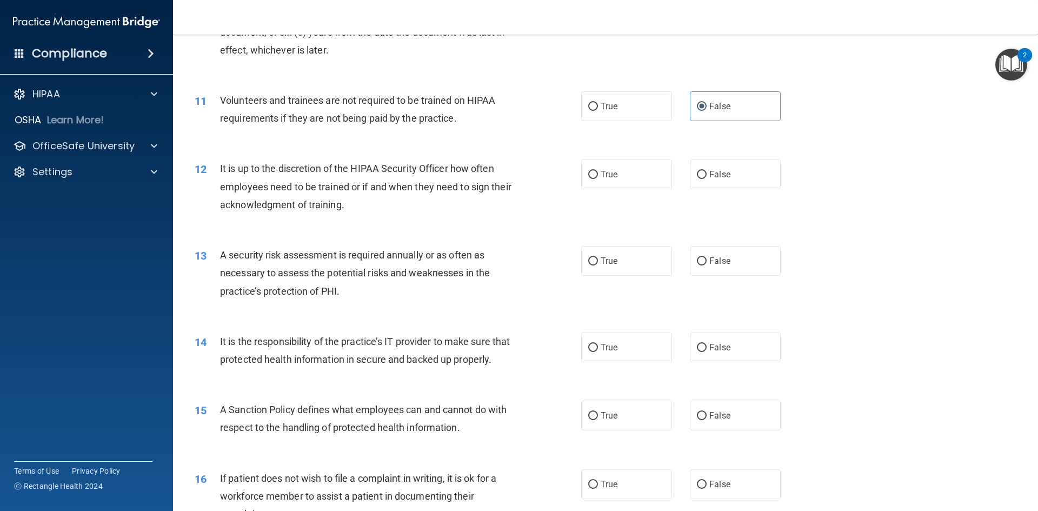
scroll to position [973, 0]
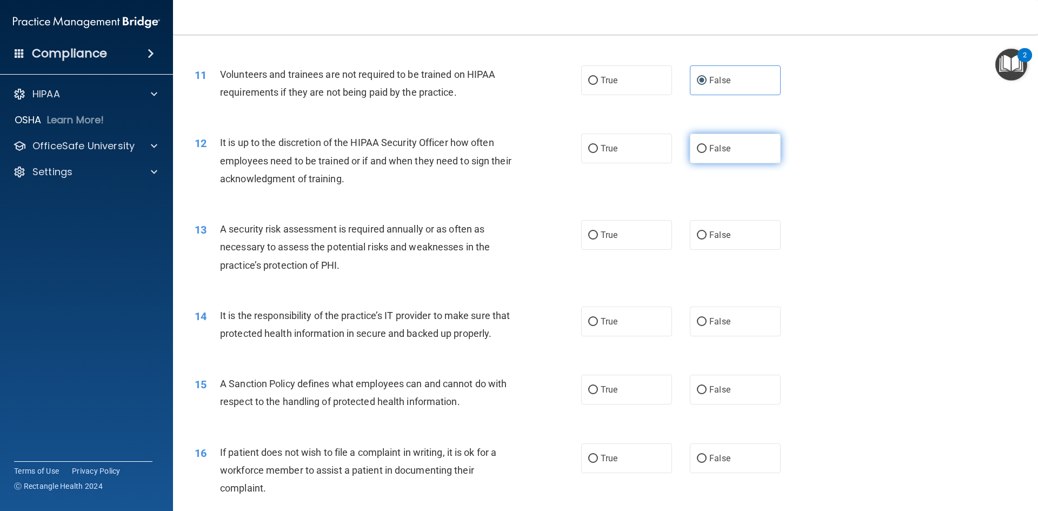
click at [711, 155] on label "False" at bounding box center [735, 149] width 91 height 30
click at [707, 153] on input "False" at bounding box center [702, 149] width 10 height 8
radio input "true"
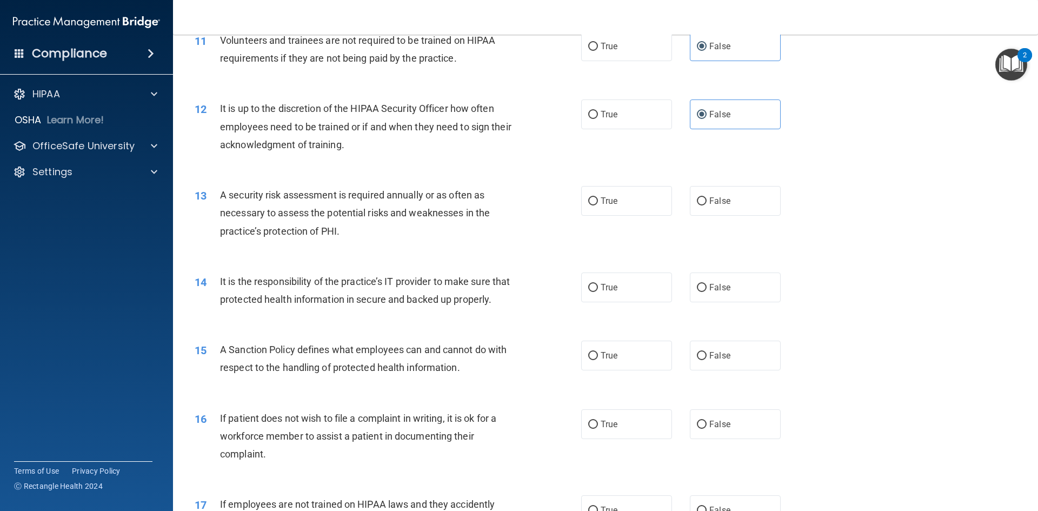
scroll to position [1135, 0]
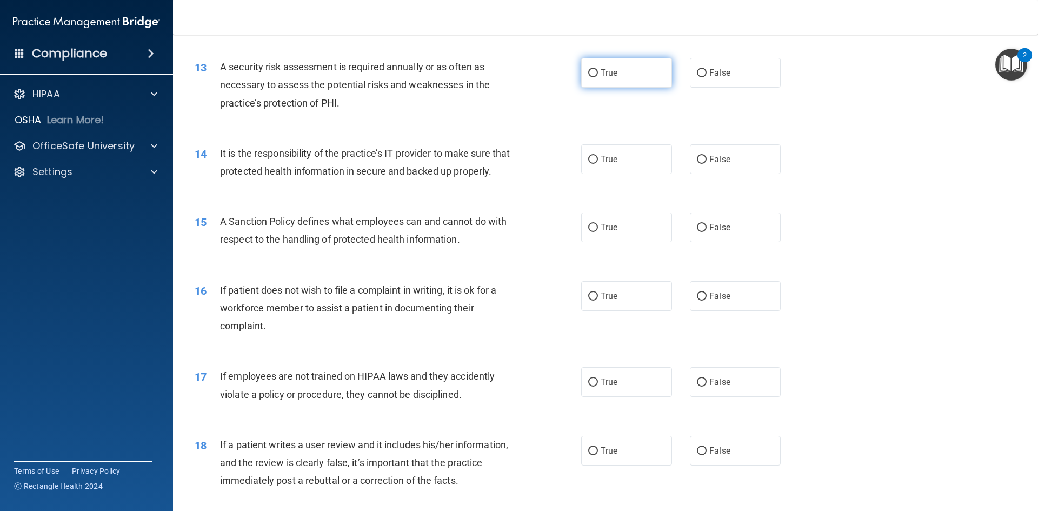
click at [602, 75] on span "True" at bounding box center [609, 73] width 17 height 10
click at [598, 75] on input "True" at bounding box center [593, 73] width 10 height 8
radio input "true"
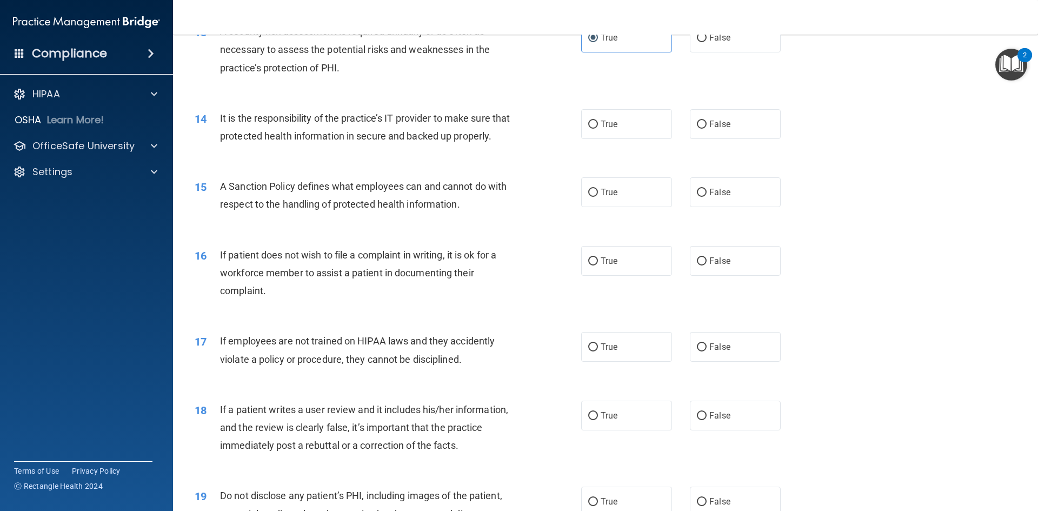
scroll to position [1189, 0]
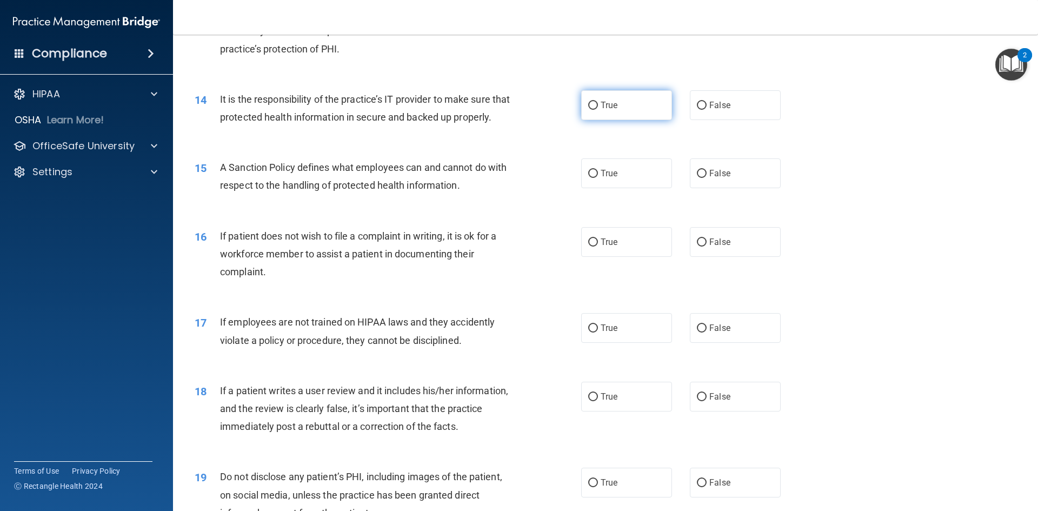
click at [611, 109] on span "True" at bounding box center [609, 105] width 17 height 10
click at [598, 109] on input "True" at bounding box center [593, 106] width 10 height 8
radio input "true"
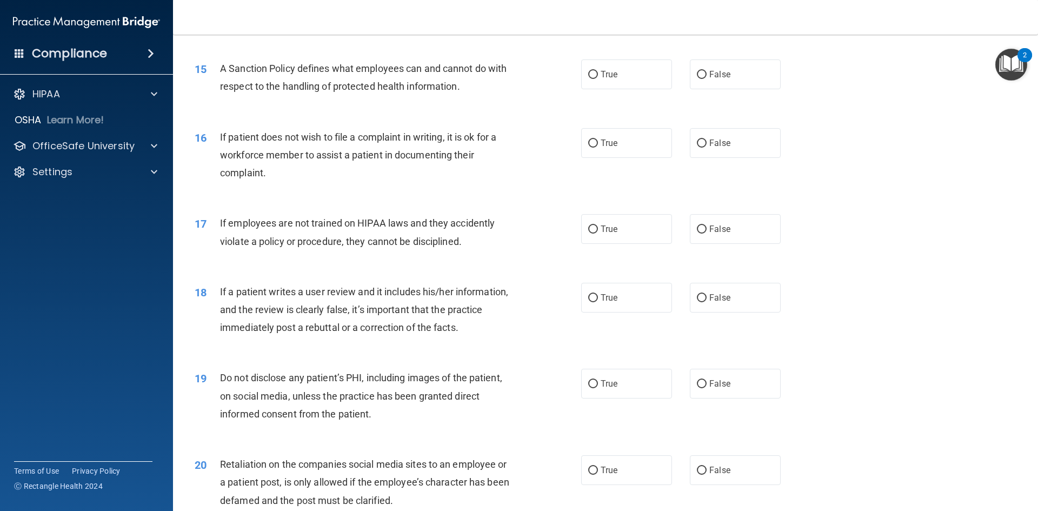
scroll to position [1297, 0]
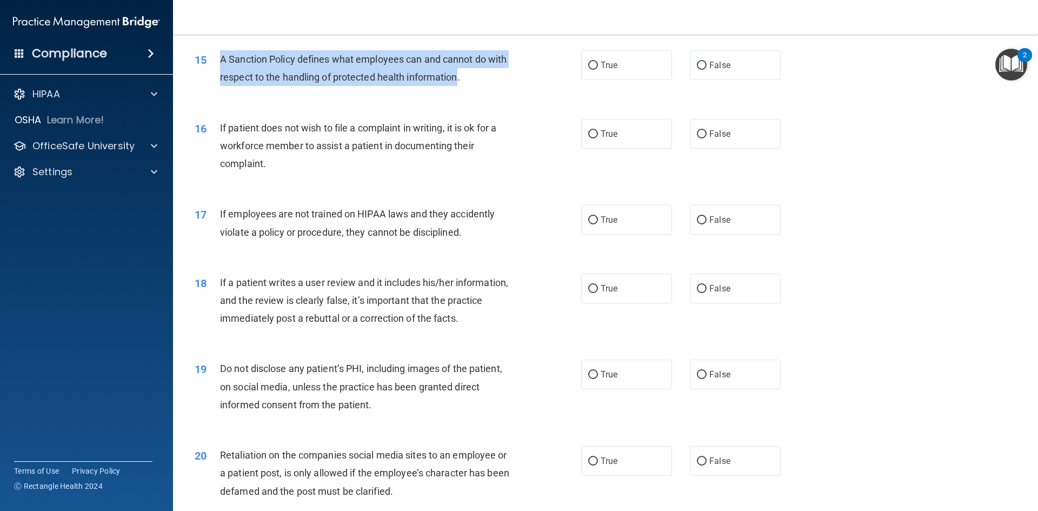
drag, startPoint x: 219, startPoint y: 75, endPoint x: 457, endPoint y: 99, distance: 239.1
click at [457, 91] on div "15 A Sanction Policy defines what employees can and cannot do with respect to t…" at bounding box center [387, 70] width 419 height 41
copy div "A Sanction Policy defines what employees can and cannot do with respect to the …"
click at [588, 70] on input "True" at bounding box center [593, 66] width 10 height 8
radio input "true"
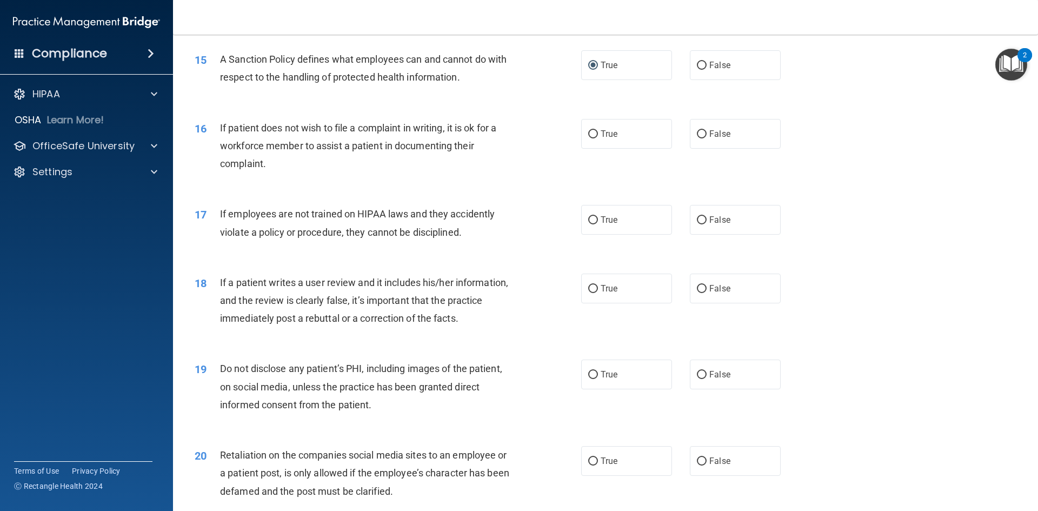
click at [531, 170] on div "16 If patient does not wish to file a complaint in writing, it is ok for a work…" at bounding box center [387, 148] width 419 height 59
click at [709, 139] on span "False" at bounding box center [719, 134] width 21 height 10
click at [707, 138] on input "False" at bounding box center [702, 134] width 10 height 8
radio input "true"
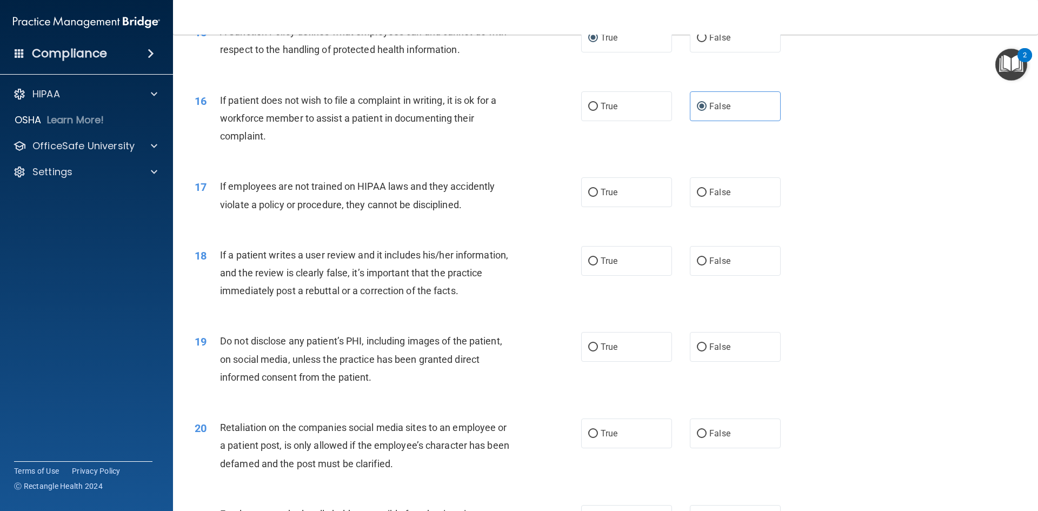
scroll to position [1351, 0]
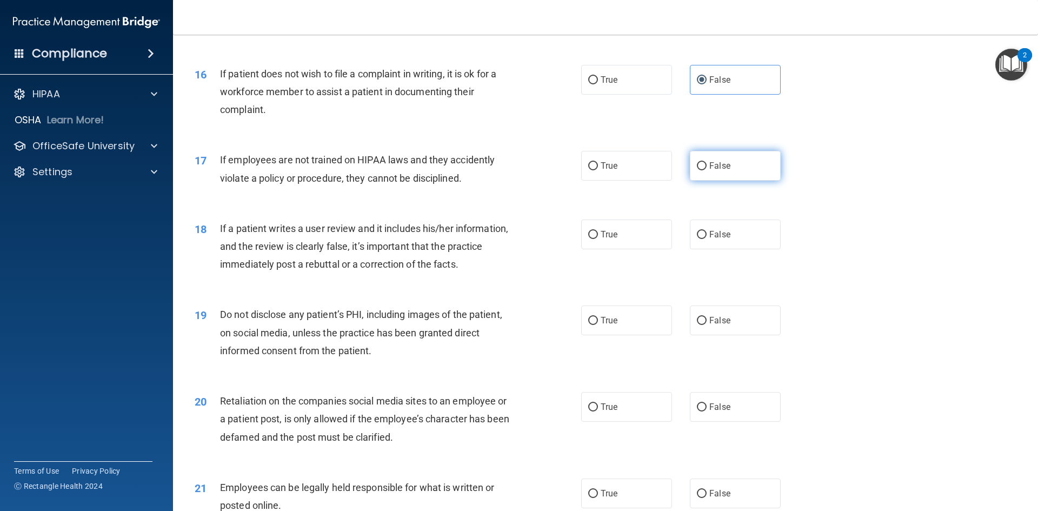
click at [697, 170] on input "False" at bounding box center [702, 166] width 10 height 8
radio input "true"
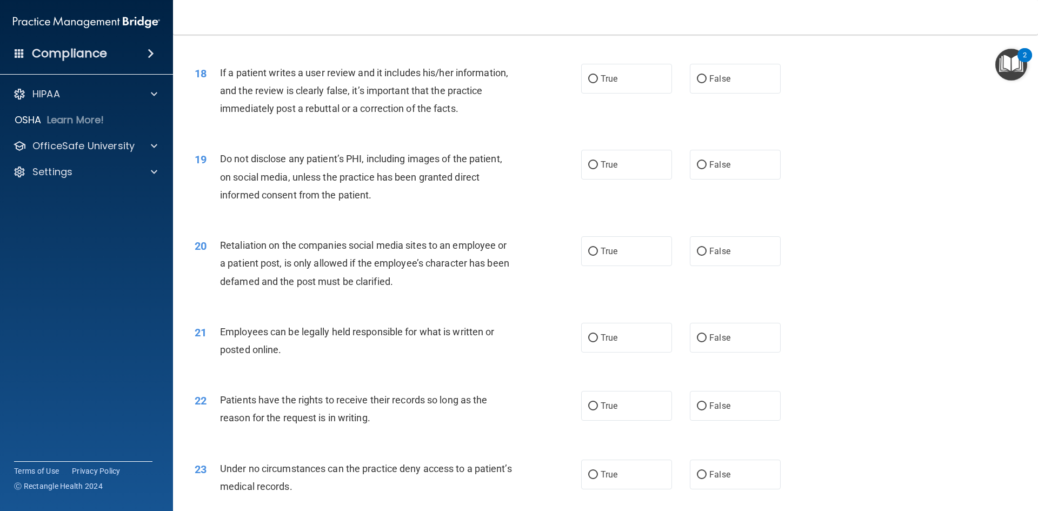
scroll to position [1514, 0]
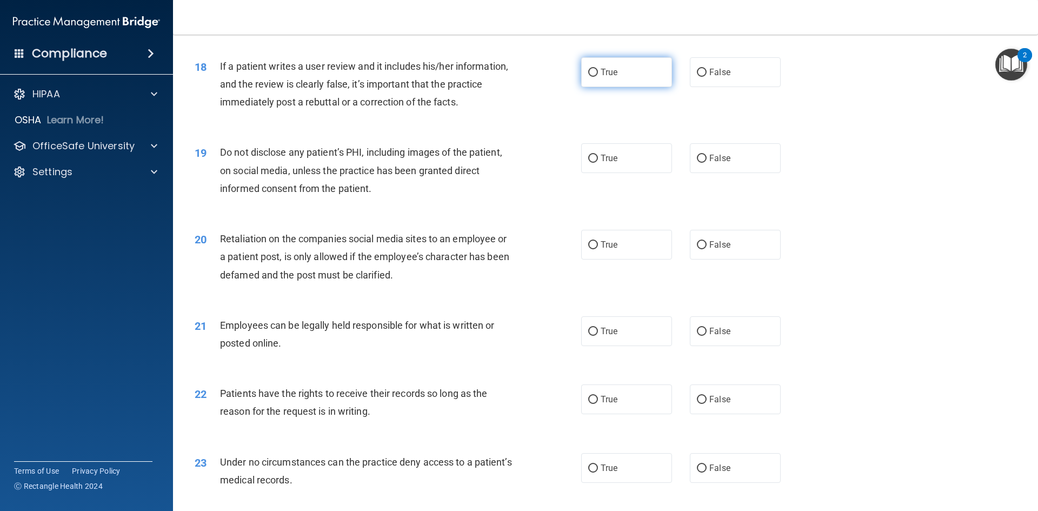
click at [596, 87] on label "True" at bounding box center [626, 72] width 91 height 30
click at [596, 77] on input "True" at bounding box center [593, 73] width 10 height 8
radio input "true"
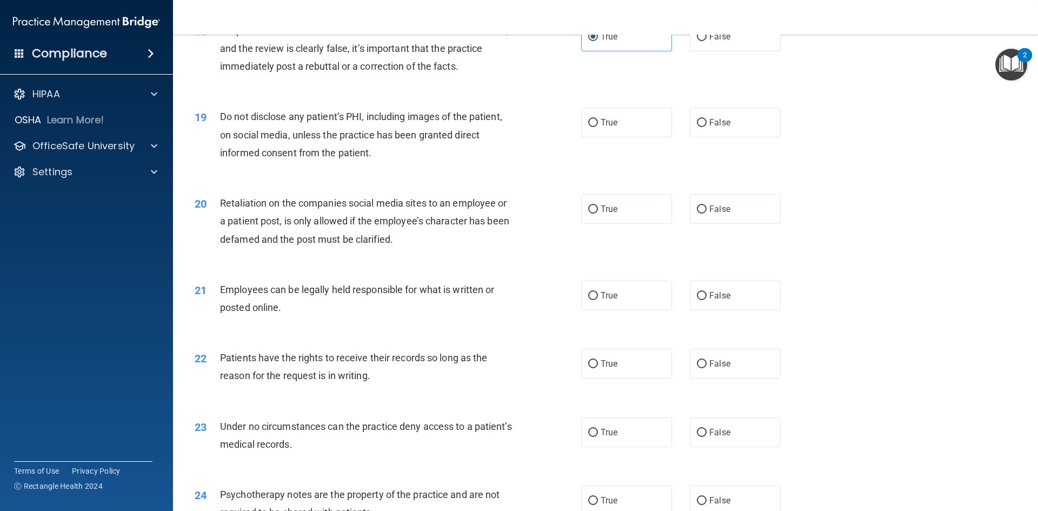
scroll to position [1568, 0]
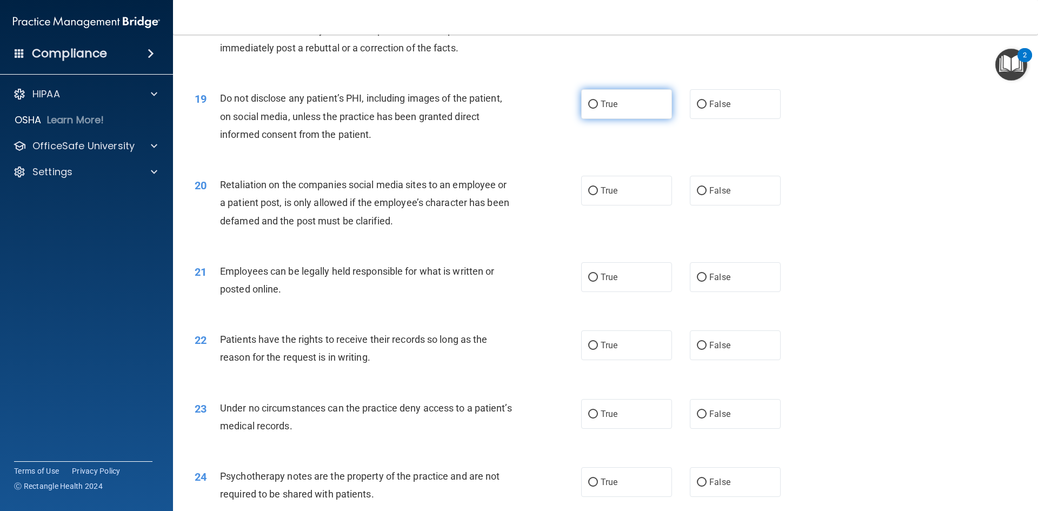
click at [605, 119] on label "True" at bounding box center [626, 104] width 91 height 30
click at [598, 109] on input "True" at bounding box center [593, 105] width 10 height 8
radio input "true"
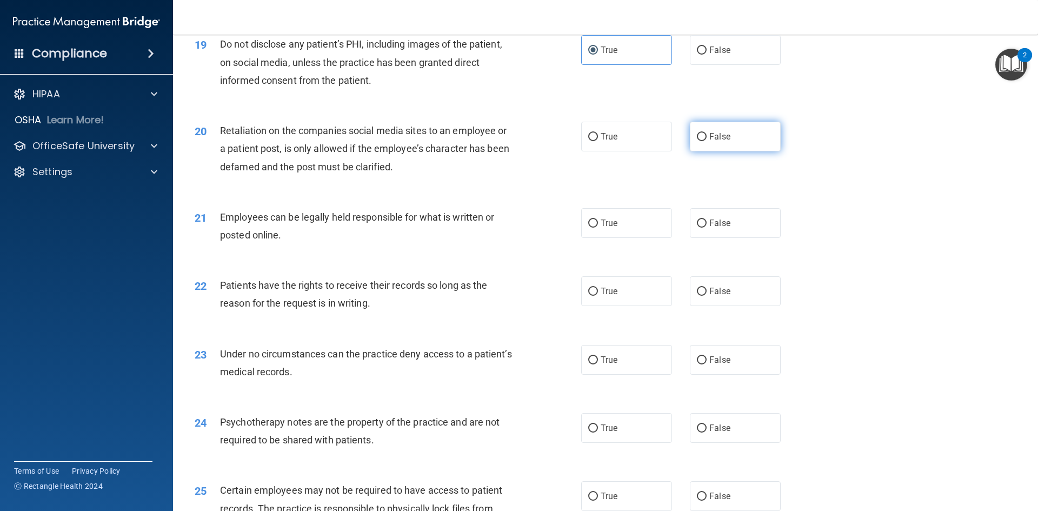
click at [724, 151] on label "False" at bounding box center [735, 137] width 91 height 30
click at [707, 141] on input "False" at bounding box center [702, 137] width 10 height 8
radio input "true"
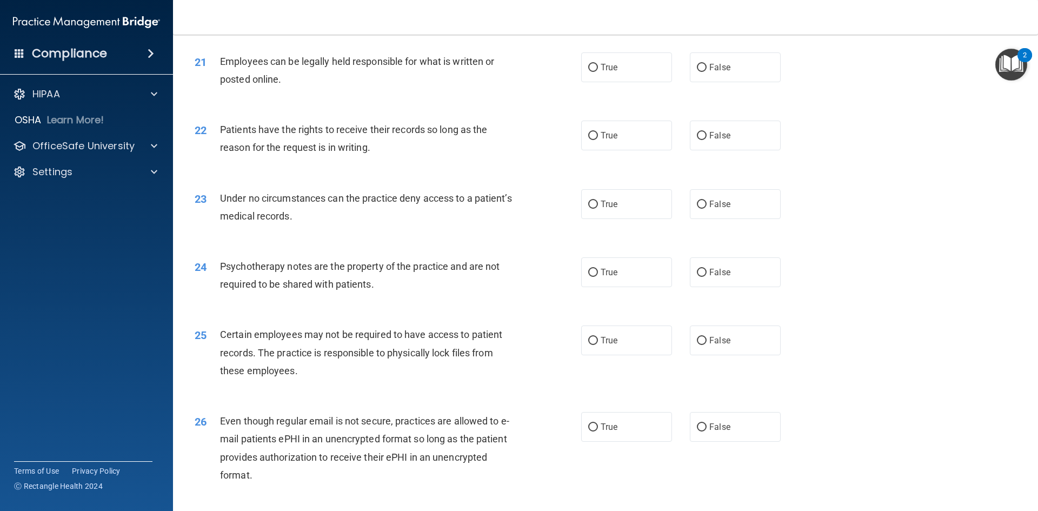
scroll to position [1784, 0]
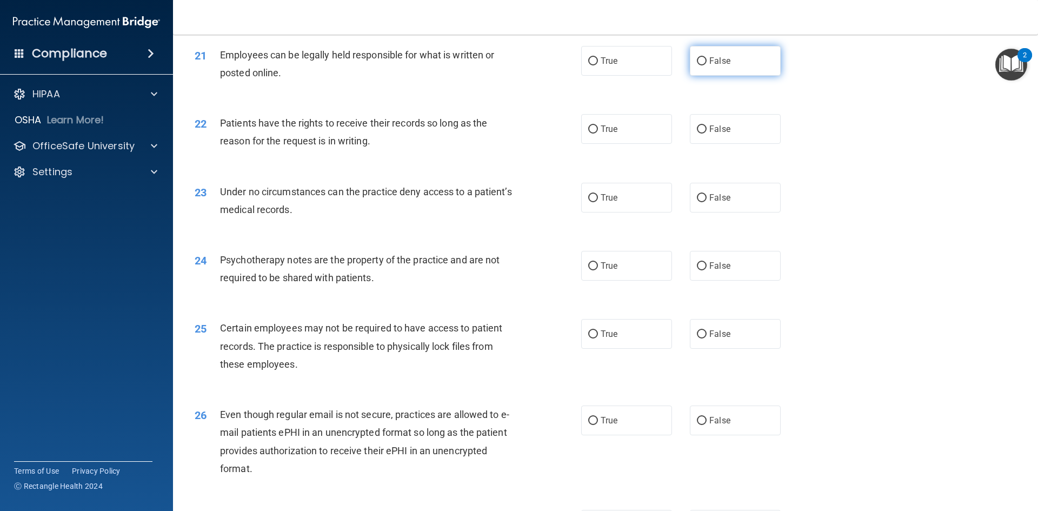
click at [698, 65] on input "False" at bounding box center [702, 61] width 10 height 8
radio input "true"
click at [601, 134] on span "True" at bounding box center [609, 129] width 17 height 10
click at [598, 134] on input "True" at bounding box center [593, 129] width 10 height 8
radio input "true"
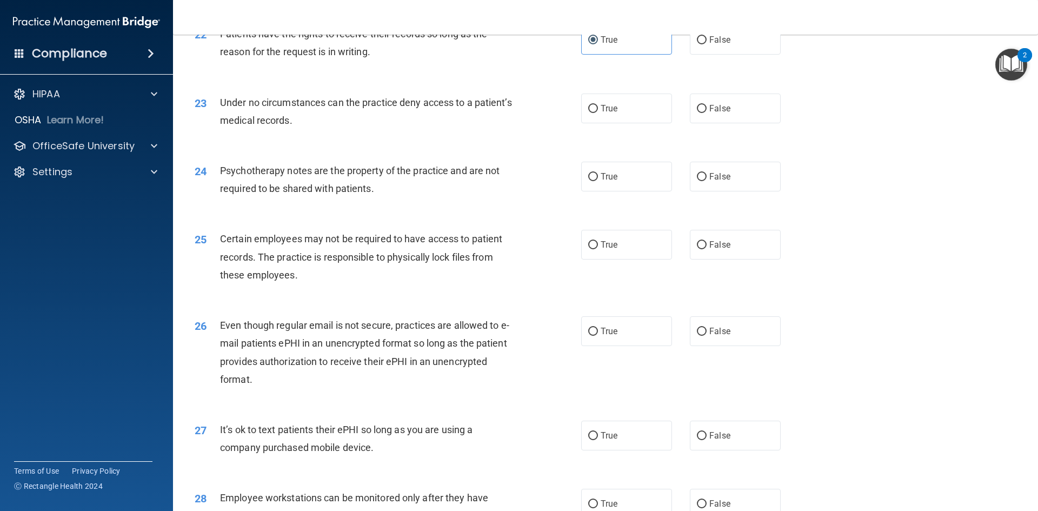
scroll to position [1892, 0]
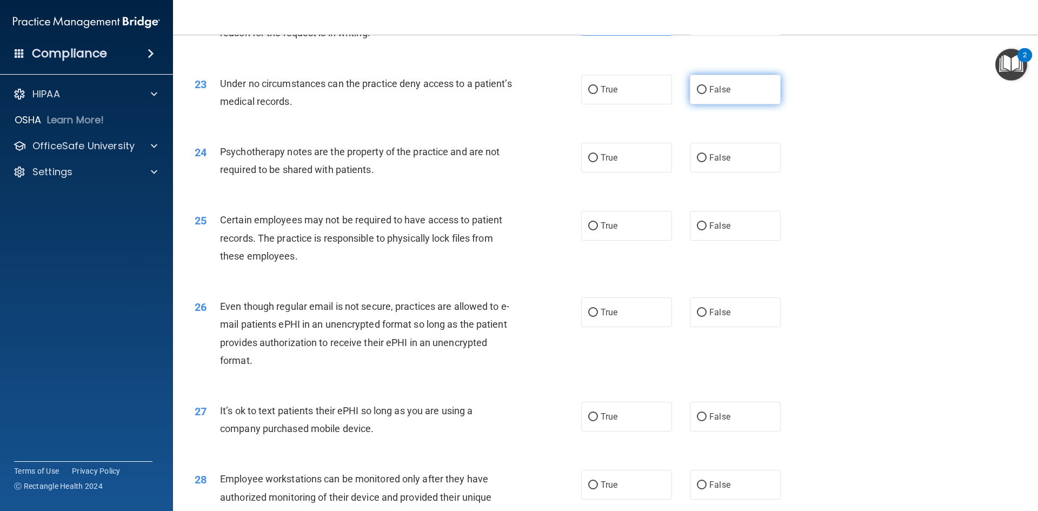
click at [711, 95] on span "False" at bounding box center [719, 89] width 21 height 10
click at [707, 94] on input "False" at bounding box center [702, 90] width 10 height 8
radio input "true"
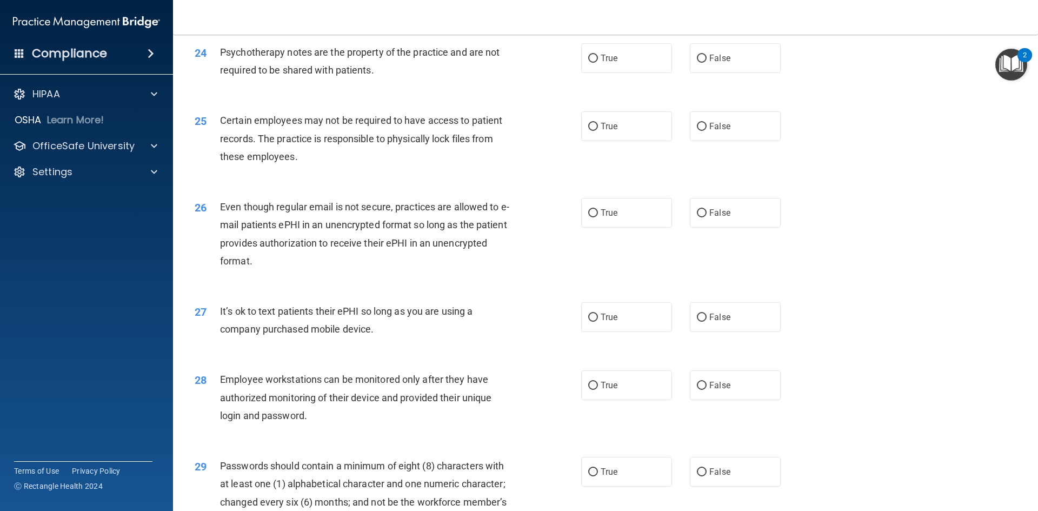
scroll to position [2000, 0]
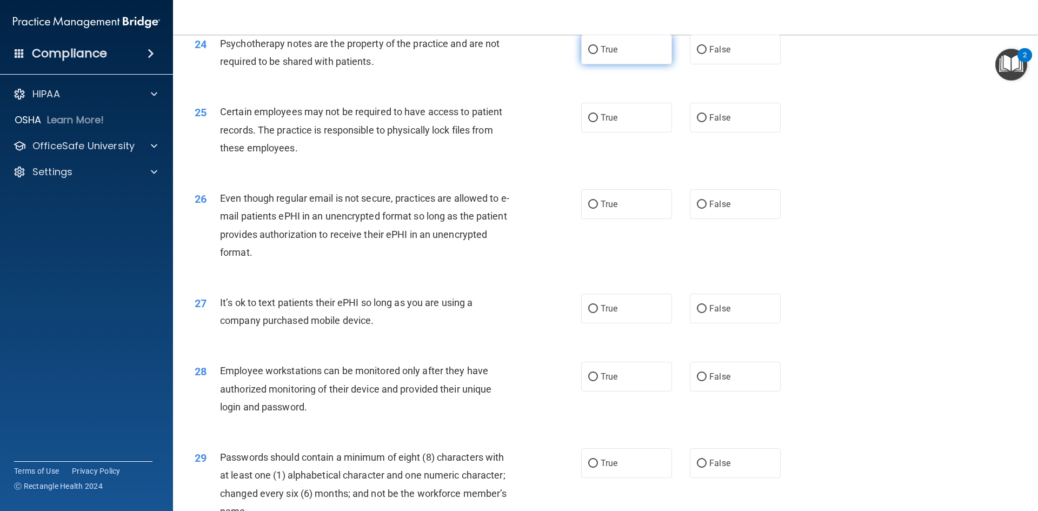
click at [596, 64] on label "True" at bounding box center [626, 50] width 91 height 30
click at [596, 54] on input "True" at bounding box center [593, 50] width 10 height 8
radio input "true"
click at [601, 123] on span "True" at bounding box center [609, 117] width 17 height 10
click at [598, 122] on input "True" at bounding box center [593, 118] width 10 height 8
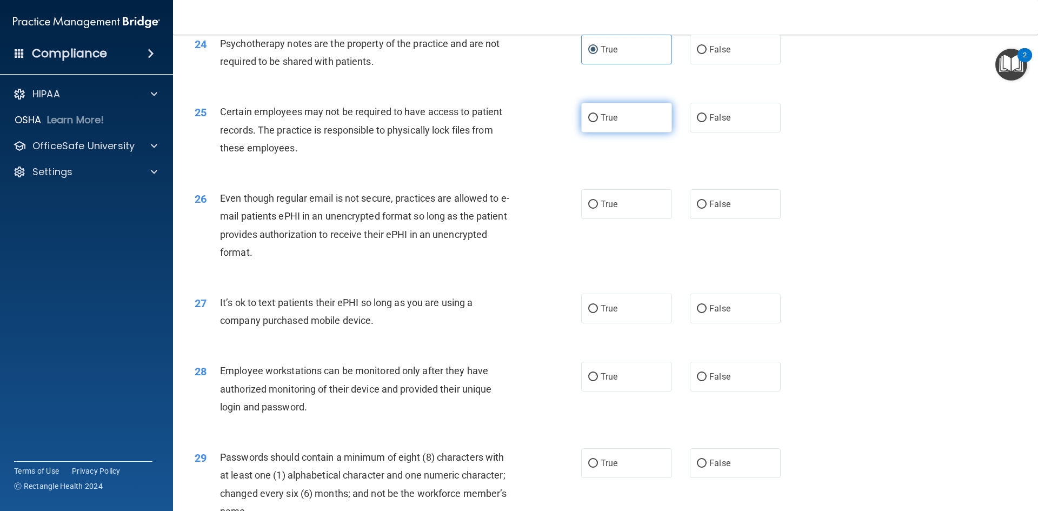
radio input "true"
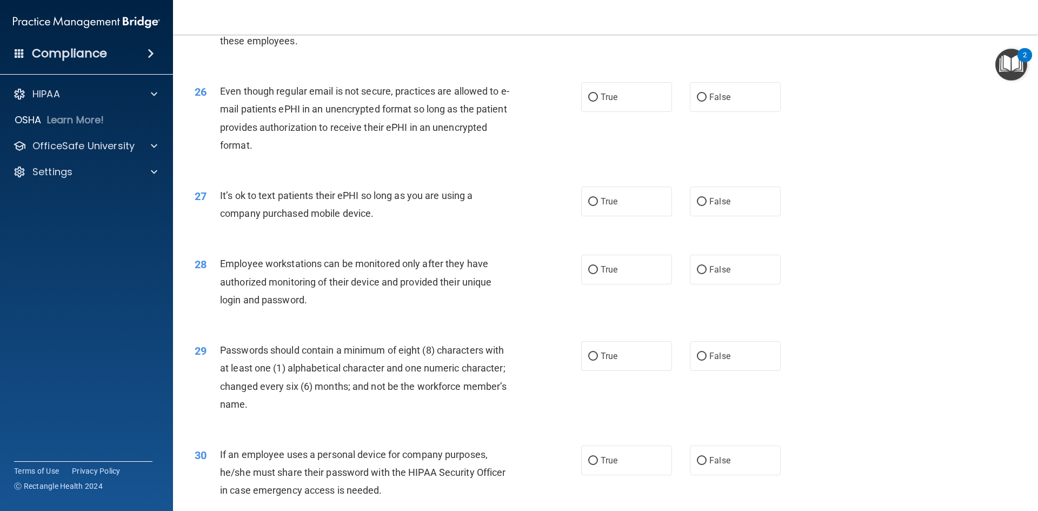
scroll to position [2108, 0]
click at [593, 101] on input "True" at bounding box center [593, 96] width 10 height 8
radio input "true"
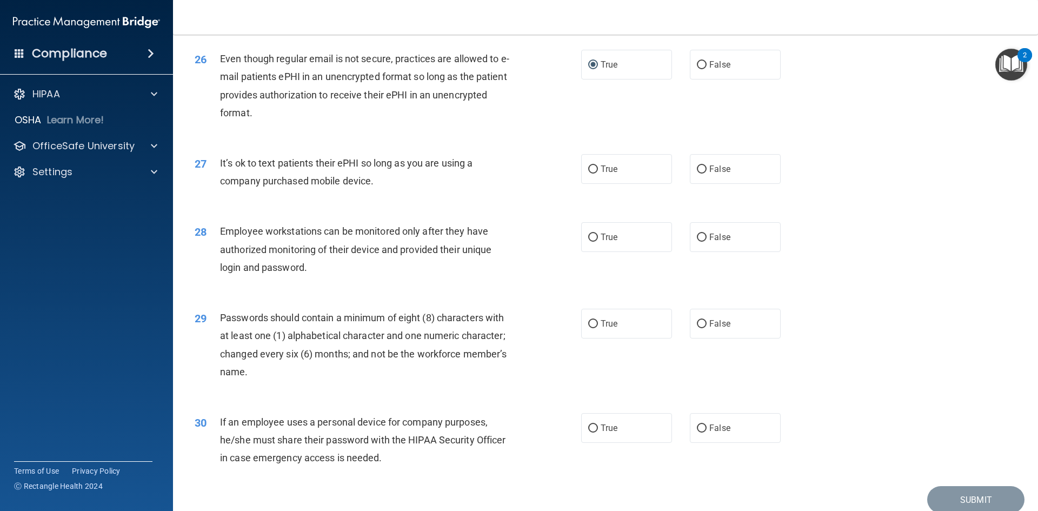
scroll to position [2203, 0]
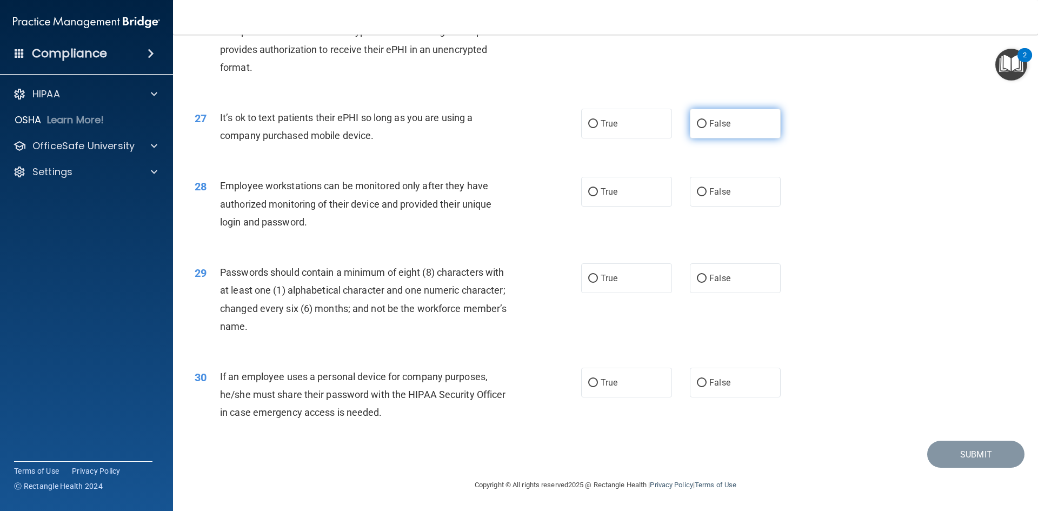
click at [697, 124] on input "False" at bounding box center [702, 124] width 10 height 8
radio input "true"
click at [616, 196] on label "True" at bounding box center [626, 192] width 91 height 30
click at [598, 196] on input "True" at bounding box center [593, 192] width 10 height 8
radio input "true"
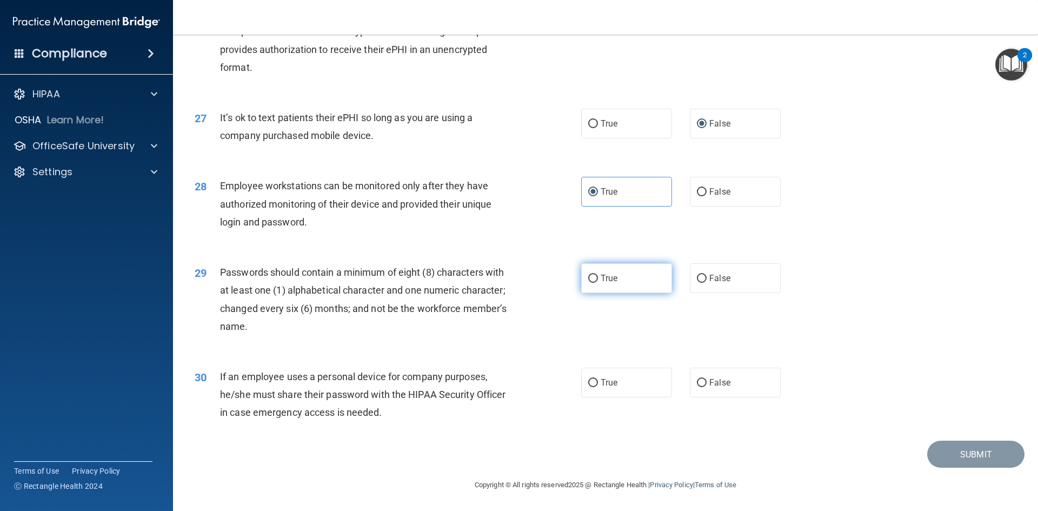
click at [601, 284] on label "True" at bounding box center [626, 278] width 91 height 30
click at [598, 283] on input "True" at bounding box center [593, 279] width 10 height 8
radio input "true"
click at [698, 385] on input "False" at bounding box center [702, 383] width 10 height 8
radio input "true"
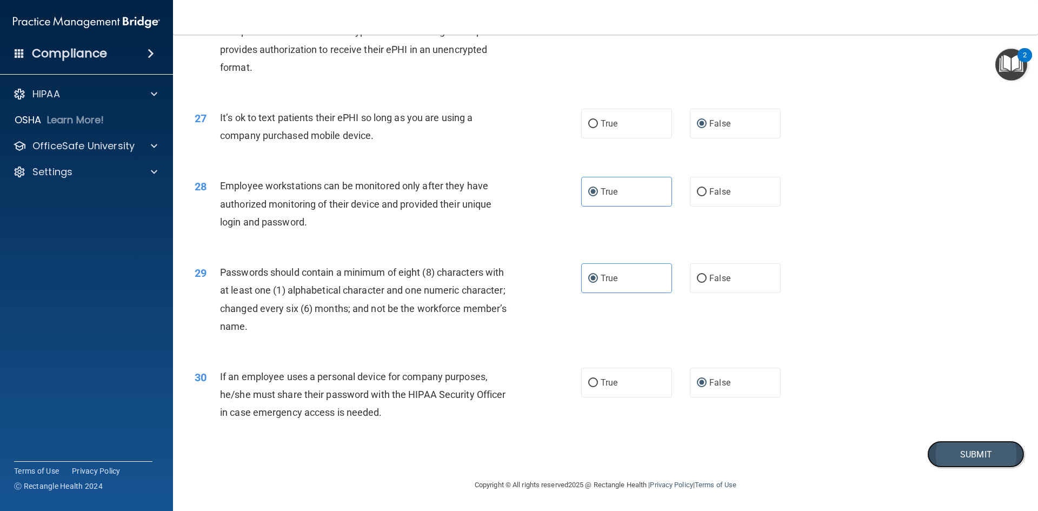
click at [964, 461] on button "Submit" at bounding box center [975, 455] width 97 height 28
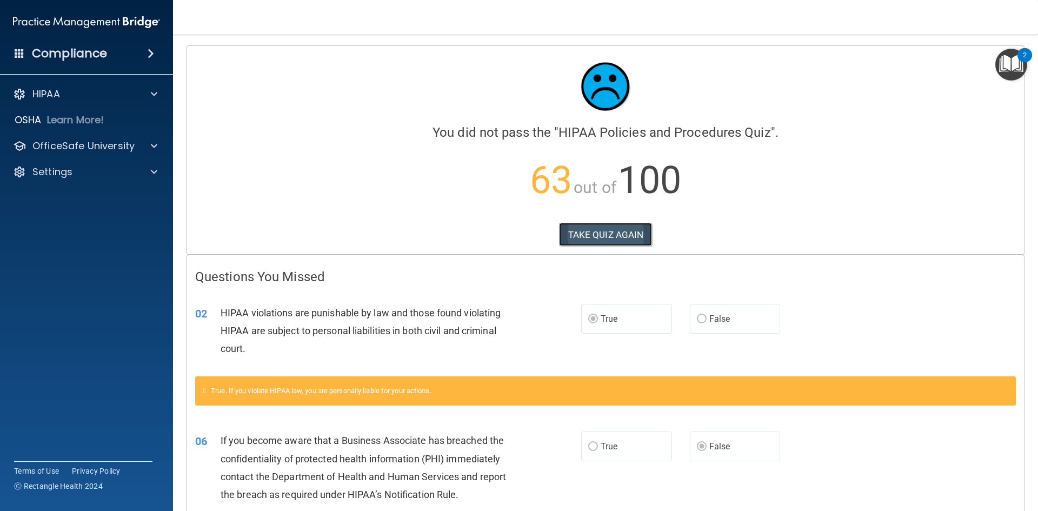
click at [584, 231] on button "TAKE QUIZ AGAIN" at bounding box center [606, 235] width 94 height 24
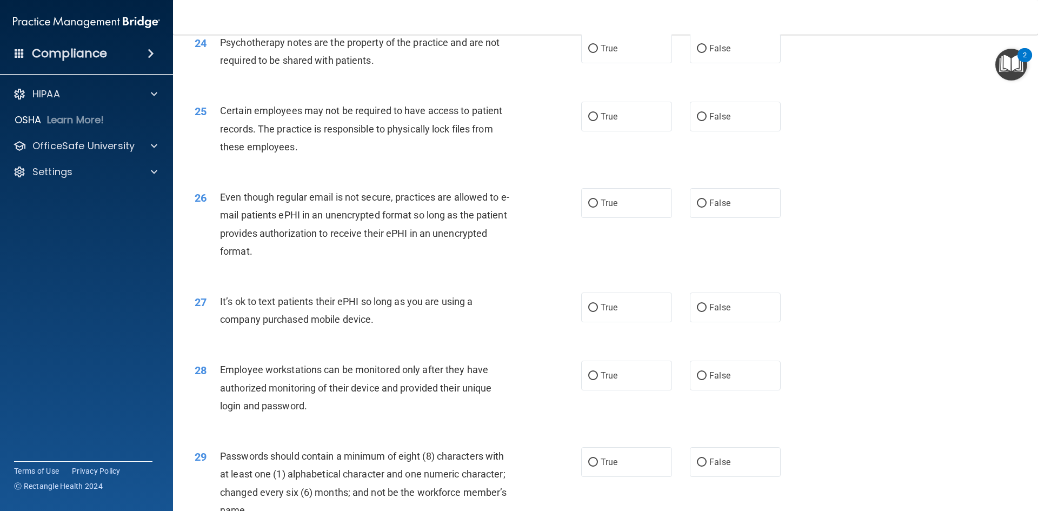
scroll to position [2203, 0]
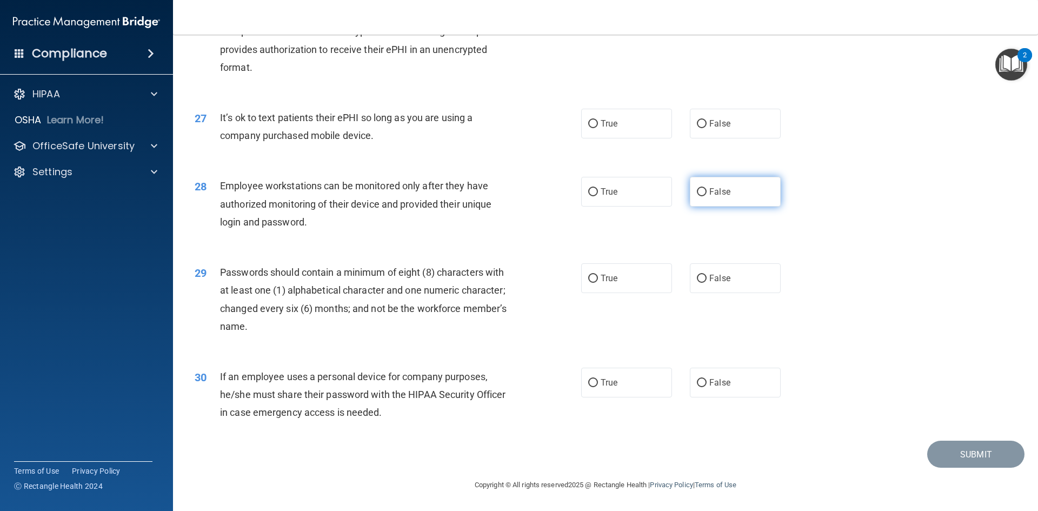
click at [715, 194] on span "False" at bounding box center [719, 191] width 21 height 10
click at [707, 194] on input "False" at bounding box center [702, 192] width 10 height 8
radio input "true"
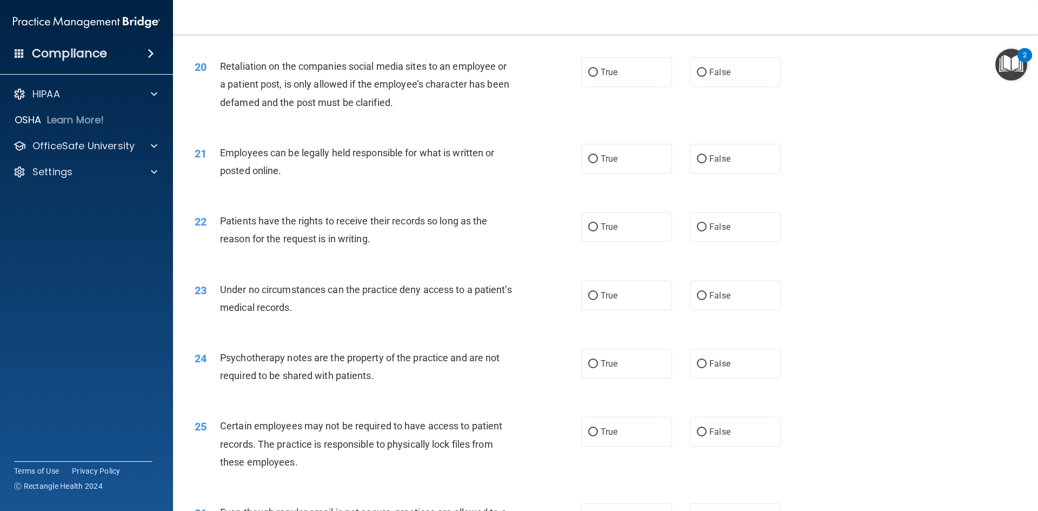
scroll to position [1662, 0]
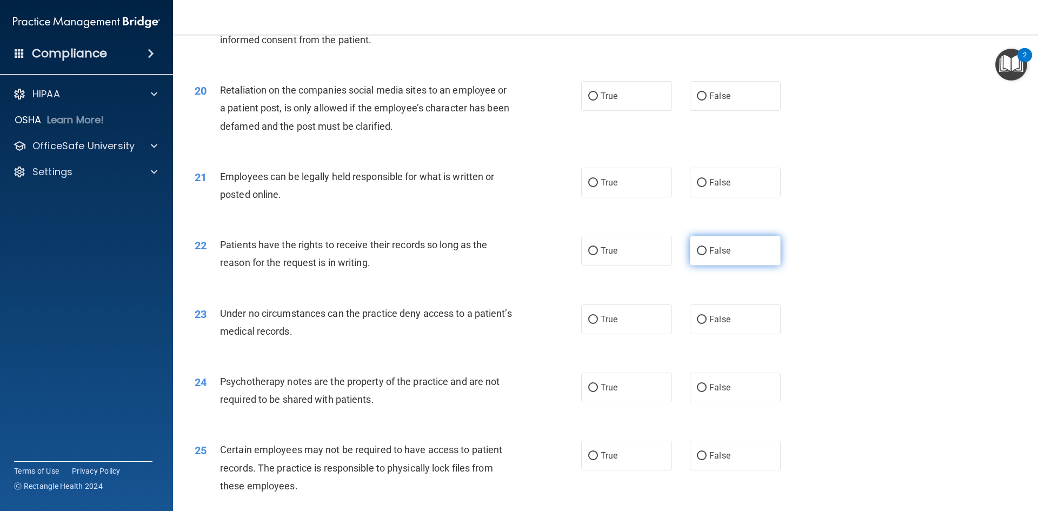
click at [697, 255] on input "False" at bounding box center [702, 251] width 10 height 8
radio input "true"
click at [601, 188] on span "True" at bounding box center [609, 182] width 17 height 10
click at [597, 187] on input "True" at bounding box center [593, 183] width 10 height 8
radio input "true"
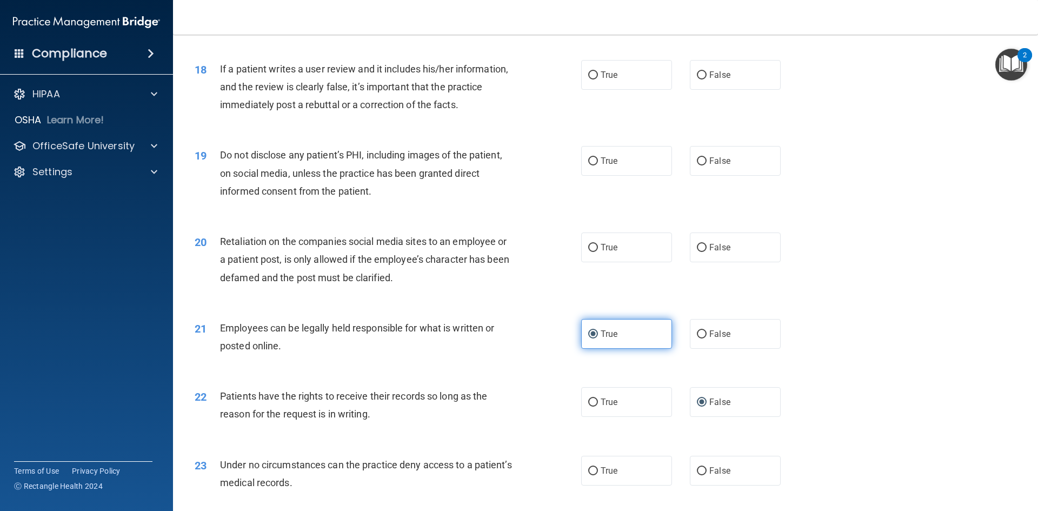
scroll to position [1446, 0]
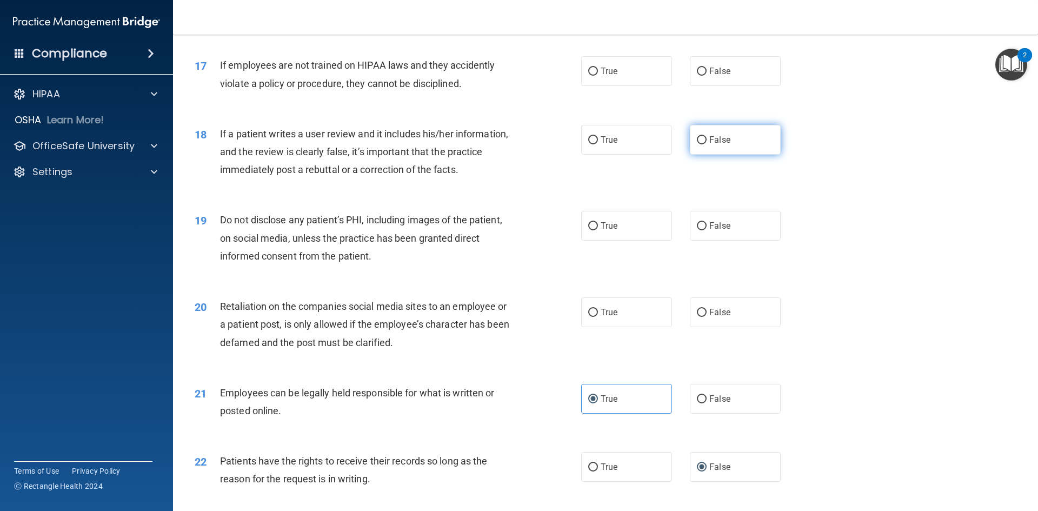
click at [704, 148] on label "False" at bounding box center [735, 140] width 91 height 30
click at [704, 144] on input "False" at bounding box center [702, 140] width 10 height 8
radio input "true"
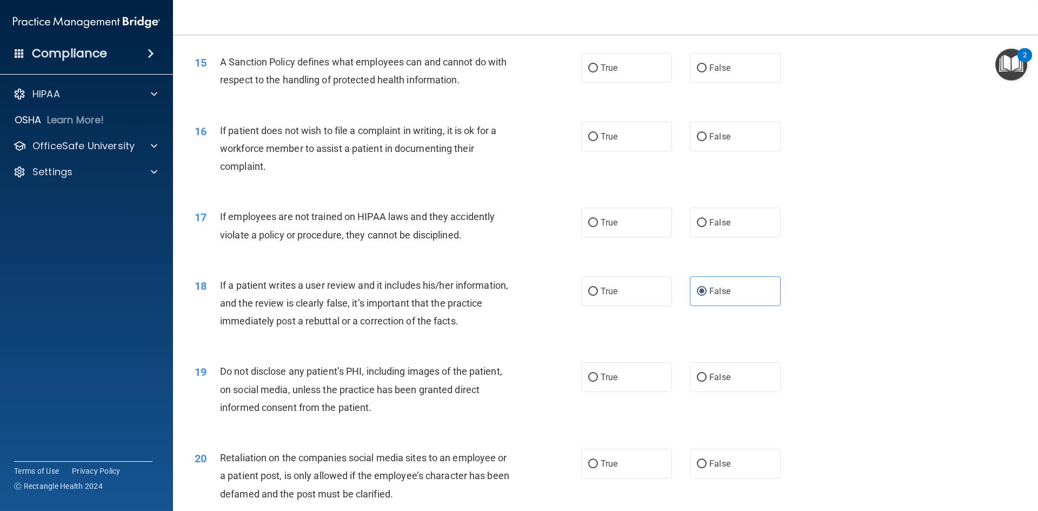
scroll to position [1284, 0]
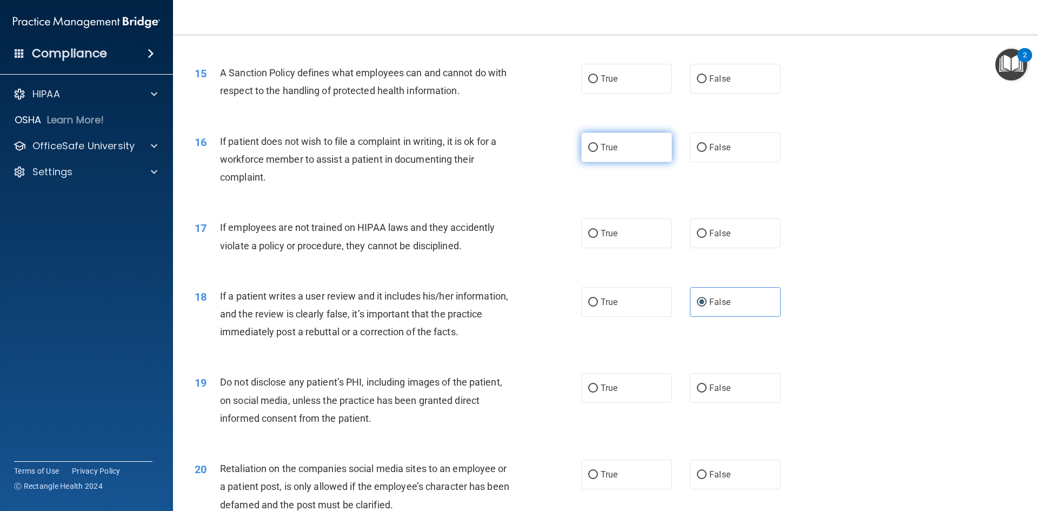
click at [604, 152] on span "True" at bounding box center [609, 147] width 17 height 10
click at [598, 152] on input "True" at bounding box center [593, 148] width 10 height 8
radio input "true"
click at [731, 94] on label "False" at bounding box center [735, 79] width 91 height 30
click at [707, 83] on input "False" at bounding box center [702, 79] width 10 height 8
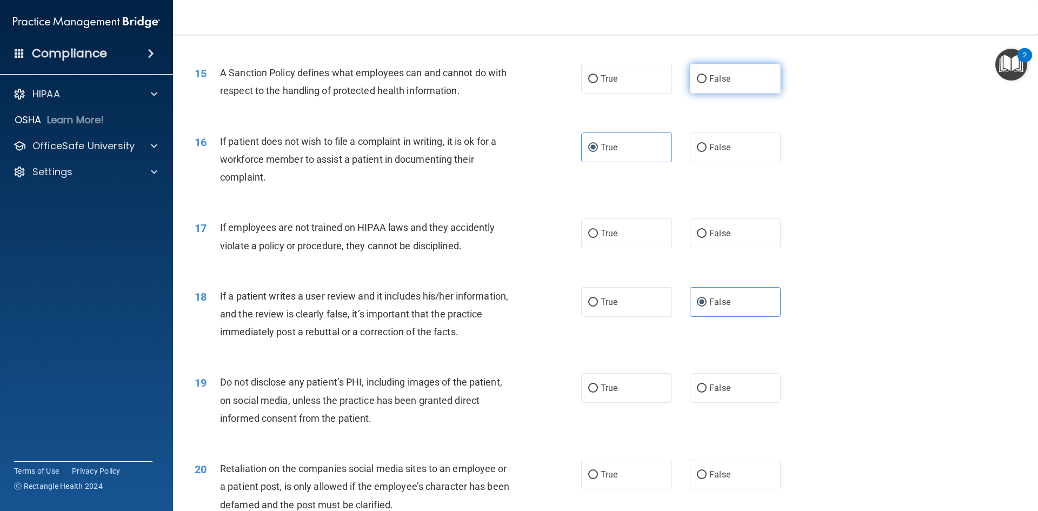
radio input "true"
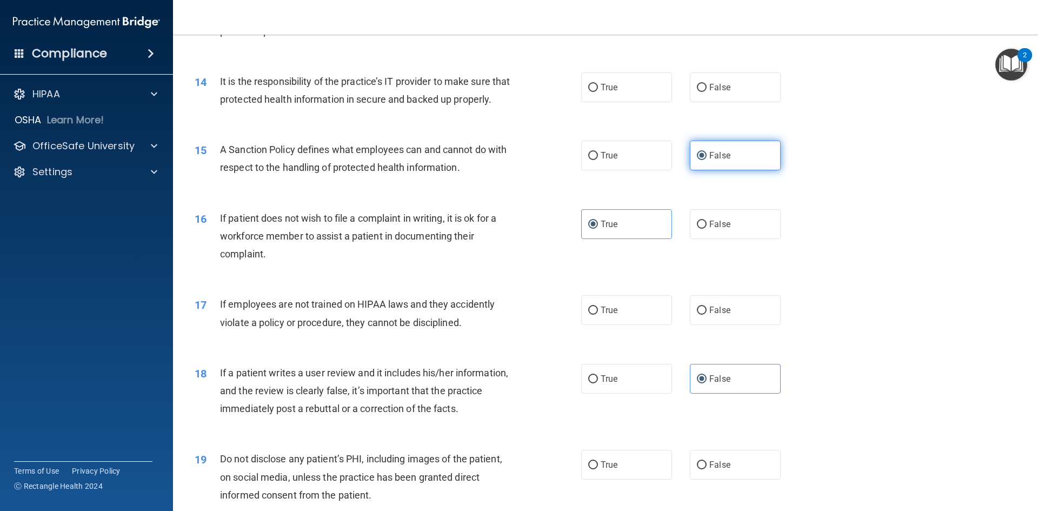
scroll to position [1176, 0]
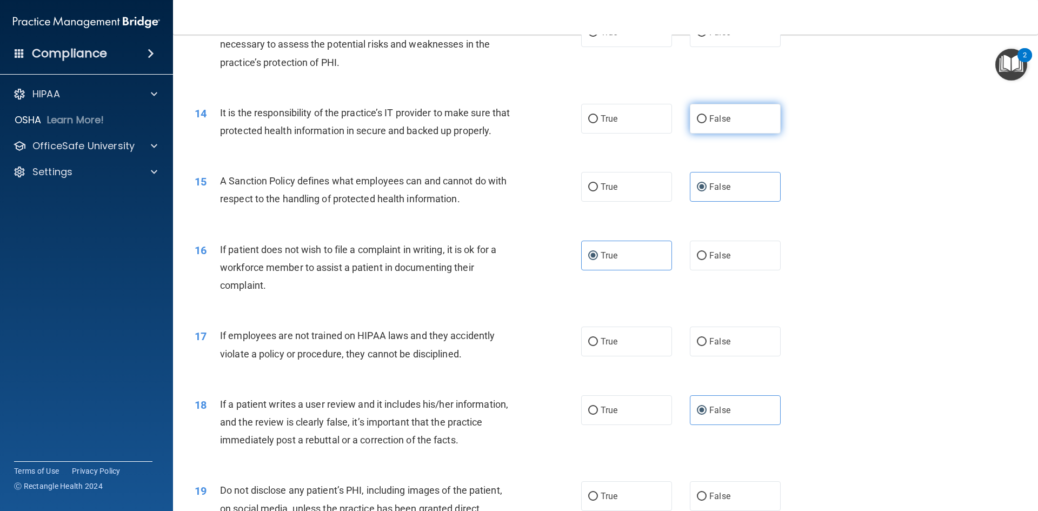
click at [709, 114] on span "False" at bounding box center [719, 119] width 21 height 10
click at [707, 115] on input "False" at bounding box center [702, 119] width 10 height 8
radio input "true"
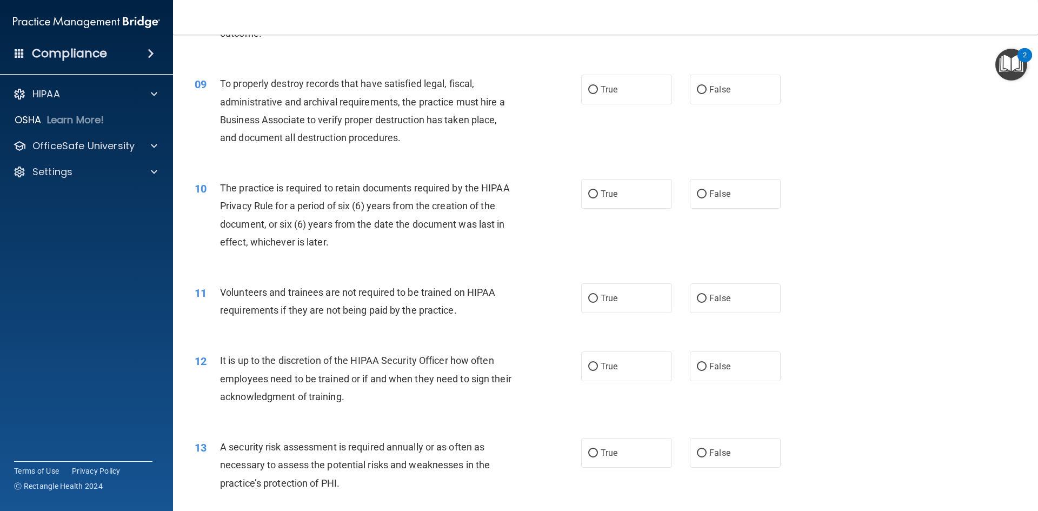
scroll to position [743, 0]
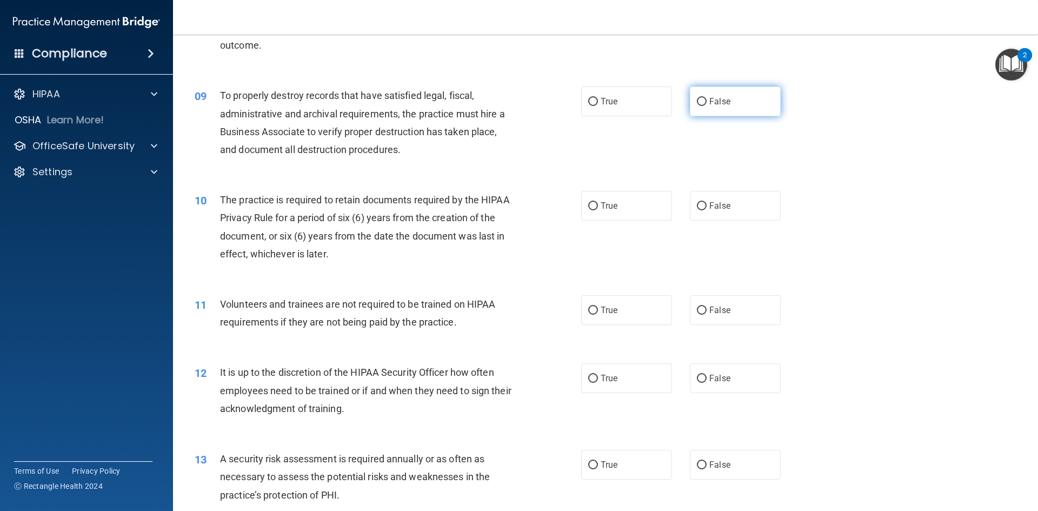
click at [697, 101] on input "False" at bounding box center [702, 102] width 10 height 8
radio input "true"
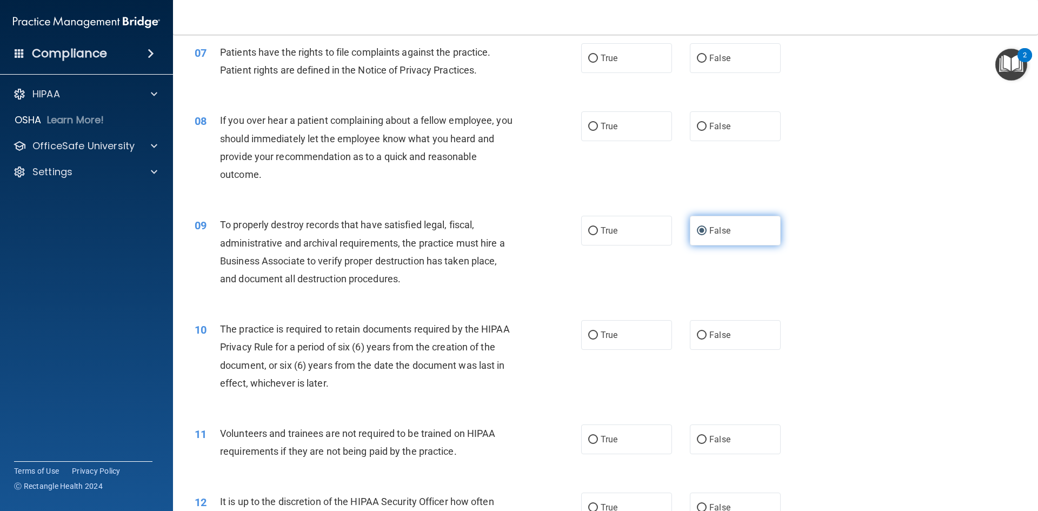
scroll to position [581, 0]
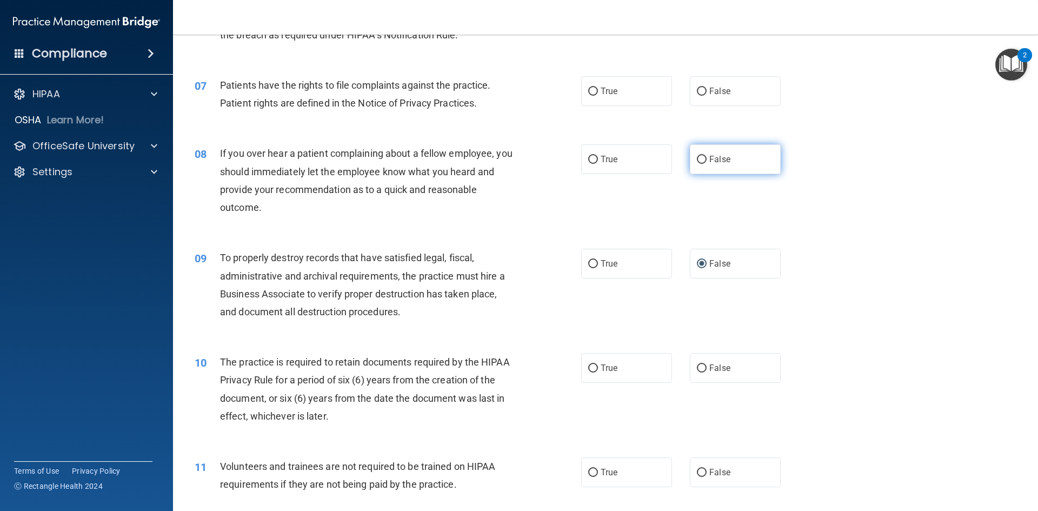
click at [697, 161] on input "False" at bounding box center [702, 160] width 10 height 8
radio input "true"
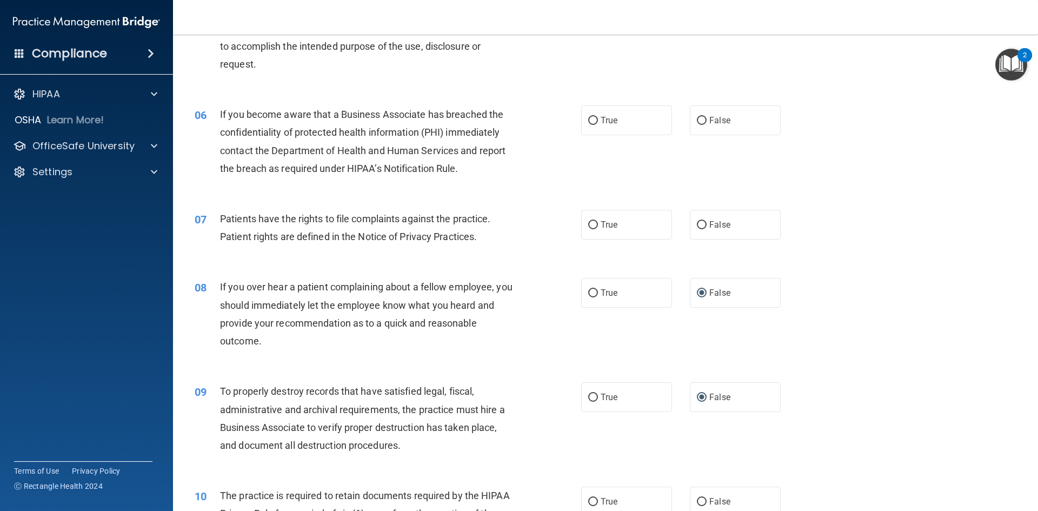
scroll to position [419, 0]
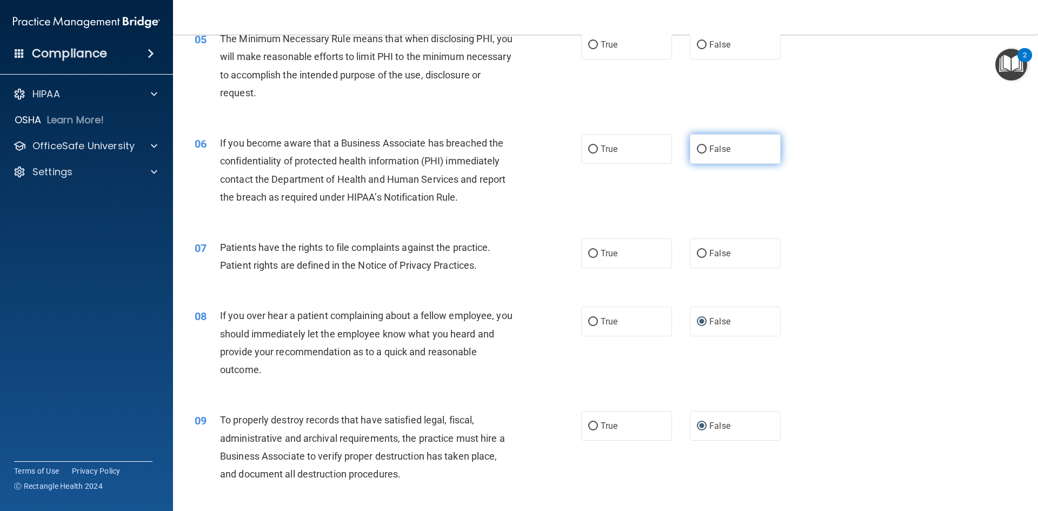
click at [698, 145] on input "False" at bounding box center [702, 149] width 10 height 8
radio input "true"
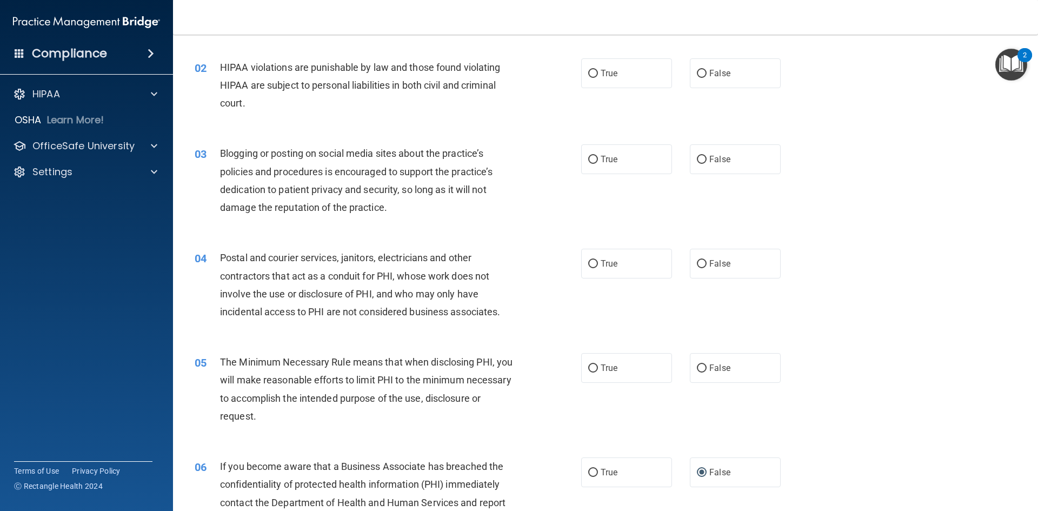
scroll to position [95, 0]
click at [610, 79] on span "True" at bounding box center [609, 74] width 17 height 10
click at [598, 79] on input "True" at bounding box center [593, 75] width 10 height 8
radio input "true"
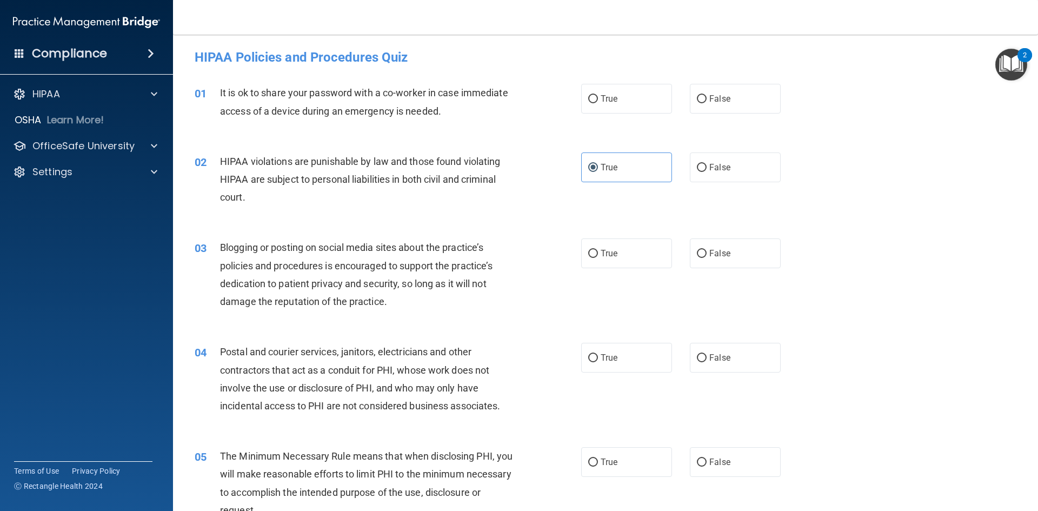
scroll to position [0, 0]
click at [700, 106] on label "False" at bounding box center [735, 100] width 91 height 30
click at [700, 105] on input "False" at bounding box center [702, 101] width 10 height 8
radio input "true"
click at [712, 264] on label "False" at bounding box center [735, 255] width 91 height 30
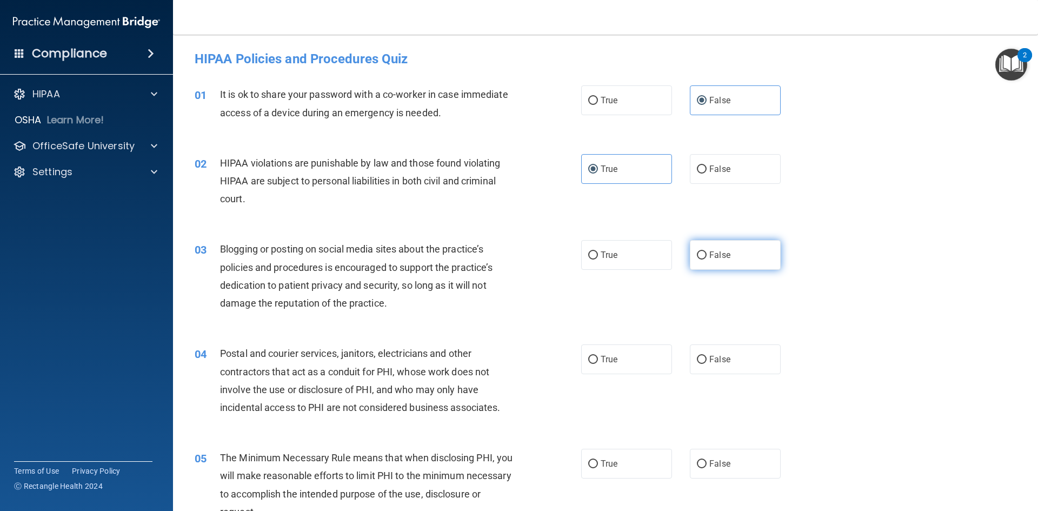
click at [707, 259] on input "False" at bounding box center [702, 255] width 10 height 8
radio input "true"
click at [609, 361] on span "True" at bounding box center [609, 359] width 17 height 10
click at [598, 361] on input "True" at bounding box center [593, 360] width 10 height 8
radio input "true"
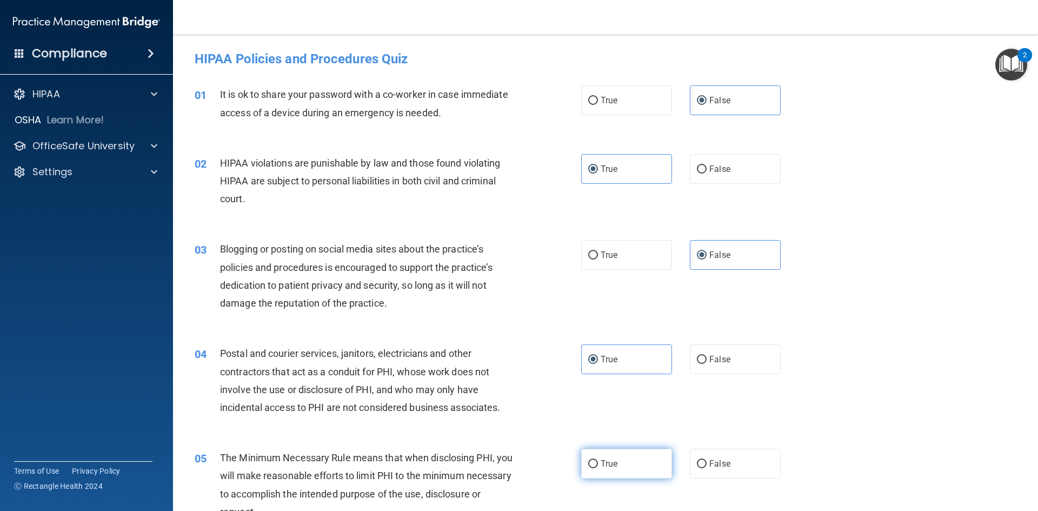
click at [595, 465] on label "True" at bounding box center [626, 464] width 91 height 30
click at [595, 465] on input "True" at bounding box center [593, 464] width 10 height 8
radio input "true"
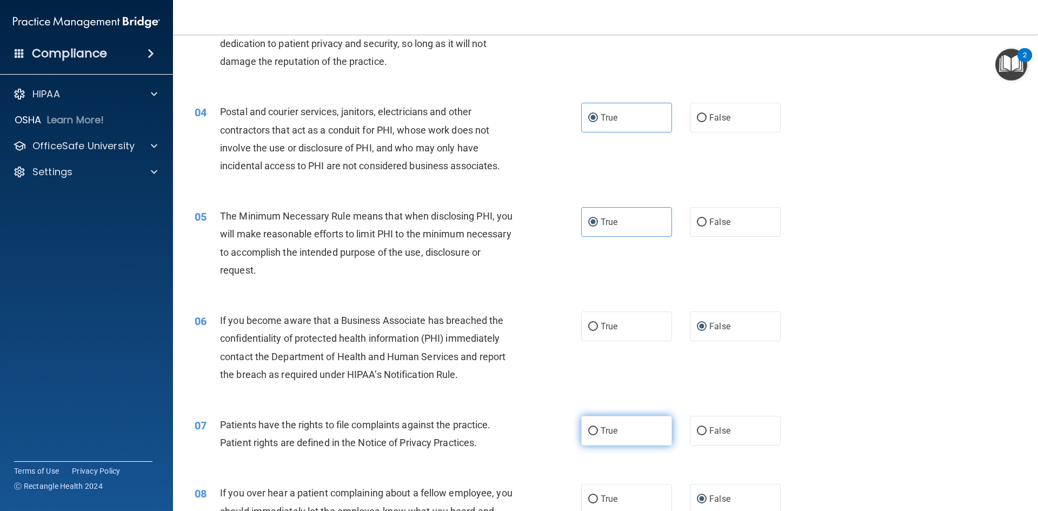
scroll to position [270, 0]
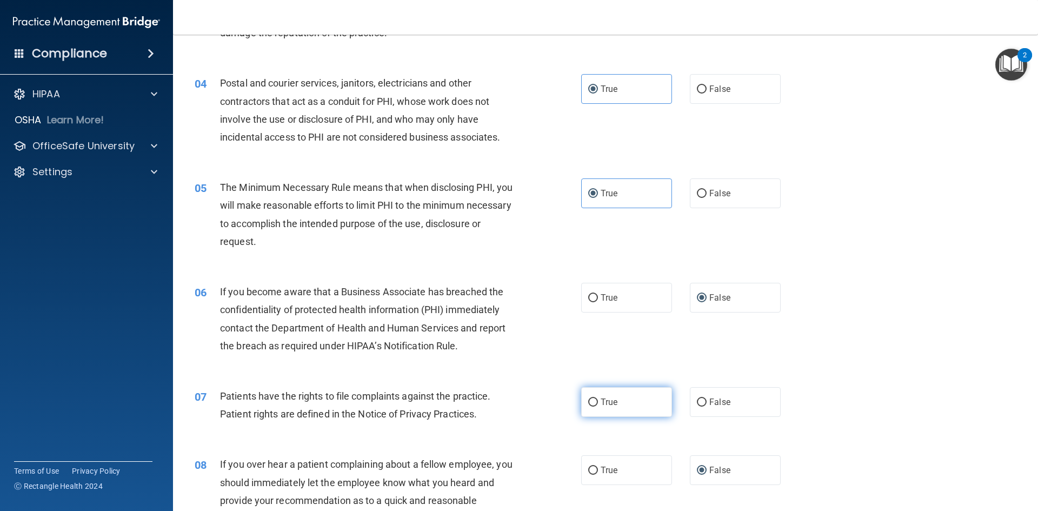
click at [602, 396] on label "True" at bounding box center [626, 402] width 91 height 30
click at [598, 398] on input "True" at bounding box center [593, 402] width 10 height 8
radio input "true"
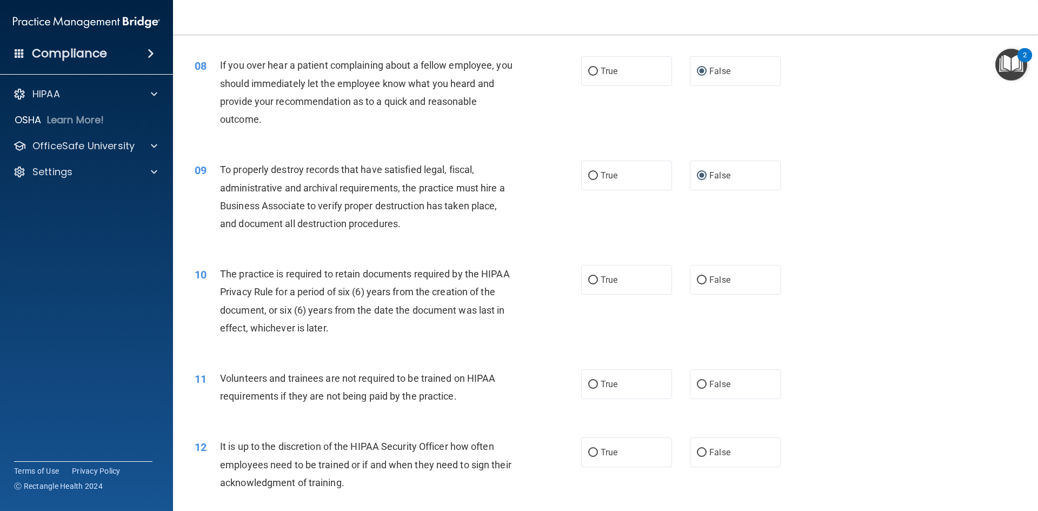
scroll to position [703, 0]
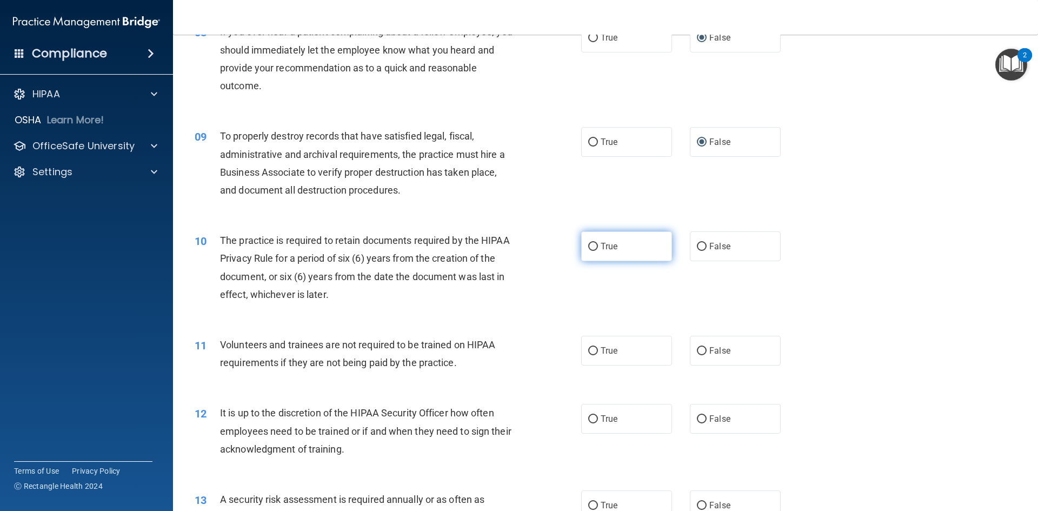
click at [601, 249] on span "True" at bounding box center [609, 246] width 17 height 10
click at [598, 249] on input "True" at bounding box center [593, 247] width 10 height 8
radio input "true"
click at [703, 348] on label "False" at bounding box center [735, 351] width 91 height 30
click at [703, 348] on input "False" at bounding box center [702, 351] width 10 height 8
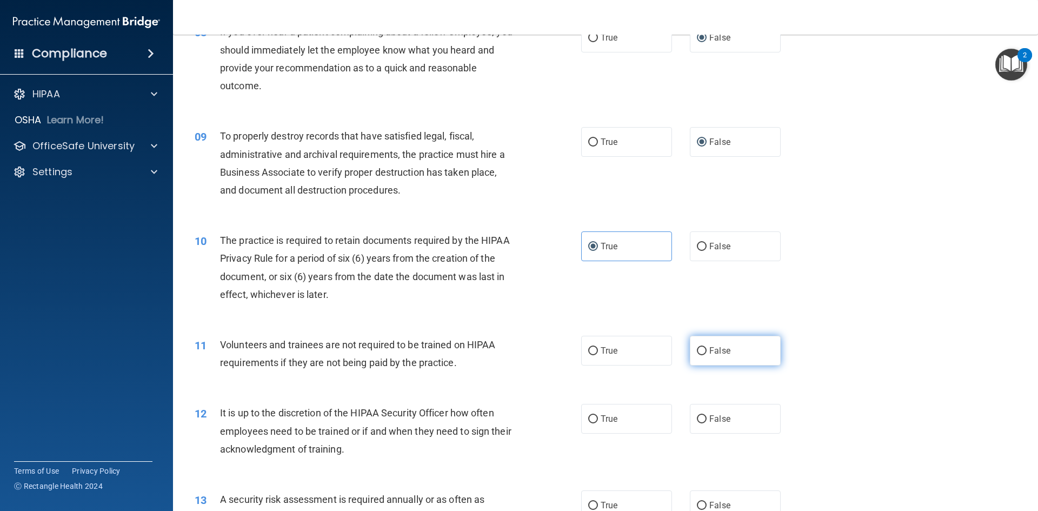
radio input "true"
click at [703, 419] on label "False" at bounding box center [735, 419] width 91 height 30
click at [703, 419] on input "False" at bounding box center [702, 419] width 10 height 8
radio input "true"
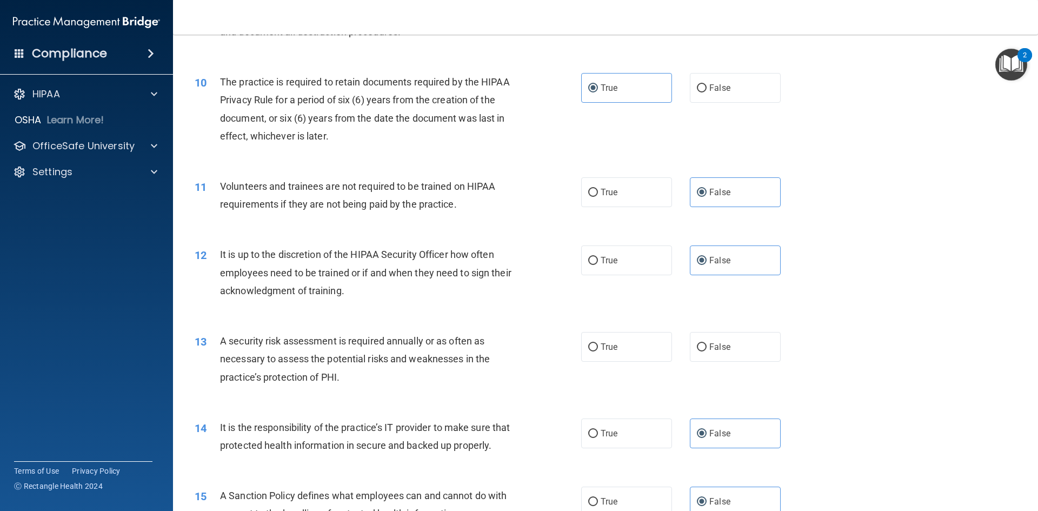
scroll to position [865, 0]
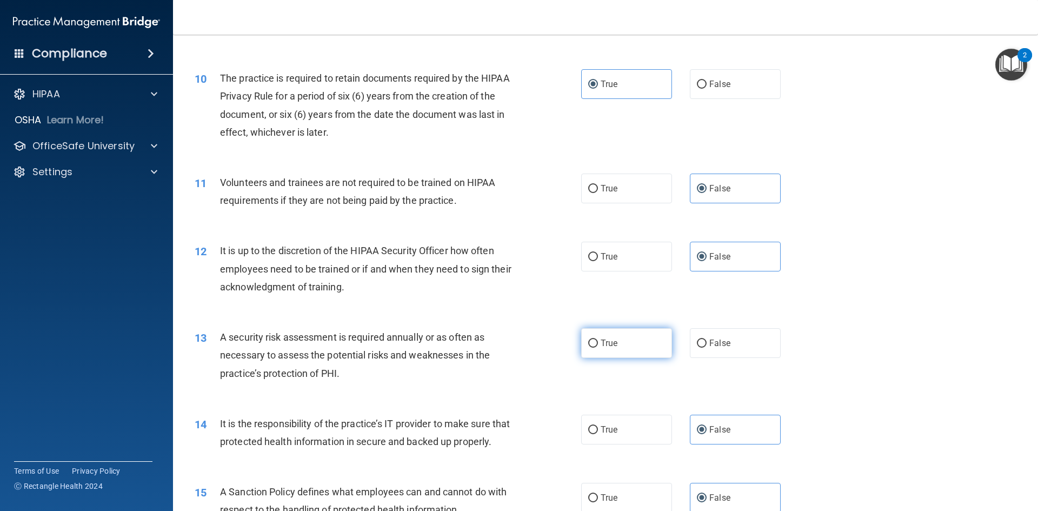
click at [605, 345] on span "True" at bounding box center [609, 343] width 17 height 10
click at [598, 345] on input "True" at bounding box center [593, 343] width 10 height 8
radio input "true"
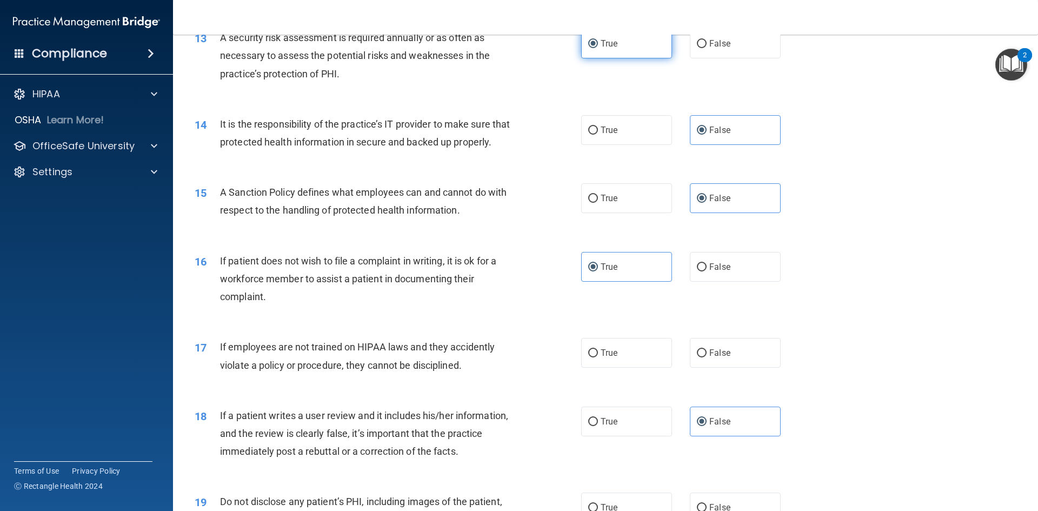
scroll to position [1189, 0]
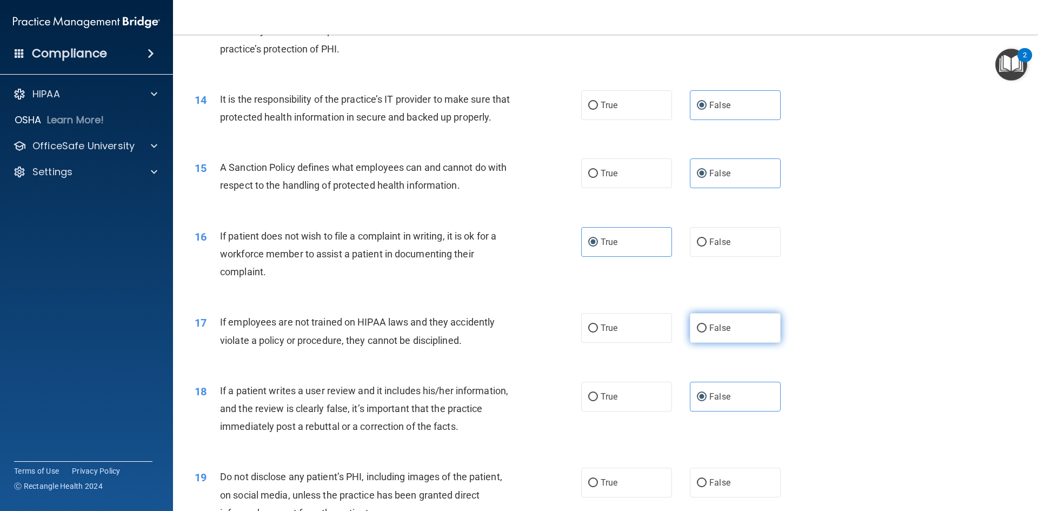
click at [709, 333] on span "False" at bounding box center [719, 328] width 21 height 10
click at [707, 332] on input "False" at bounding box center [702, 328] width 10 height 8
radio input "true"
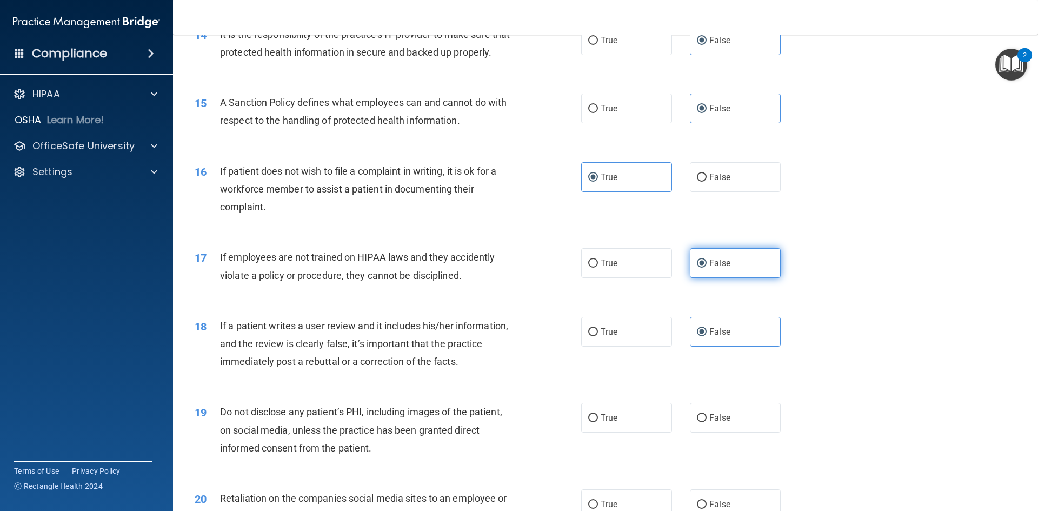
scroll to position [1351, 0]
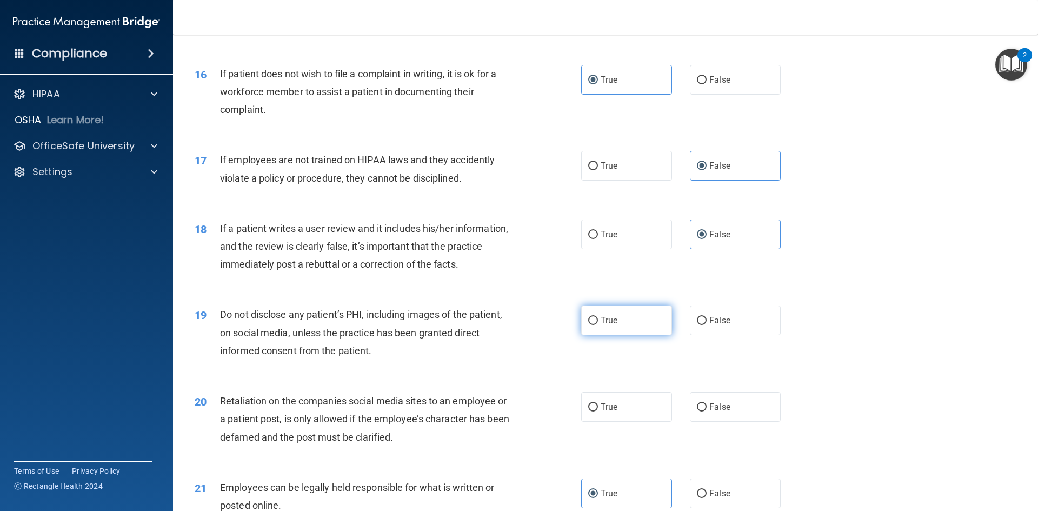
click at [617, 335] on label "True" at bounding box center [626, 320] width 91 height 30
click at [598, 325] on input "True" at bounding box center [593, 321] width 10 height 8
radio input "true"
click at [702, 422] on label "False" at bounding box center [735, 407] width 91 height 30
click at [702, 411] on input "False" at bounding box center [702, 407] width 10 height 8
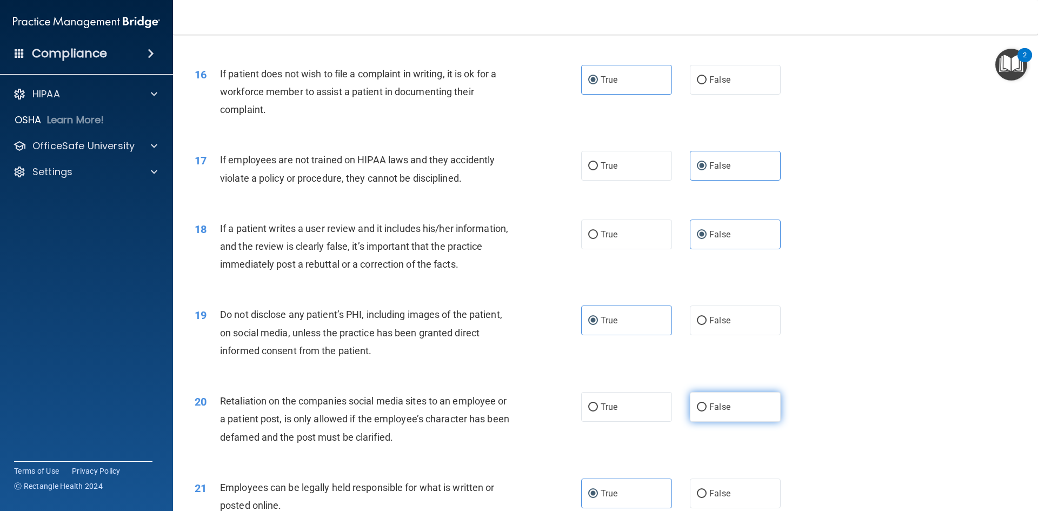
radio input "true"
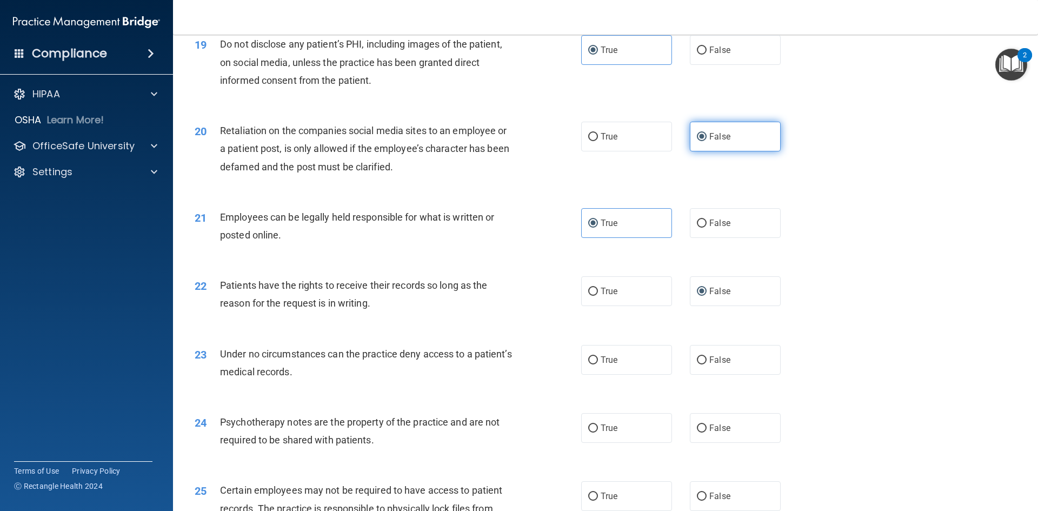
scroll to position [1676, 0]
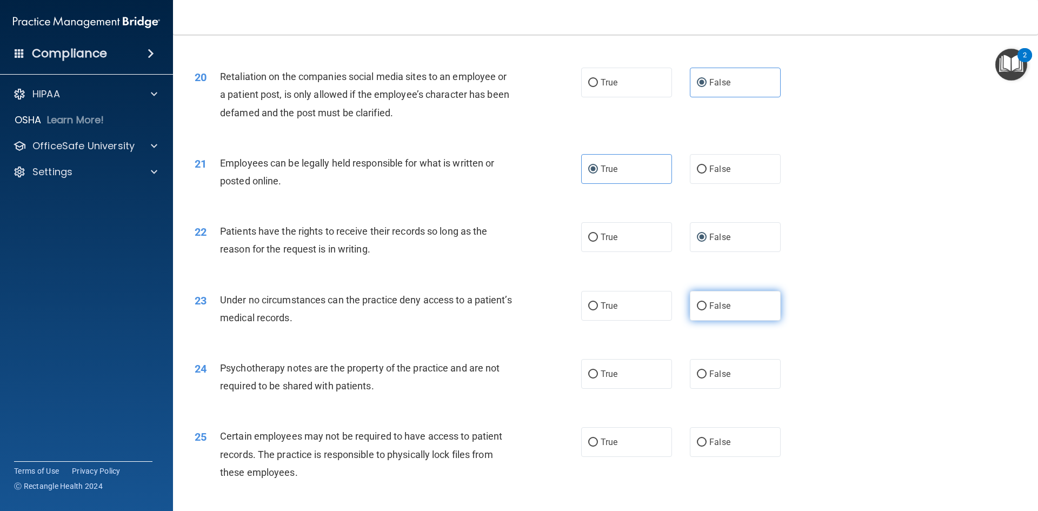
click at [697, 310] on input "False" at bounding box center [702, 306] width 10 height 8
radio input "true"
click at [589, 378] on input "True" at bounding box center [593, 374] width 10 height 8
radio input "true"
click at [590, 455] on label "True" at bounding box center [626, 442] width 91 height 30
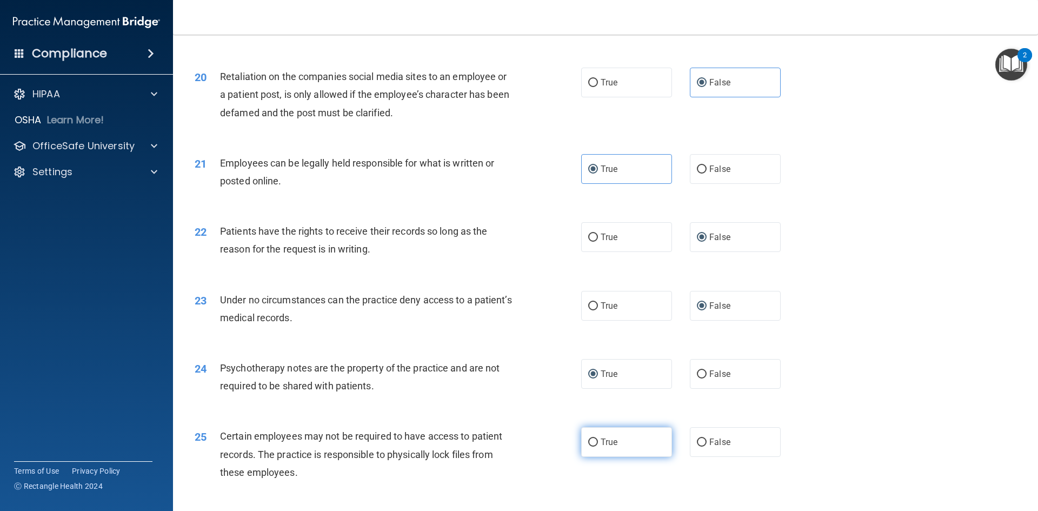
click at [590, 447] on input "True" at bounding box center [593, 442] width 10 height 8
radio input "true"
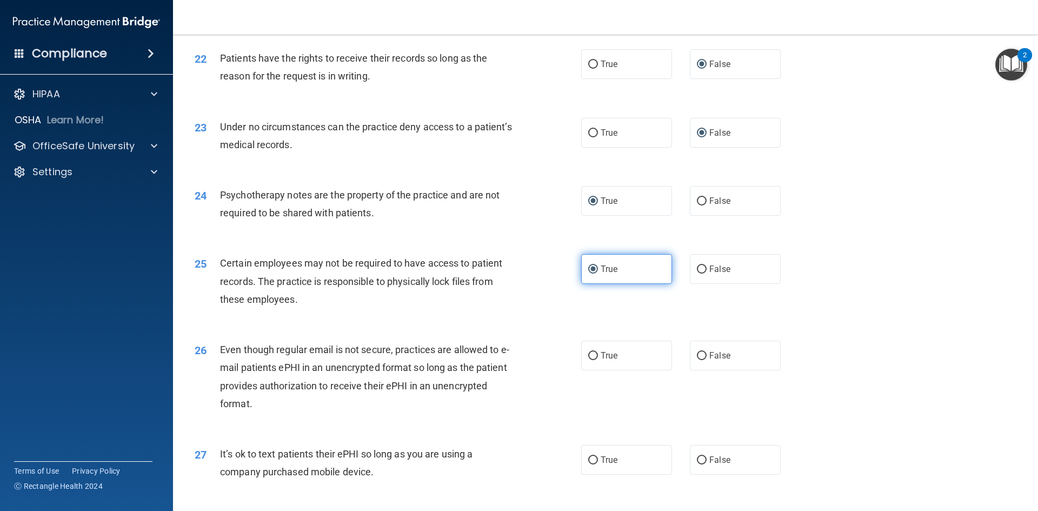
scroll to position [1892, 0]
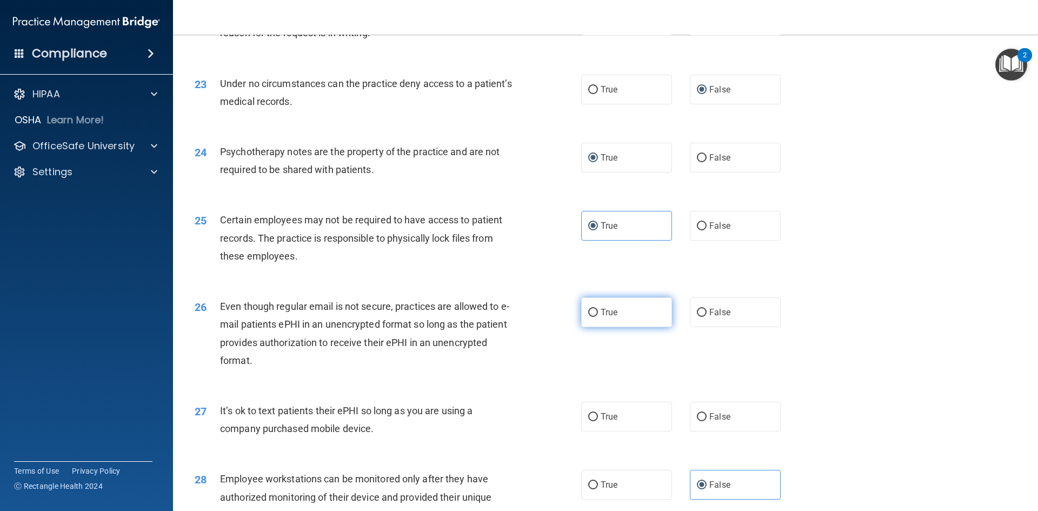
click at [596, 327] on label "True" at bounding box center [626, 312] width 91 height 30
click at [596, 317] on input "True" at bounding box center [593, 313] width 10 height 8
radio input "true"
click at [712, 422] on span "False" at bounding box center [719, 416] width 21 height 10
click at [707, 421] on input "False" at bounding box center [702, 417] width 10 height 8
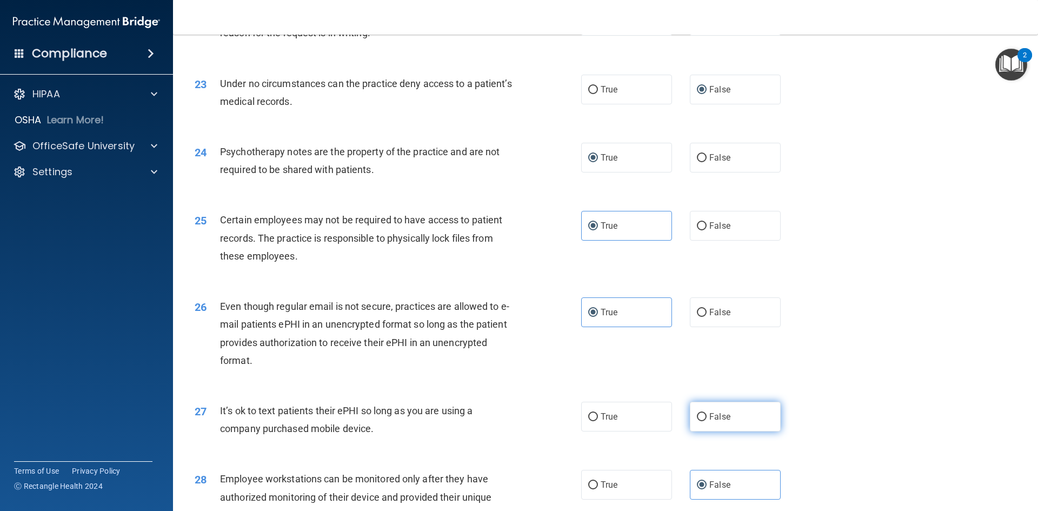
radio input "true"
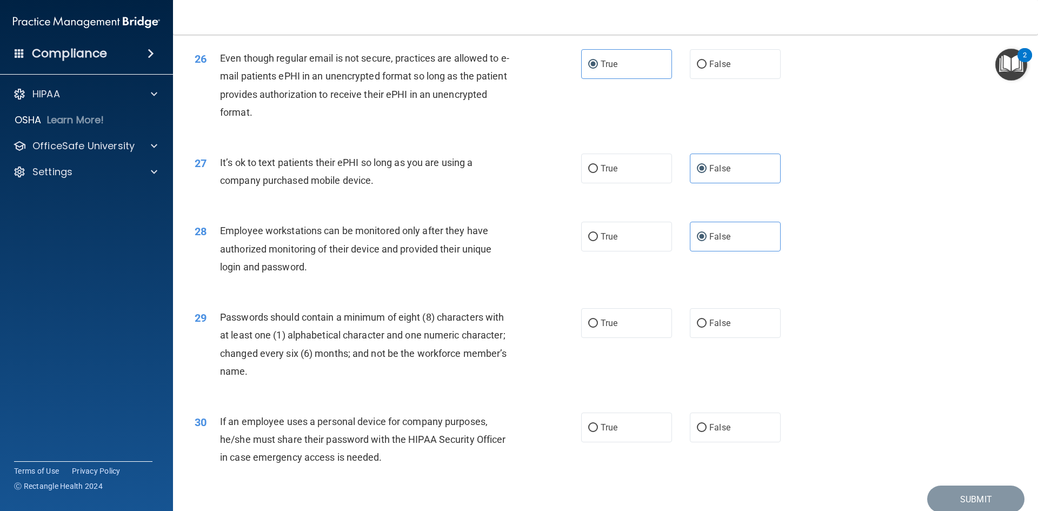
scroll to position [2162, 0]
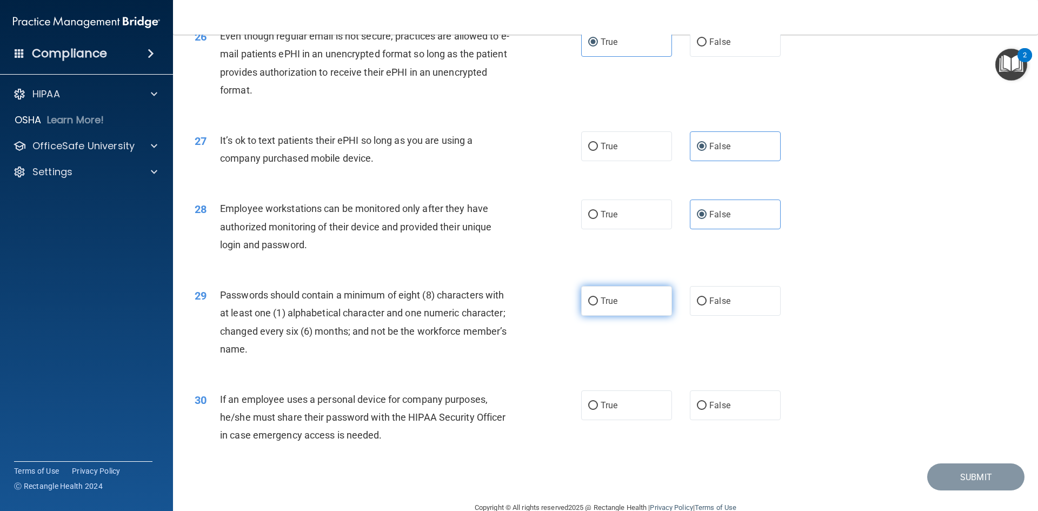
click at [590, 305] on input "True" at bounding box center [593, 301] width 10 height 8
radio input "true"
click at [702, 420] on label "False" at bounding box center [735, 405] width 91 height 30
click at [702, 410] on input "False" at bounding box center [702, 406] width 10 height 8
radio input "true"
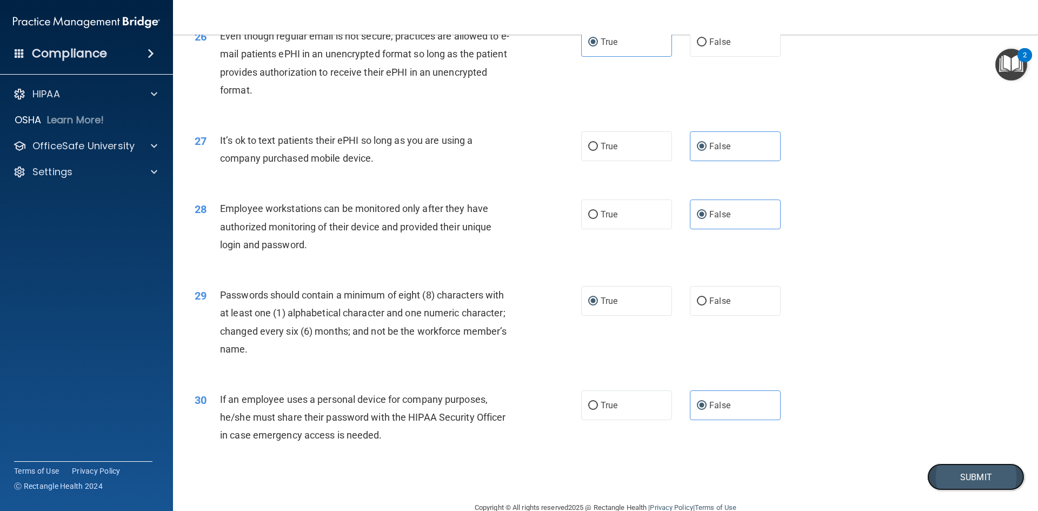
click at [981, 491] on button "Submit" at bounding box center [975, 477] width 97 height 28
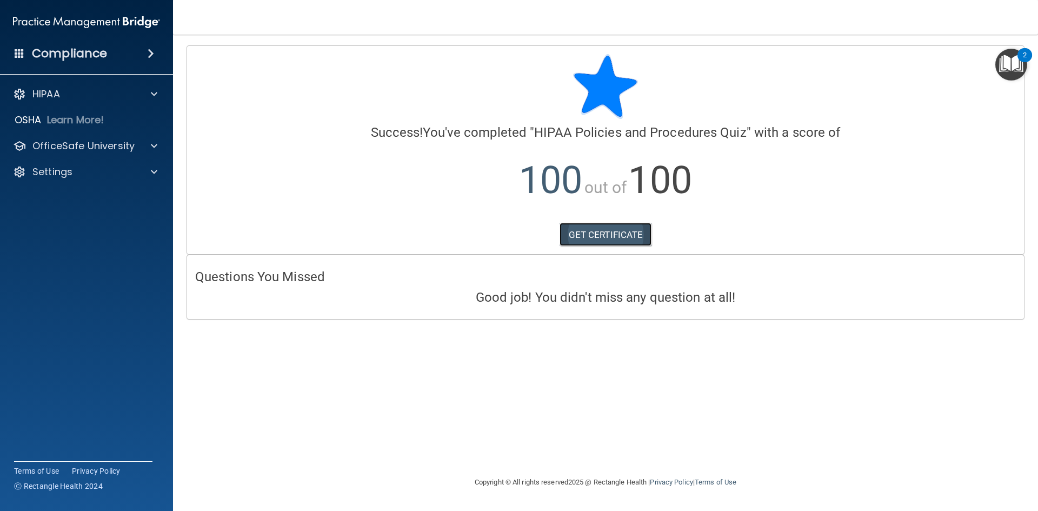
click at [615, 238] on link "GET CERTIFICATE" at bounding box center [605, 235] width 92 height 24
click at [105, 144] on p "OfficeSafe University" at bounding box center [83, 145] width 102 height 13
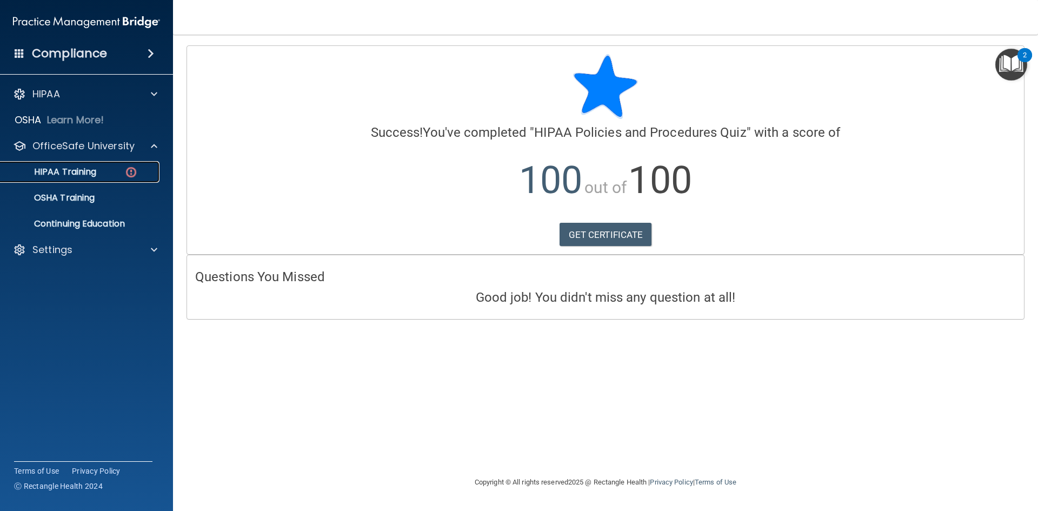
click at [81, 168] on p "HIPAA Training" at bounding box center [51, 171] width 89 height 11
